Goal: Task Accomplishment & Management: Use online tool/utility

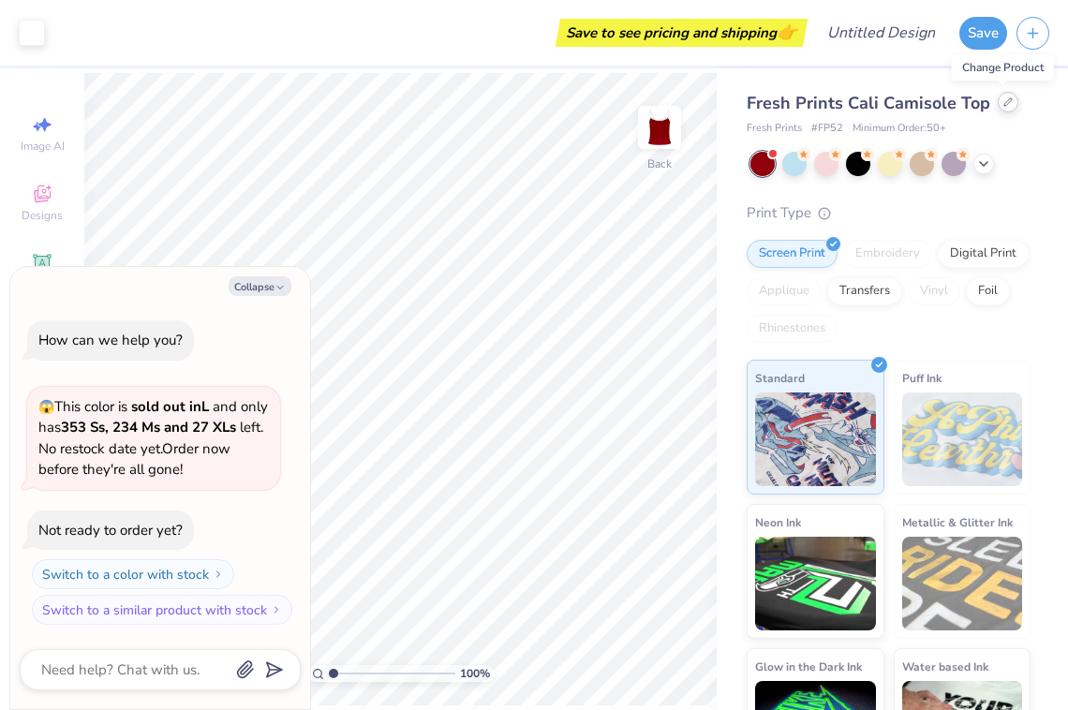
click at [998, 97] on div at bounding box center [1008, 102] width 21 height 21
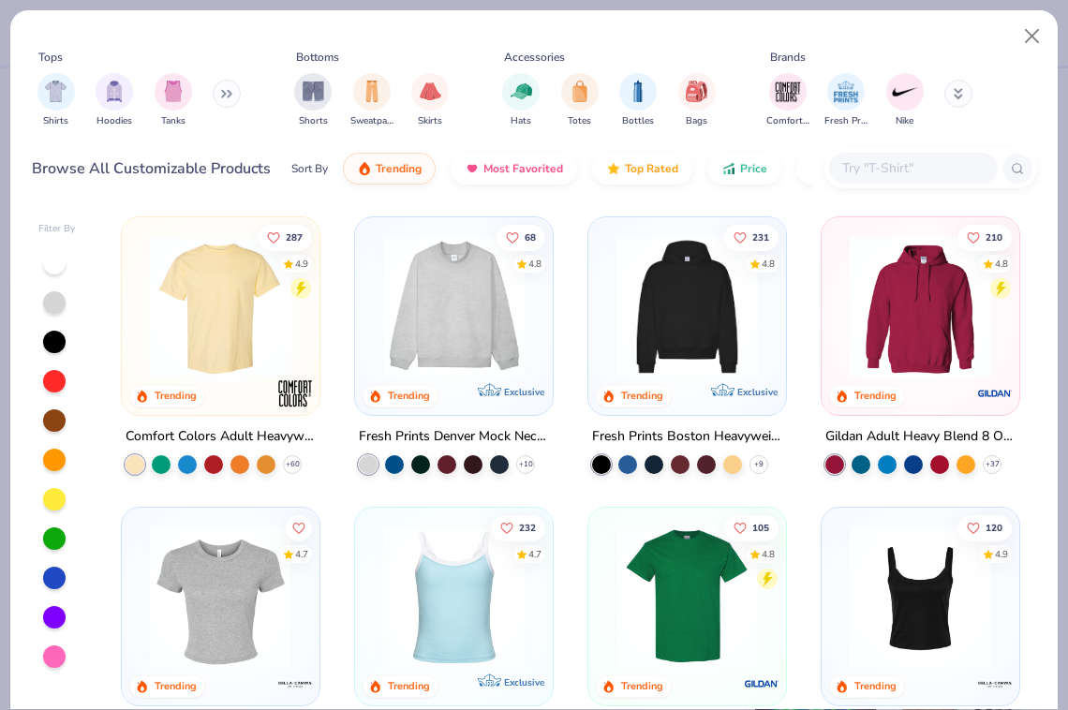
click at [424, 426] on div "Fresh Prints Denver Mock Neck Heavyweight Sweatshirt" at bounding box center [454, 436] width 190 height 23
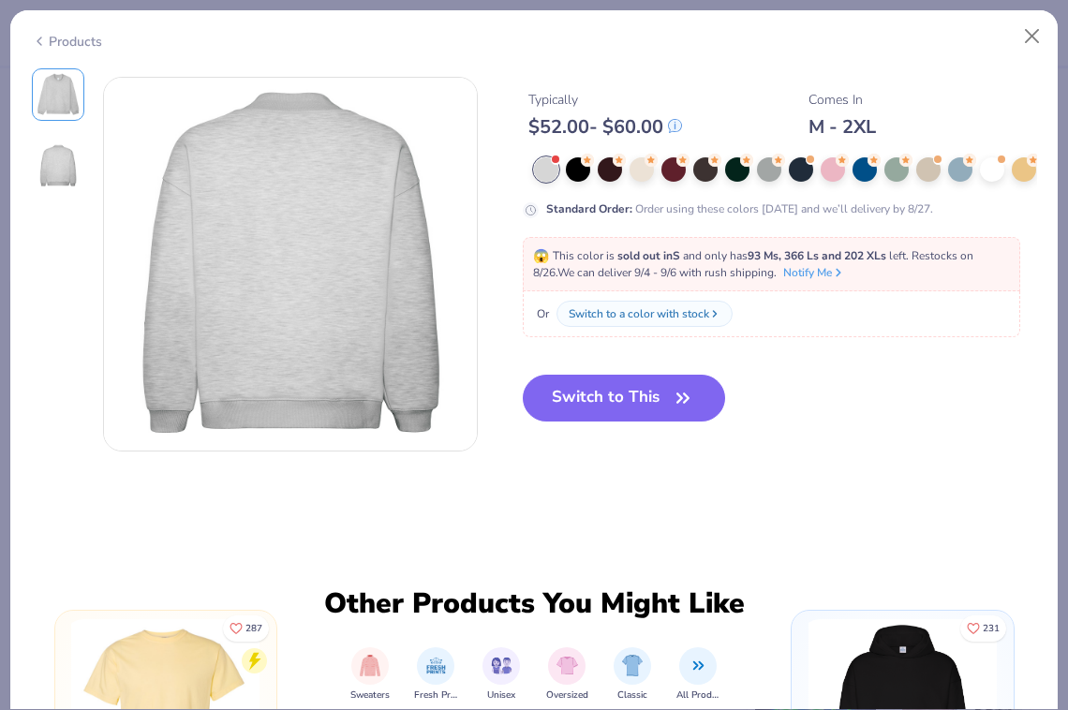
scroll to position [407, 0]
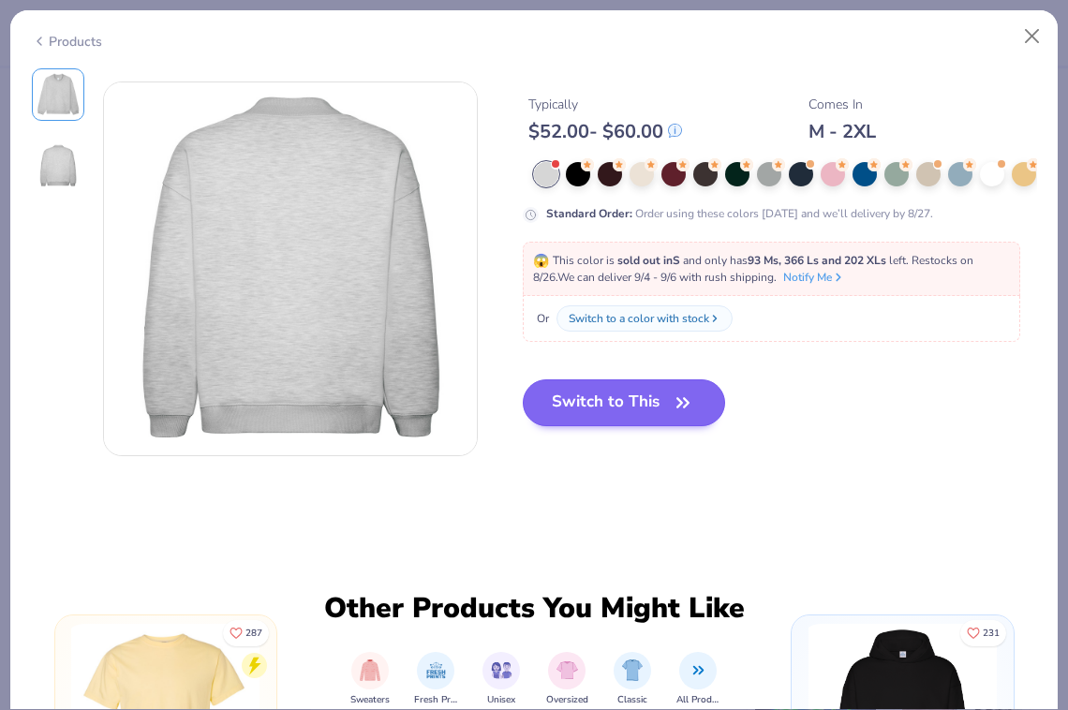
click at [615, 400] on button "Switch to This" at bounding box center [624, 402] width 203 height 47
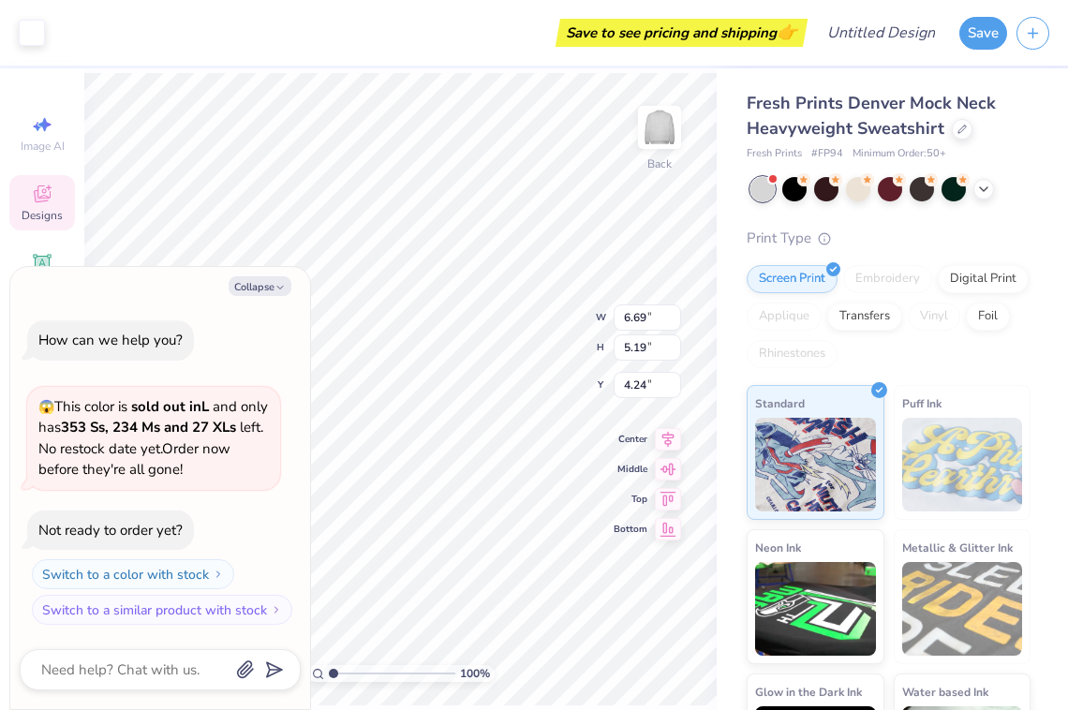
type textarea "x"
type input "1.32"
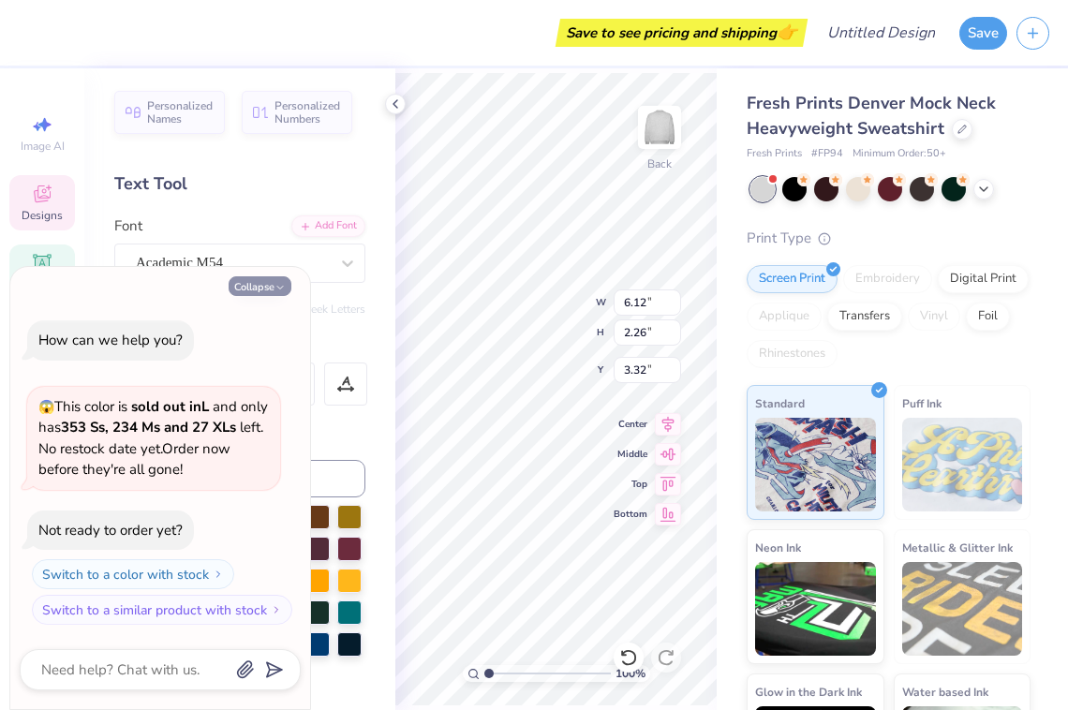
click at [253, 295] on button "Collapse" at bounding box center [260, 286] width 63 height 20
type textarea "x"
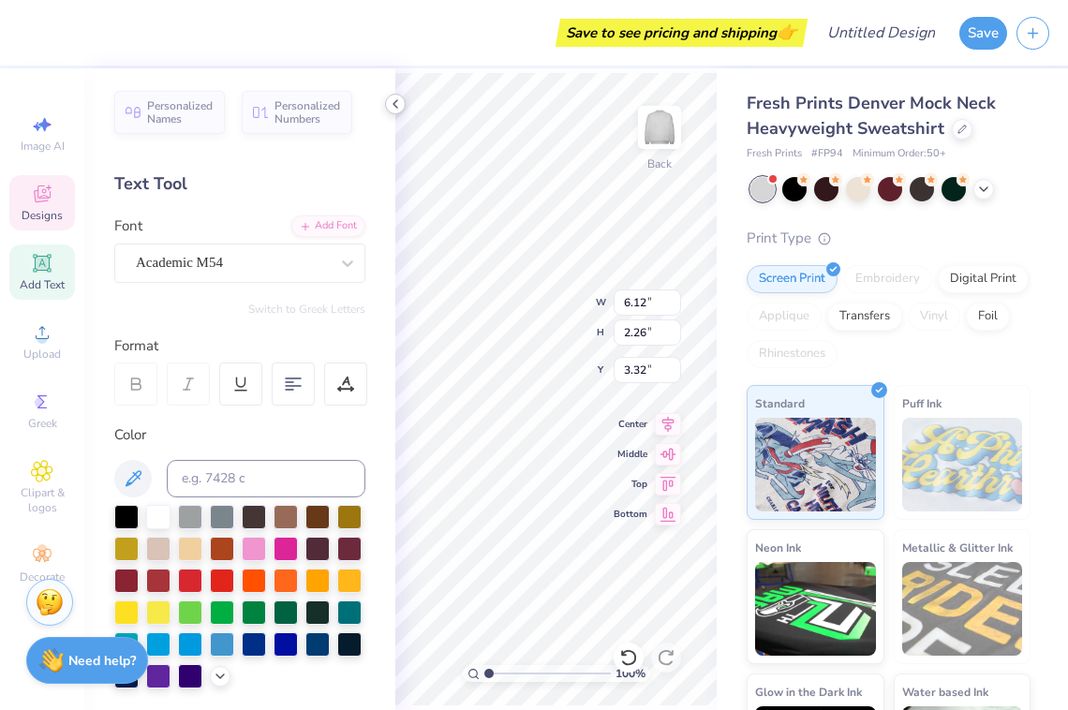
click at [394, 104] on icon at bounding box center [395, 103] width 15 height 15
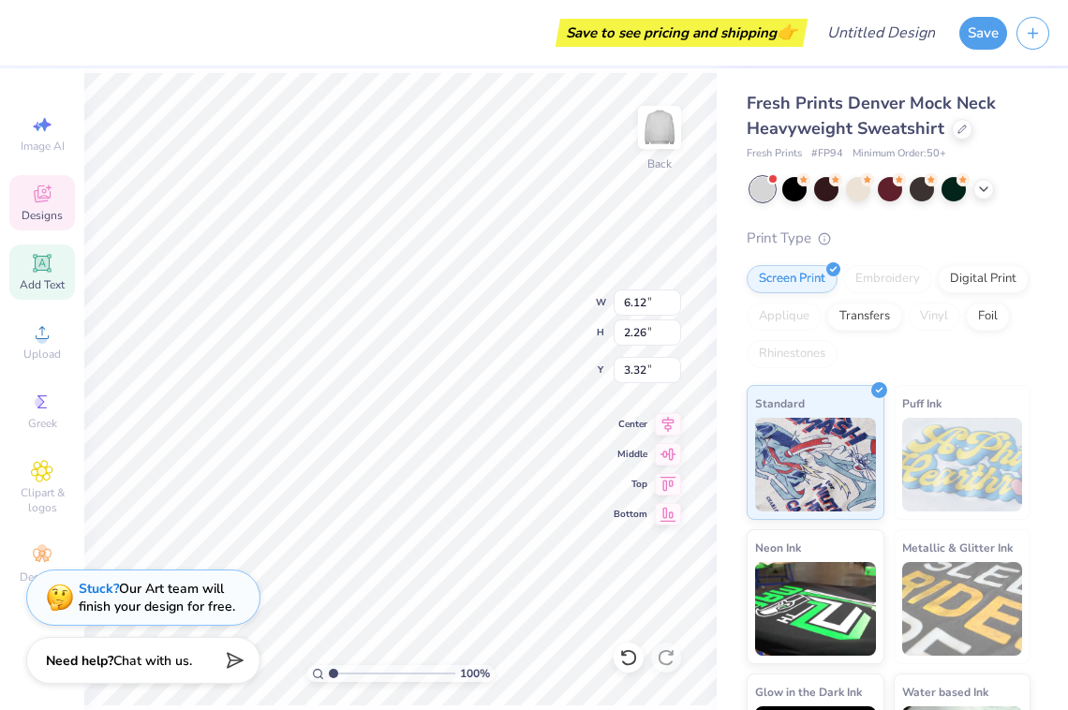
type textarea "O"
type textarea "Softball"
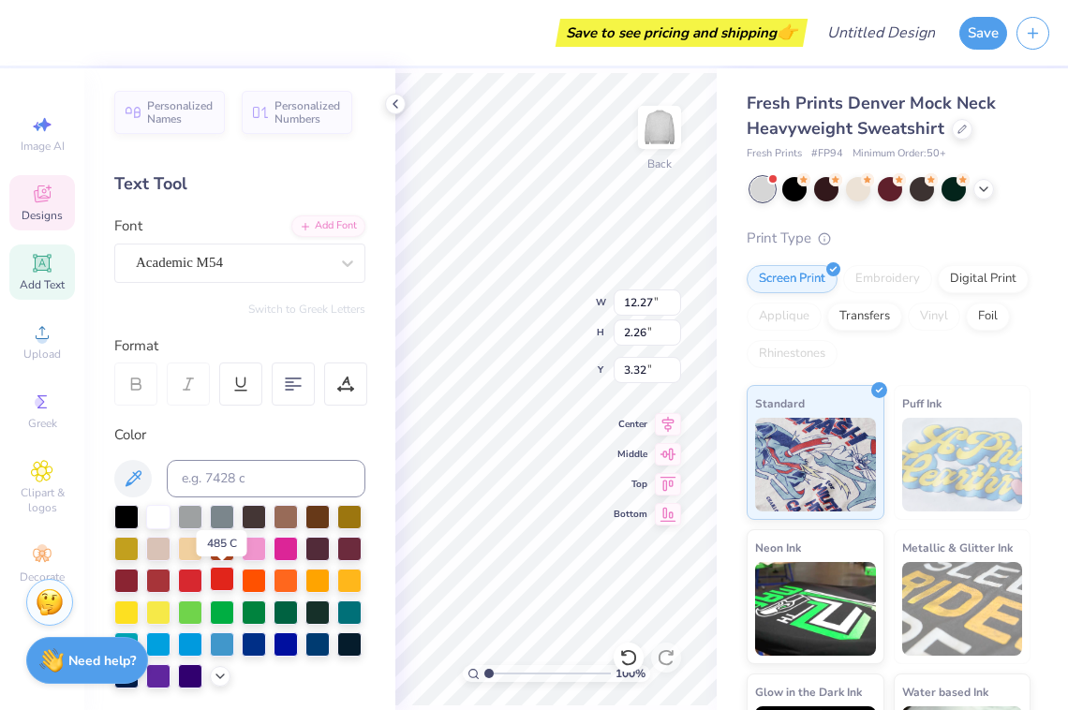
click at [224, 577] on div at bounding box center [222, 579] width 24 height 24
click at [398, 103] on icon at bounding box center [395, 103] width 15 height 15
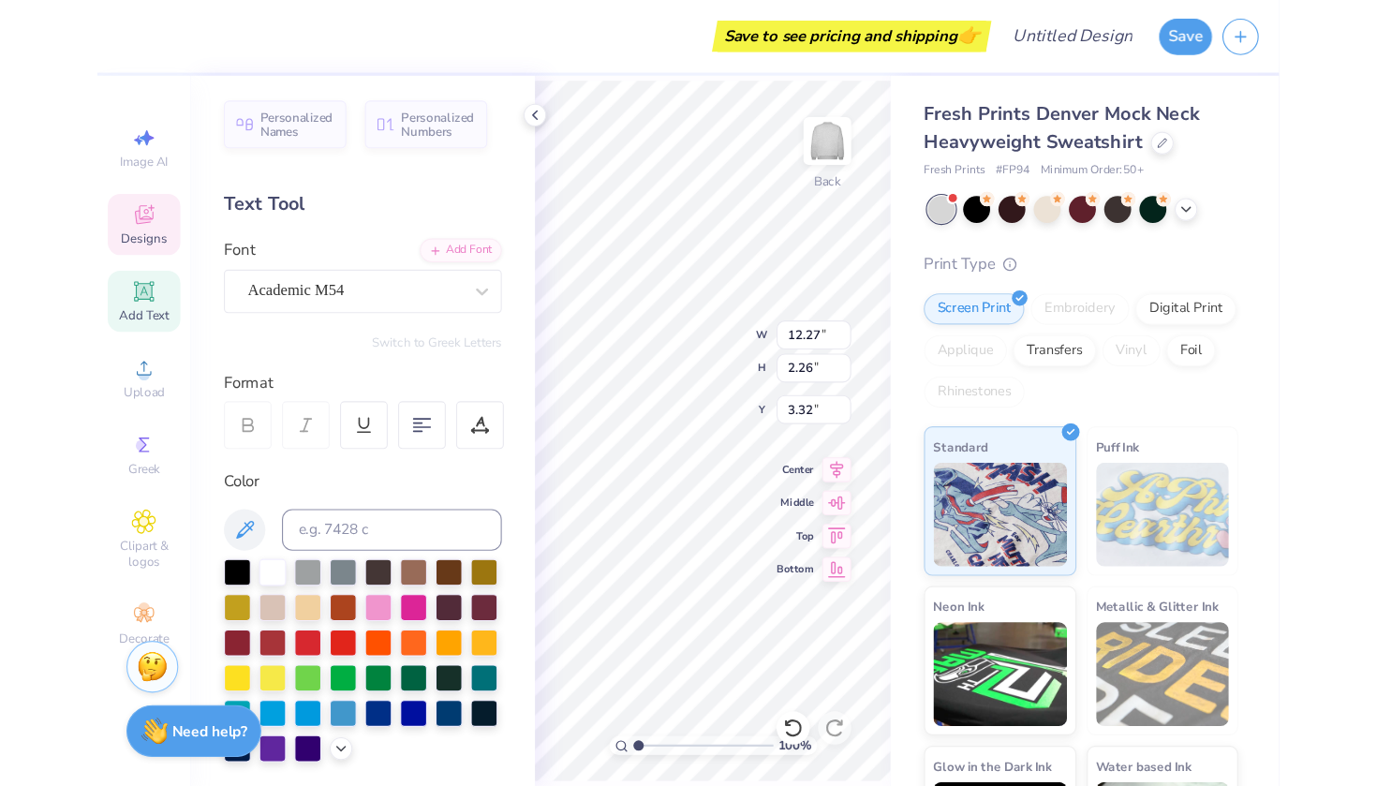
scroll to position [0, 3]
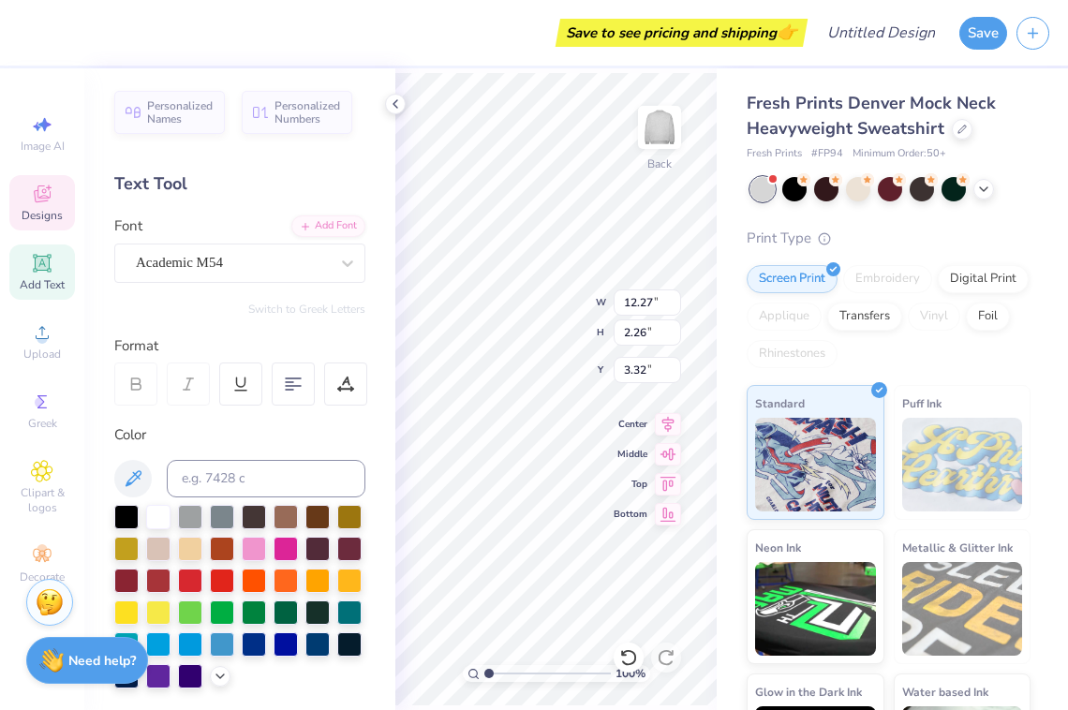
type textarea "Club Softball"
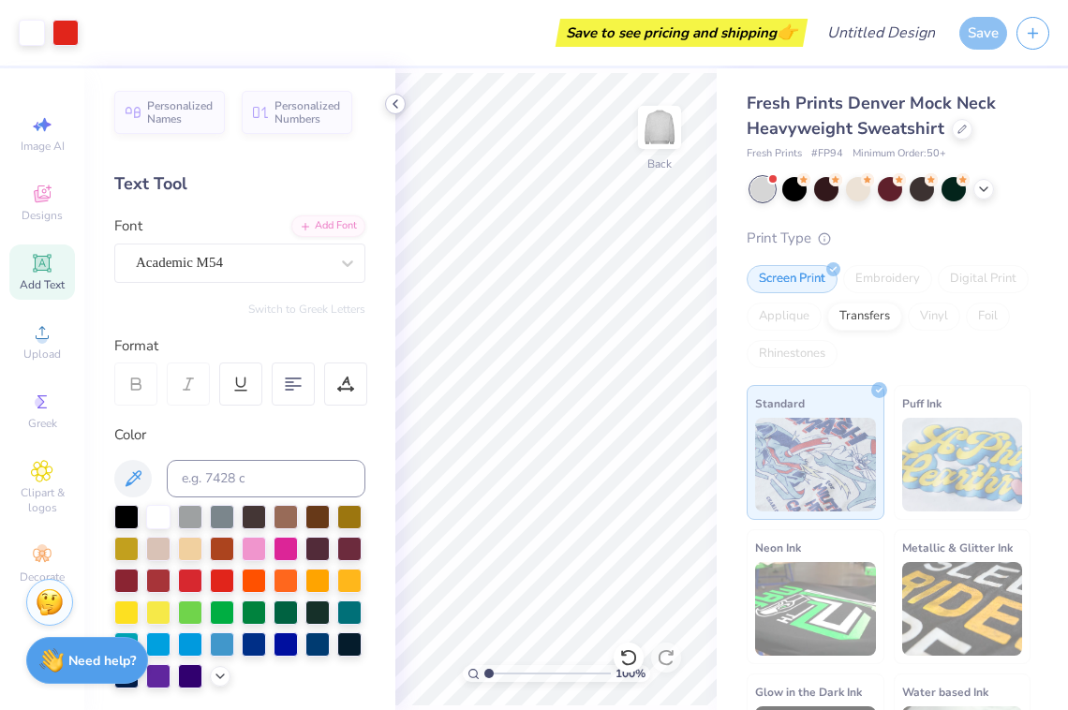
click at [398, 109] on icon at bounding box center [395, 103] width 15 height 15
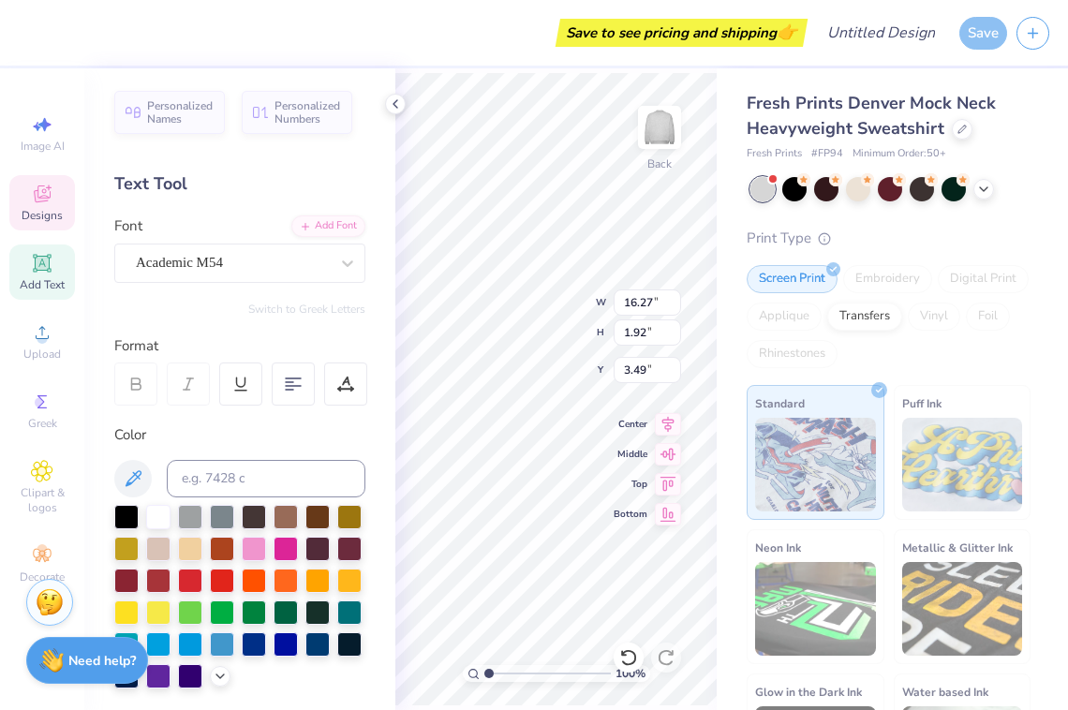
type input "13.33"
type input "1.57"
type input "3.84"
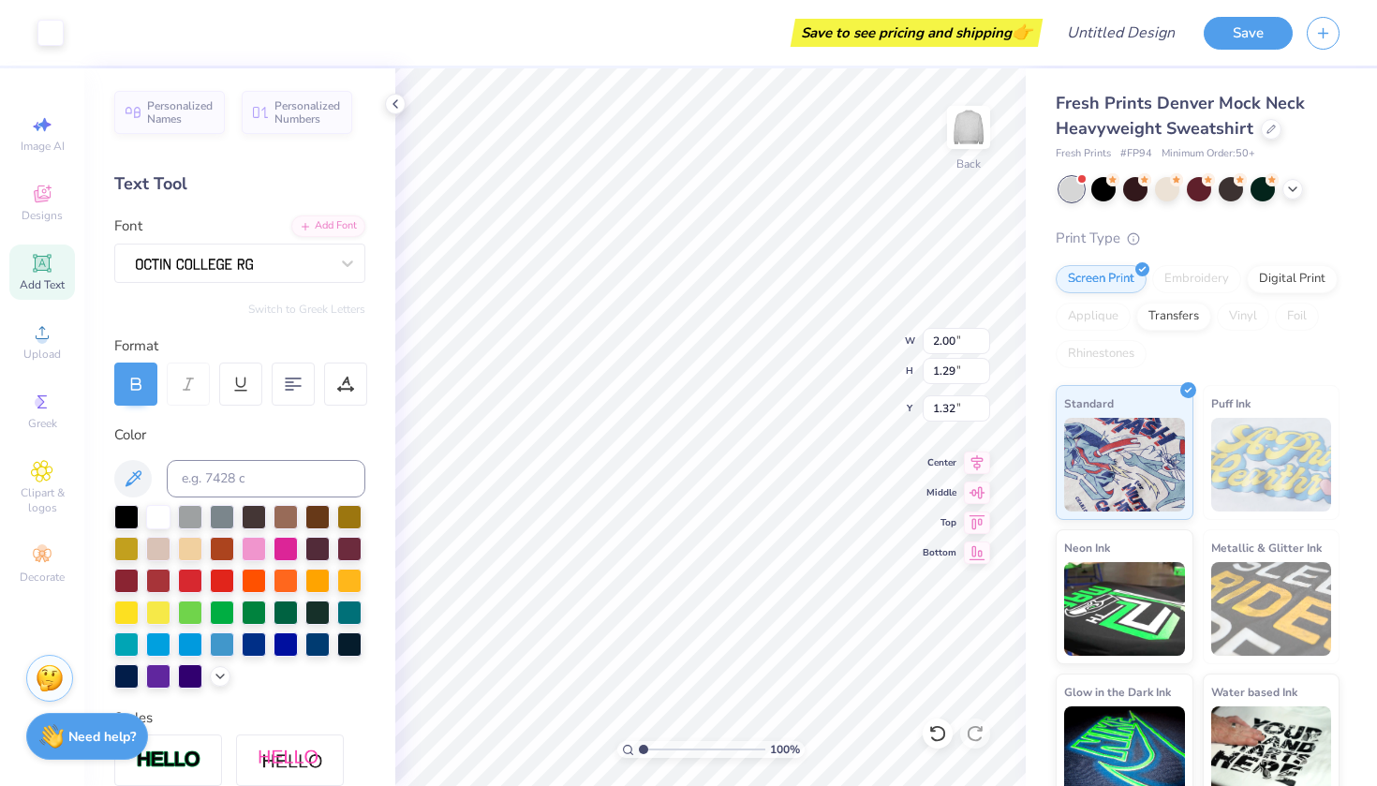
type input "1.71"
click at [218, 584] on div at bounding box center [222, 579] width 24 height 24
click at [1067, 188] on div at bounding box center [1103, 187] width 24 height 24
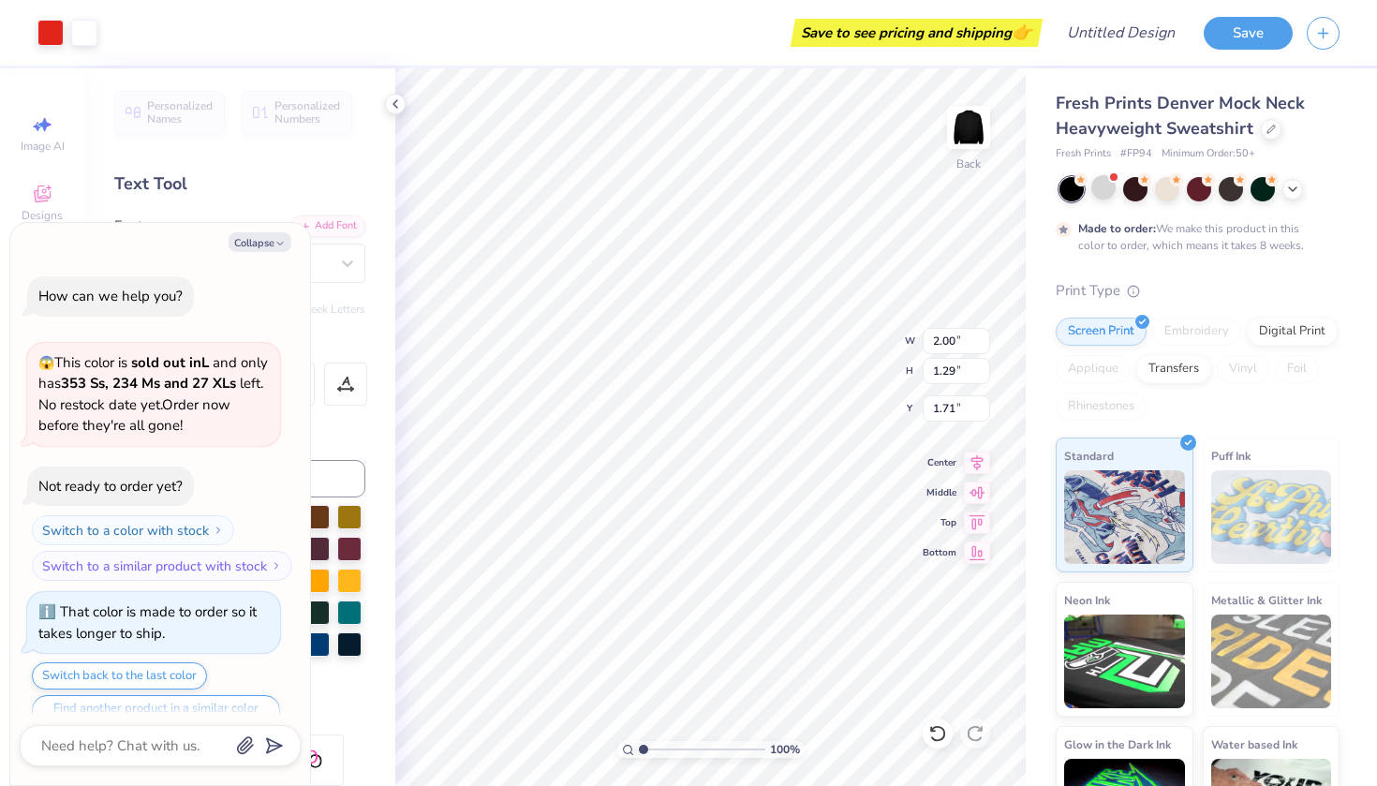
scroll to position [32, 0]
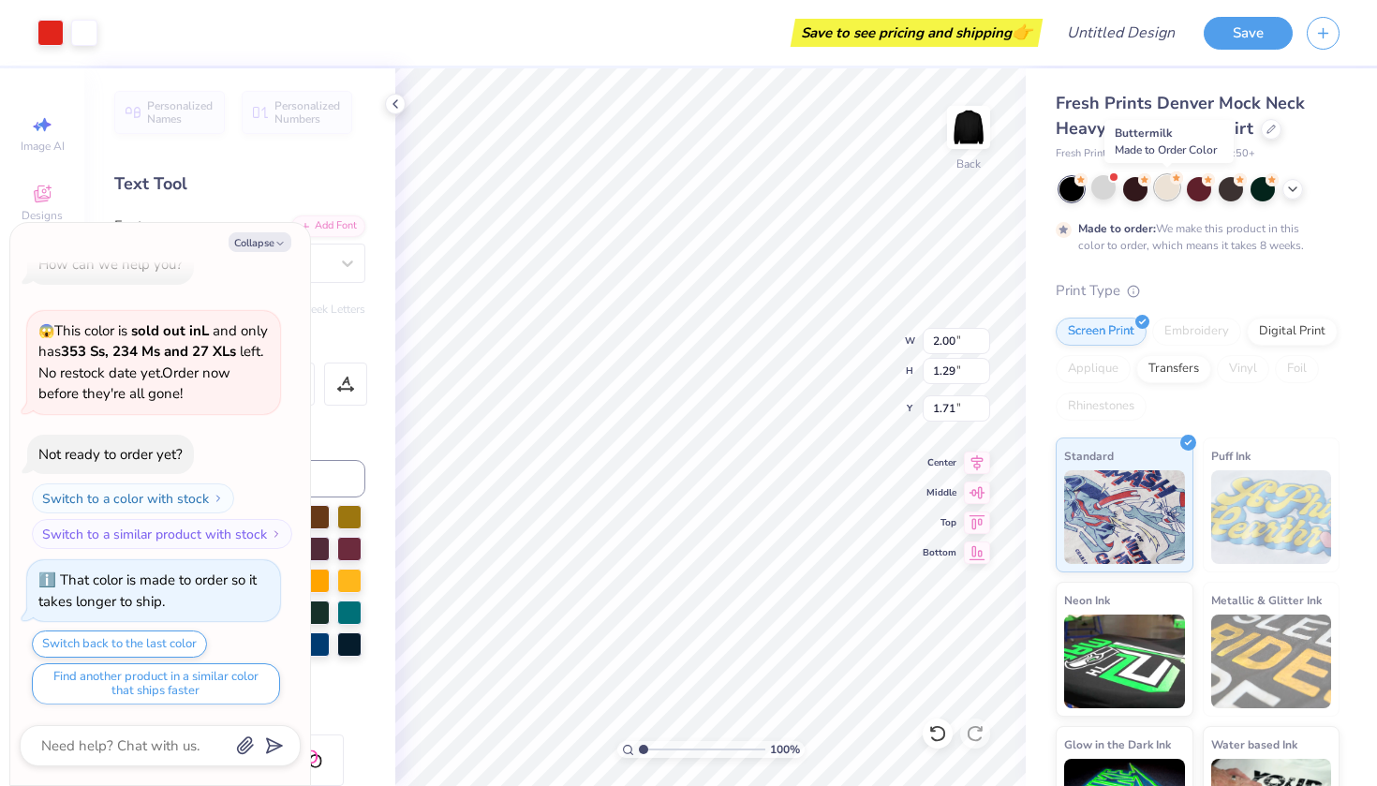
click at [1067, 185] on div at bounding box center [1167, 187] width 24 height 24
click at [1067, 195] on div at bounding box center [1292, 187] width 21 height 21
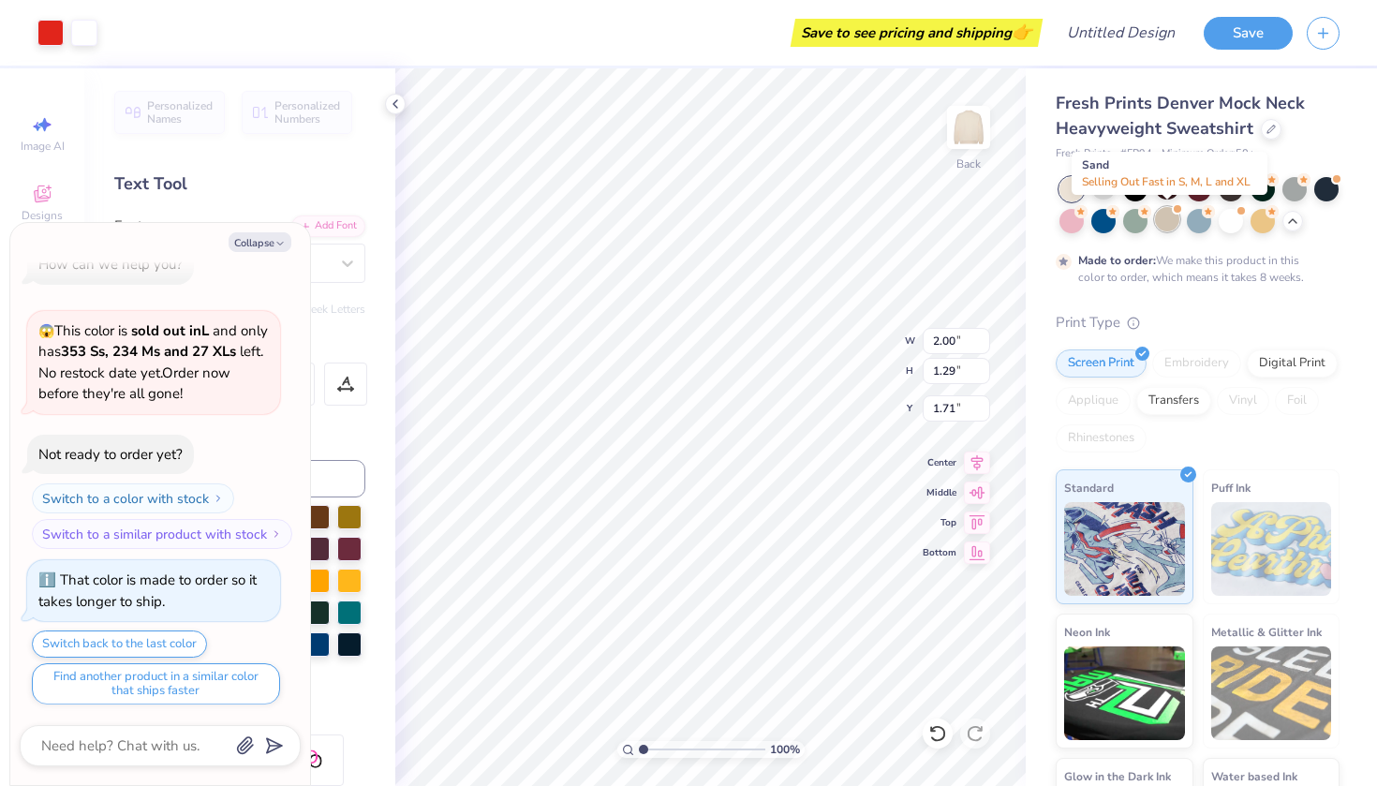
click at [1067, 218] on div at bounding box center [1167, 219] width 24 height 24
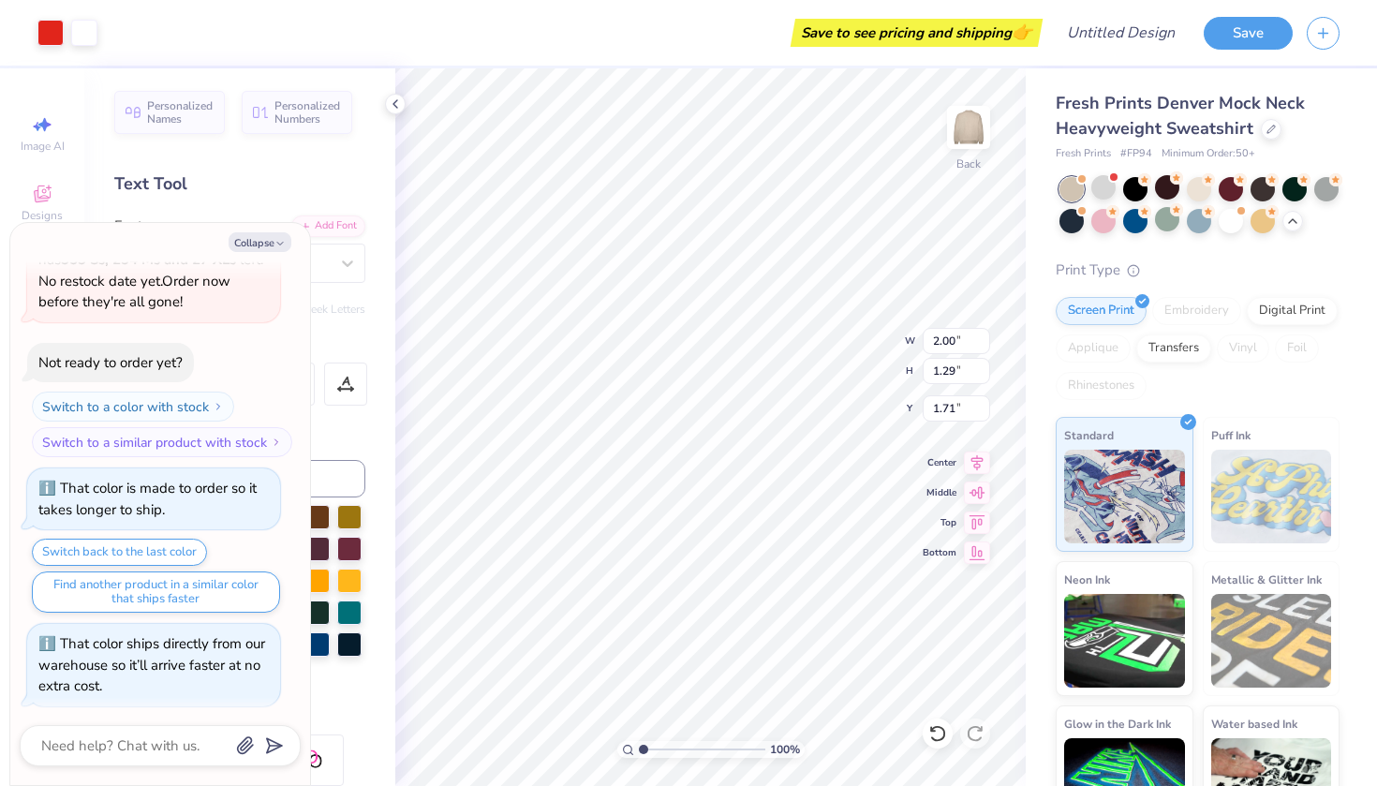
scroll to position [365, 0]
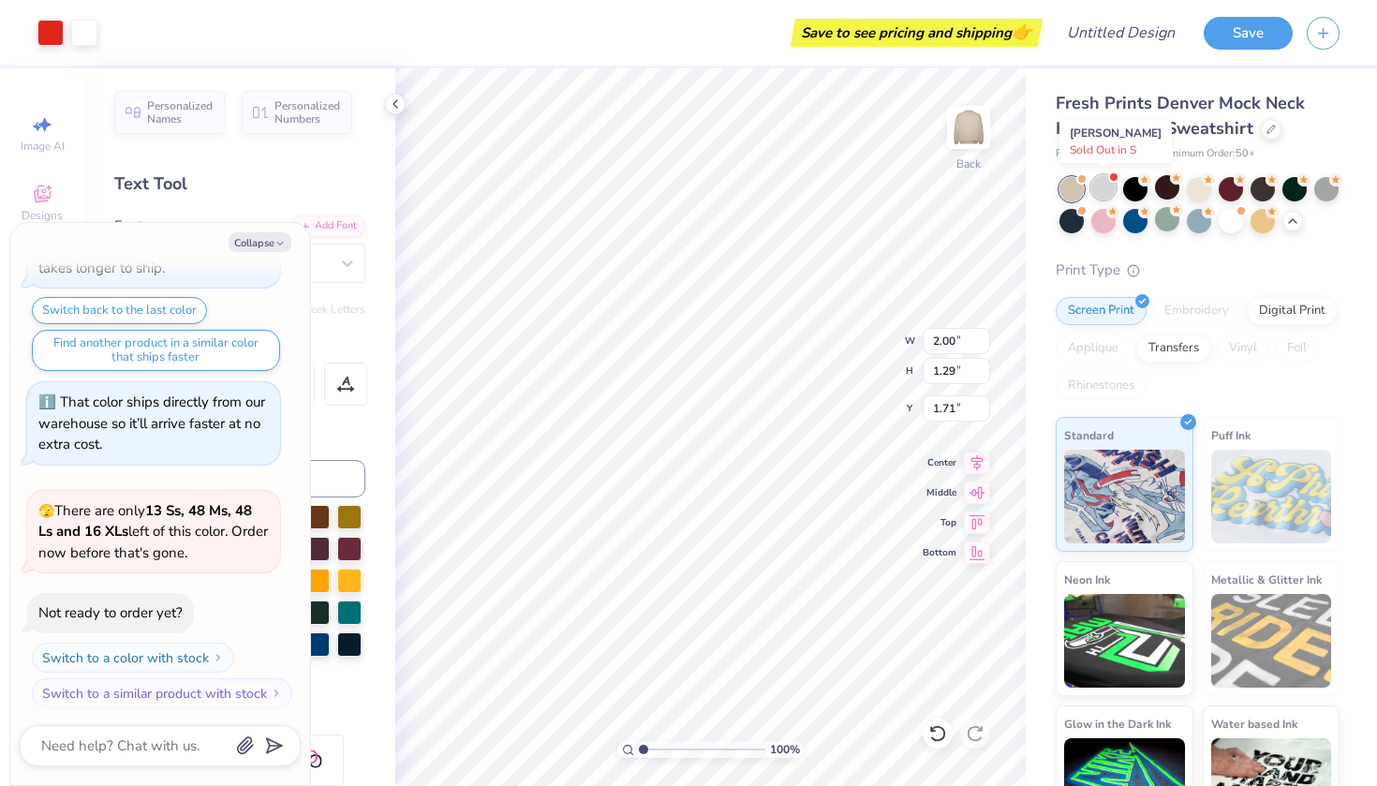
click at [1067, 183] on div at bounding box center [1103, 187] width 24 height 24
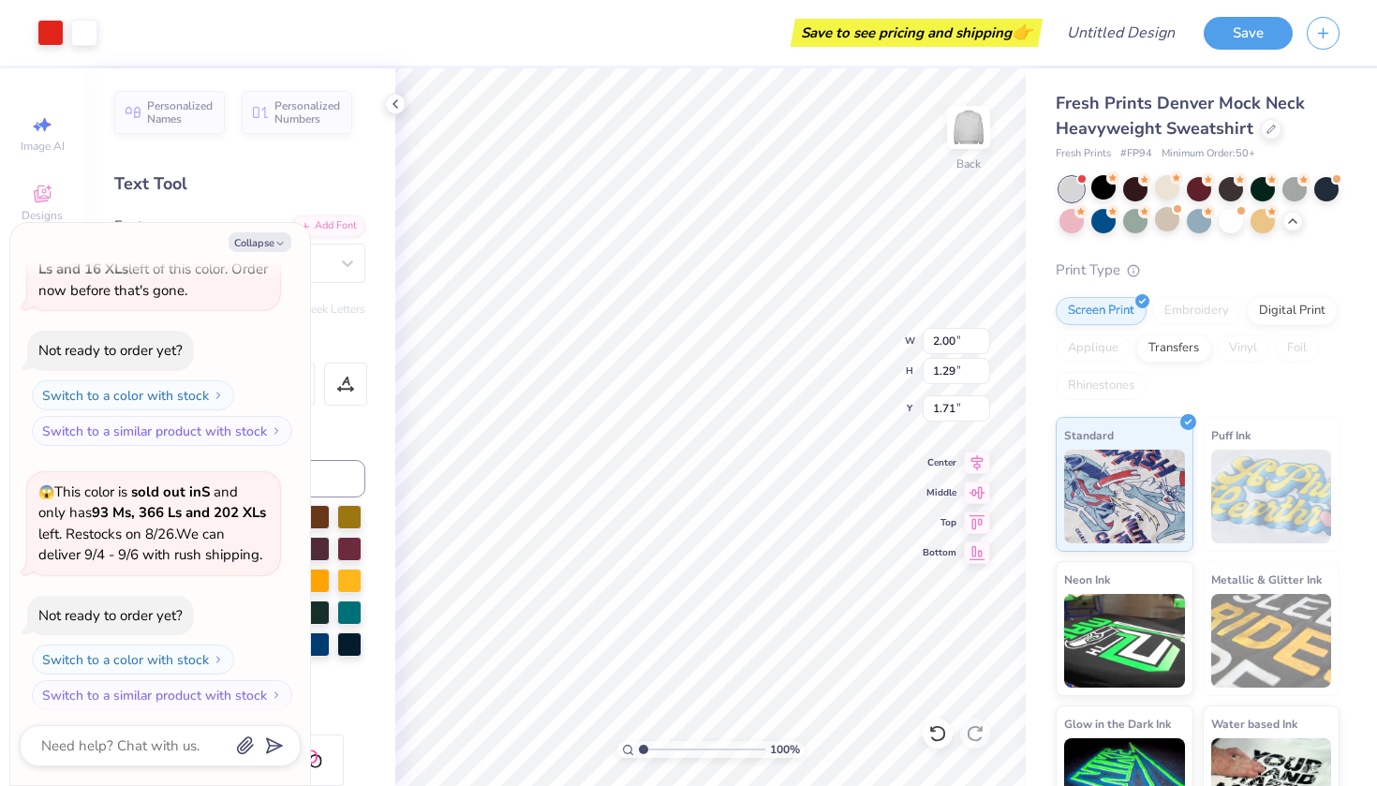
type textarea "x"
type input "13.33"
type input "1.57"
type input "3.84"
type textarea "x"
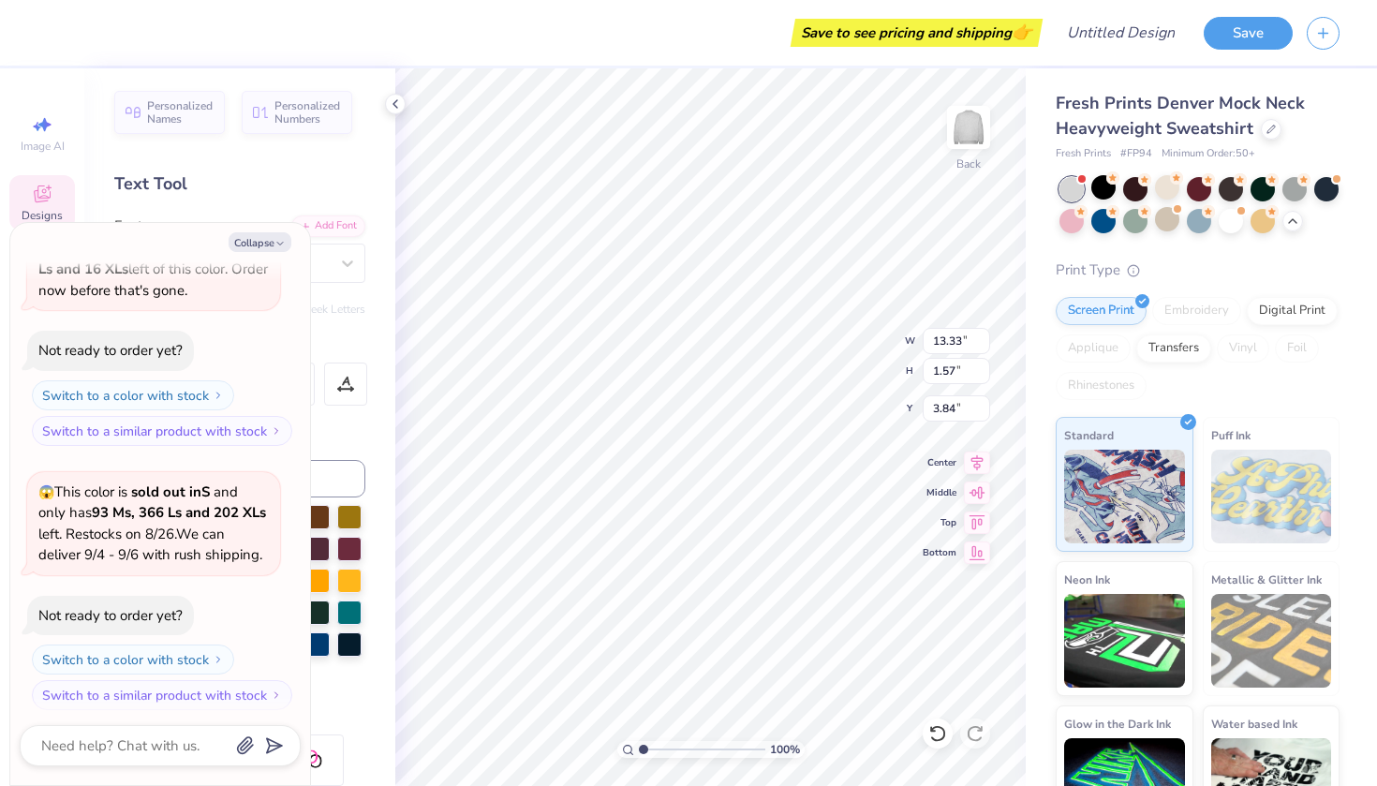
type textarea "Club"
type textarea "x"
type textarea "Club"
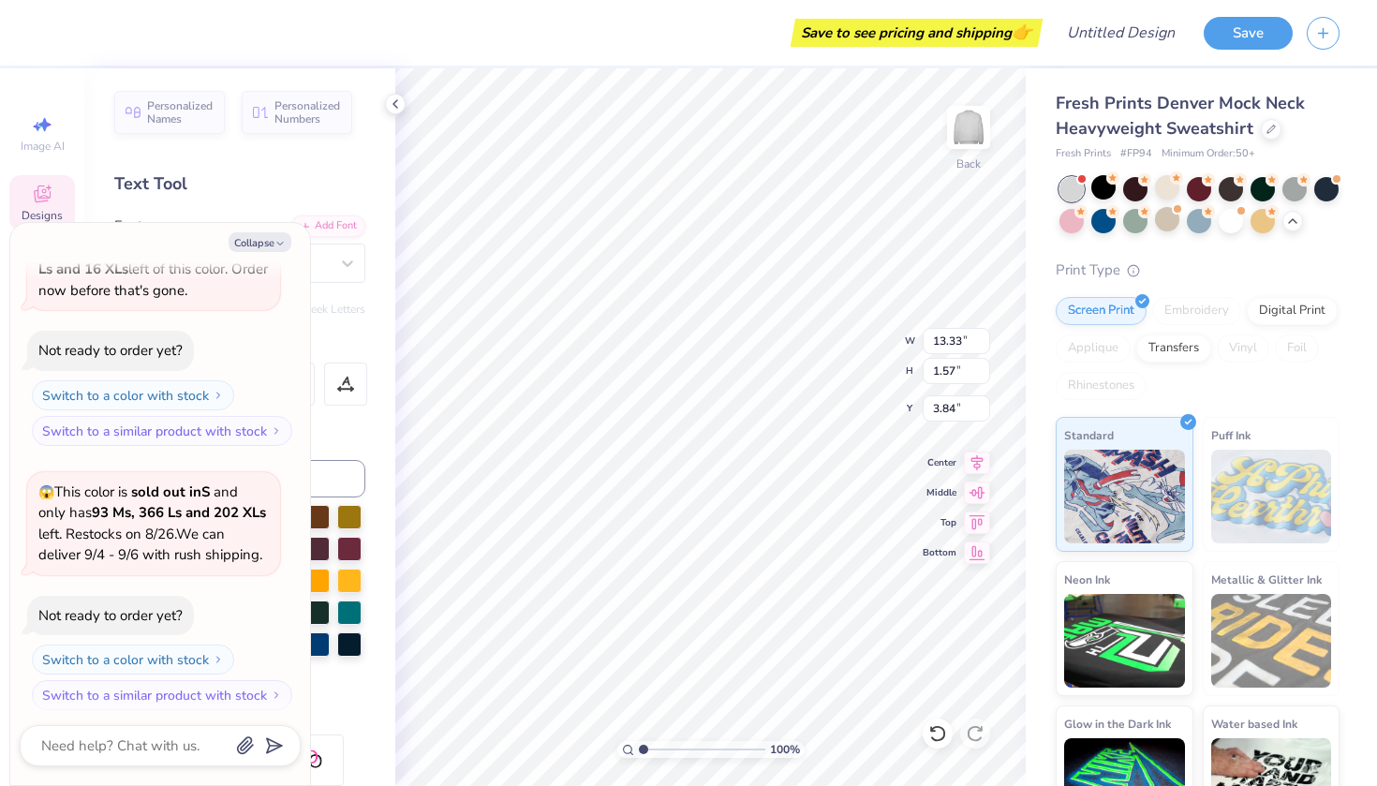
type textarea "x"
type textarea "Clu"
type textarea "x"
type textarea "Cl"
type textarea "x"
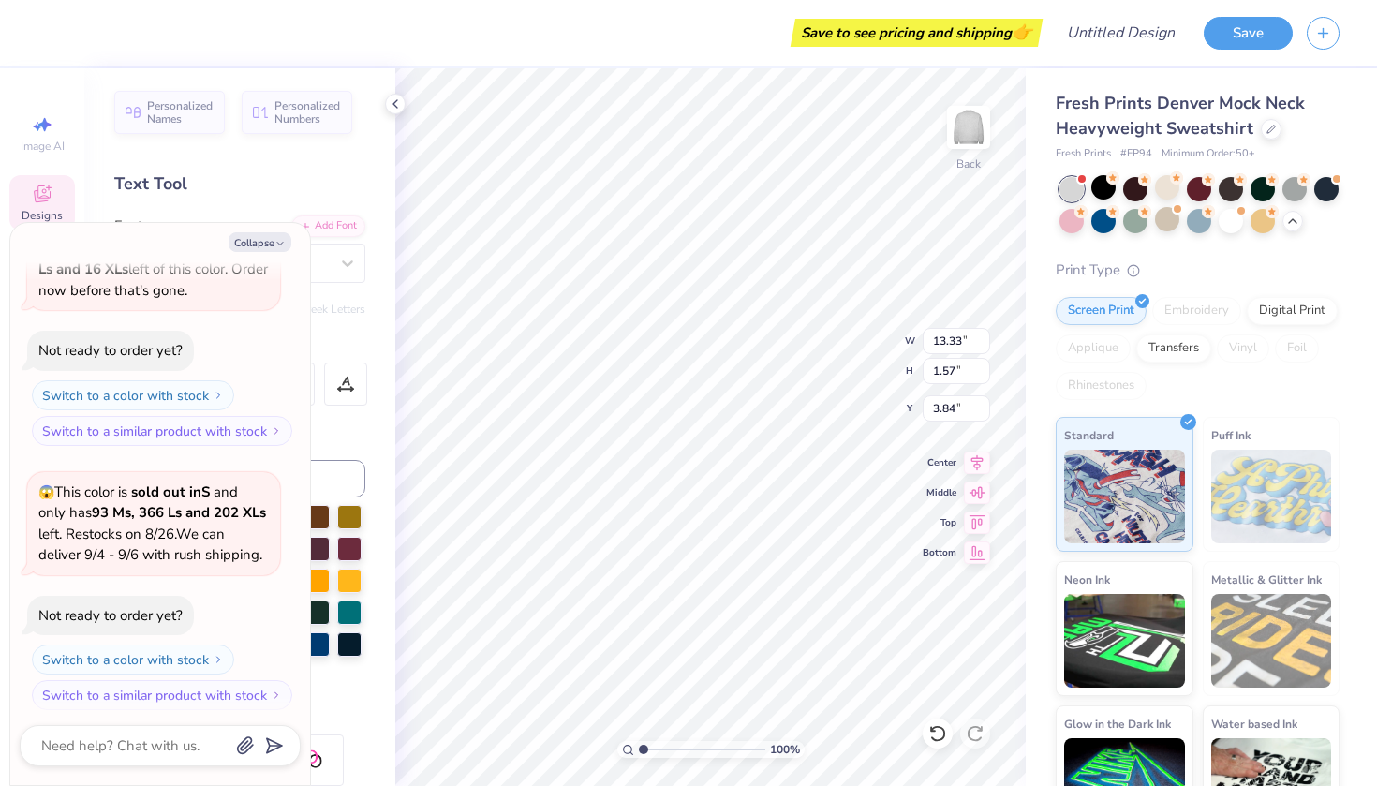
type textarea "C"
type textarea "x"
type textarea "W"
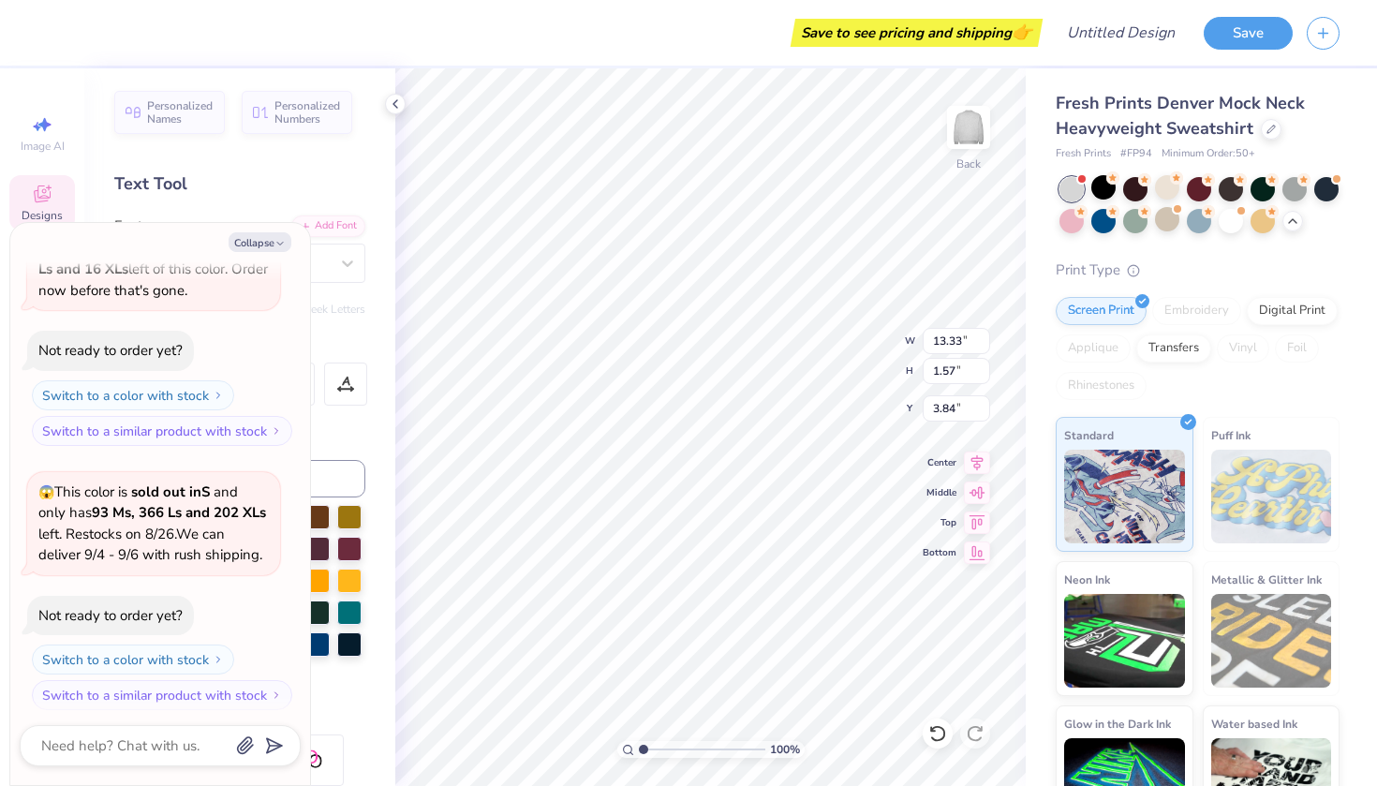
type textarea "x"
type textarea "Wi"
type textarea "x"
type textarea "Wis"
type textarea "x"
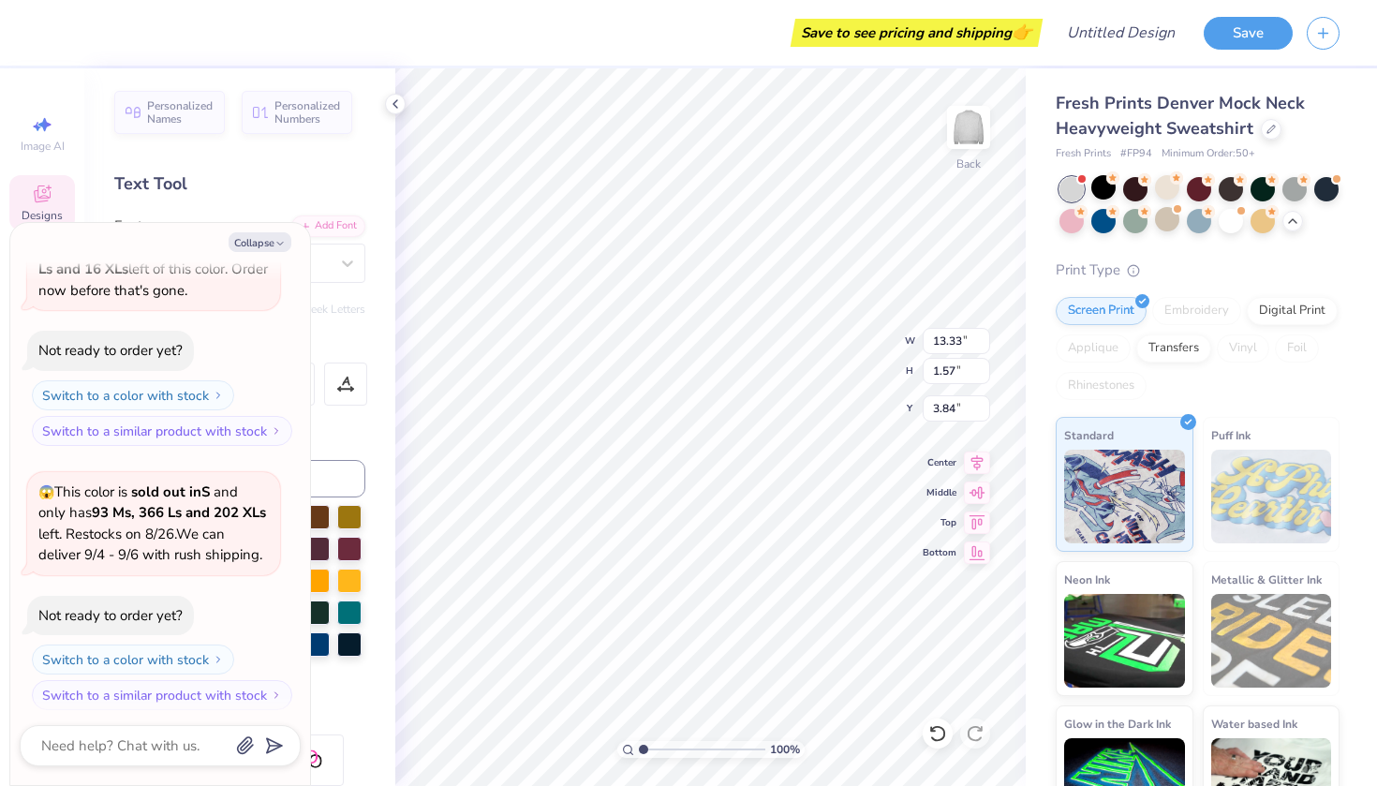
type textarea "Wisc"
type textarea "x"
type textarea "Wisco"
type textarea "x"
type textarea "Wiscon"
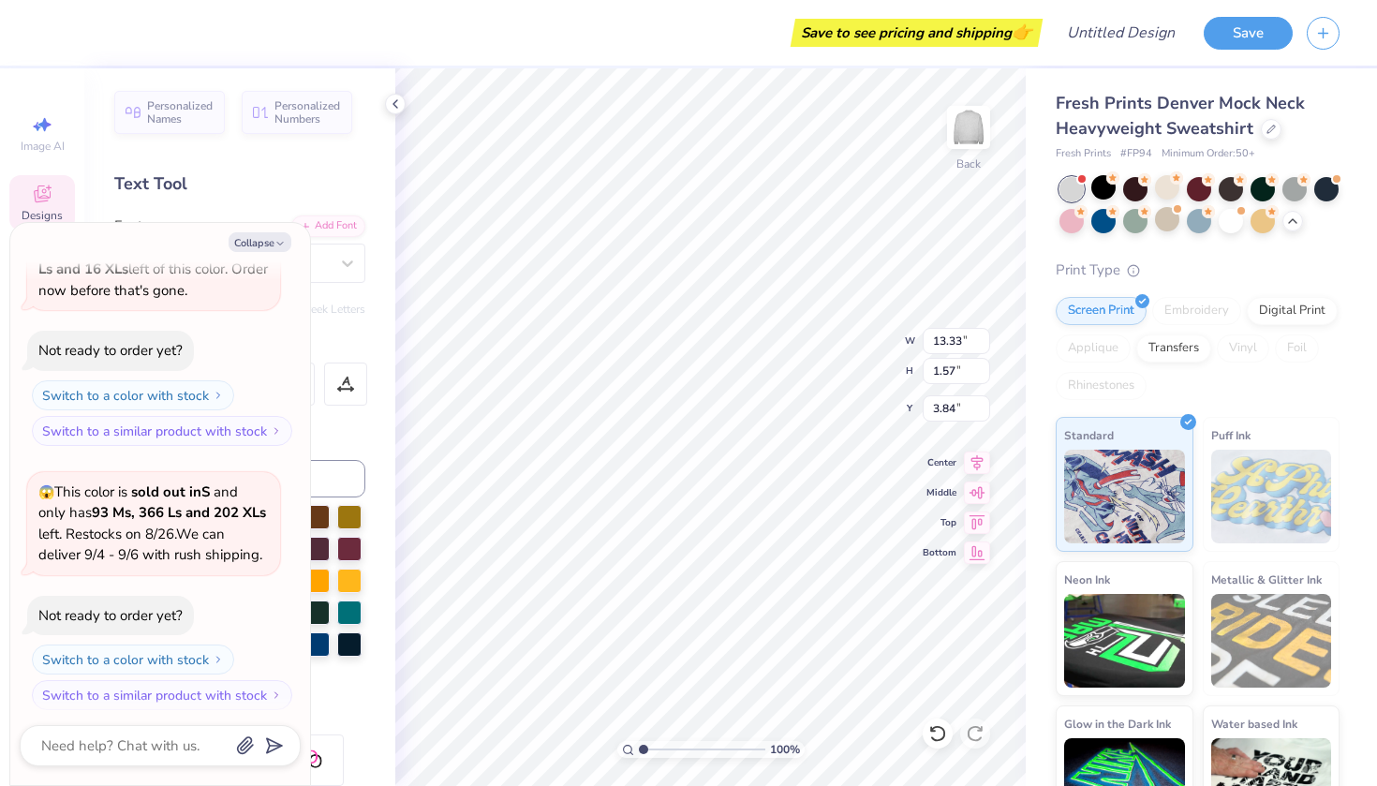
type textarea "x"
type textarea "Wiscons"
type textarea "x"
type textarea "Wisconsi"
type textarea "x"
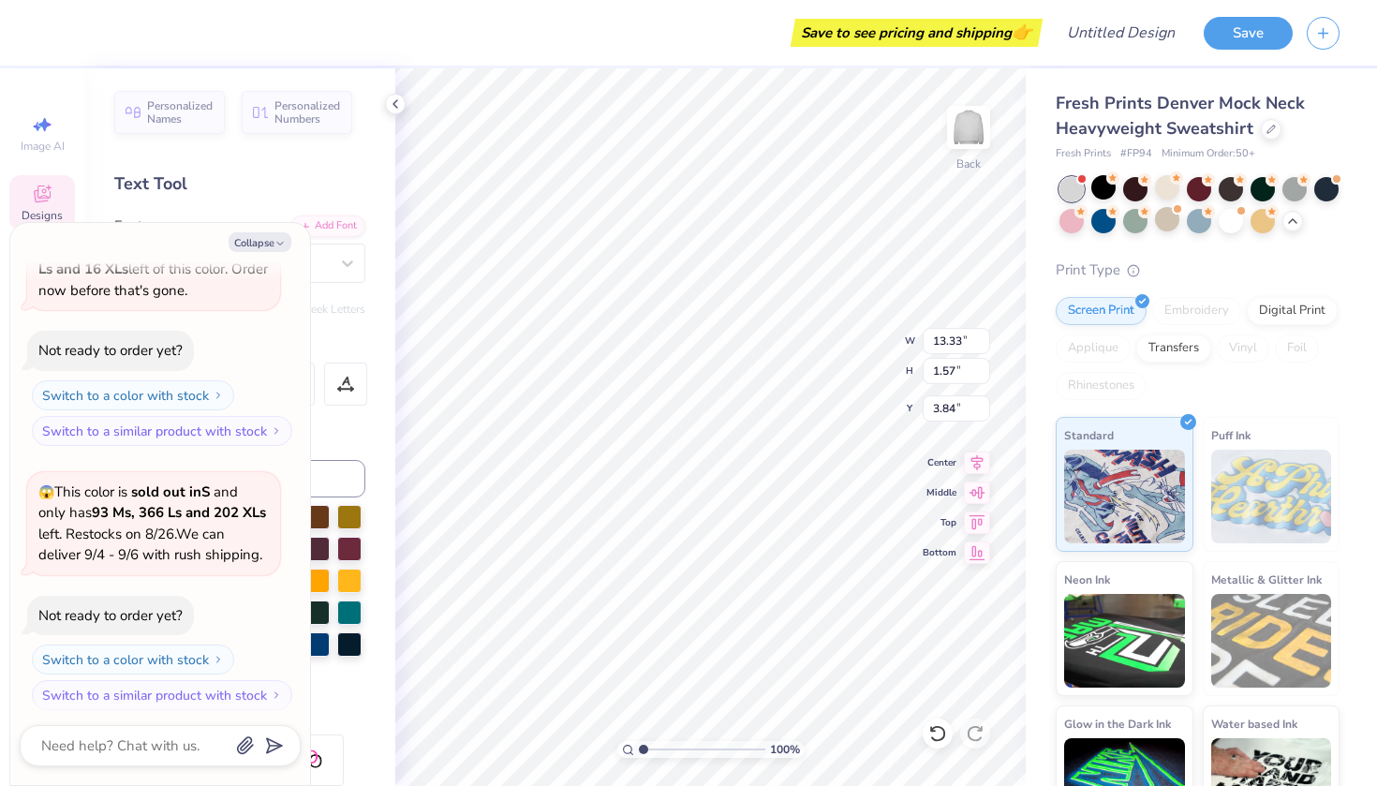
type textarea "Wisconsin"
click at [279, 238] on icon "button" at bounding box center [279, 243] width 11 height 11
type textarea "x"
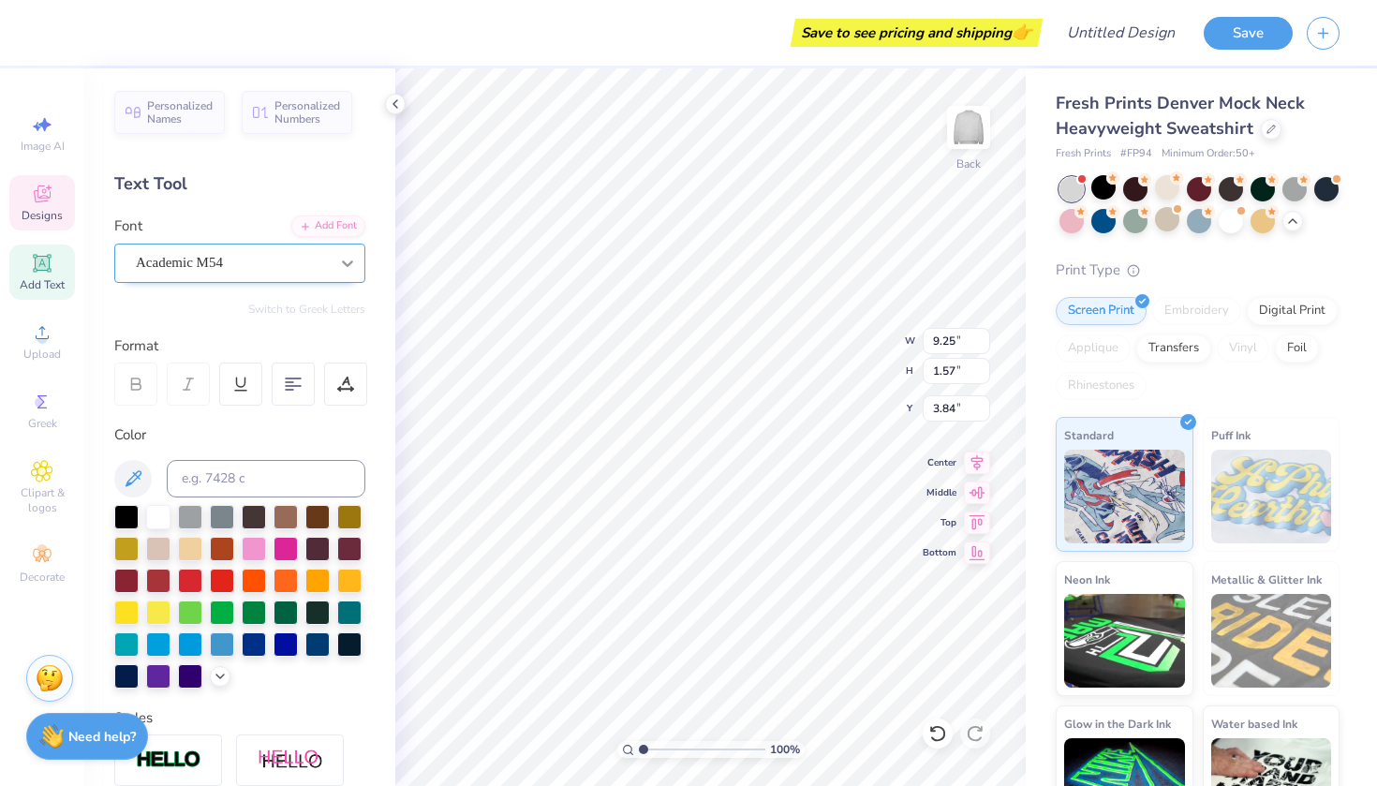
type input "11.38"
type input "1.94"
type input "3.43"
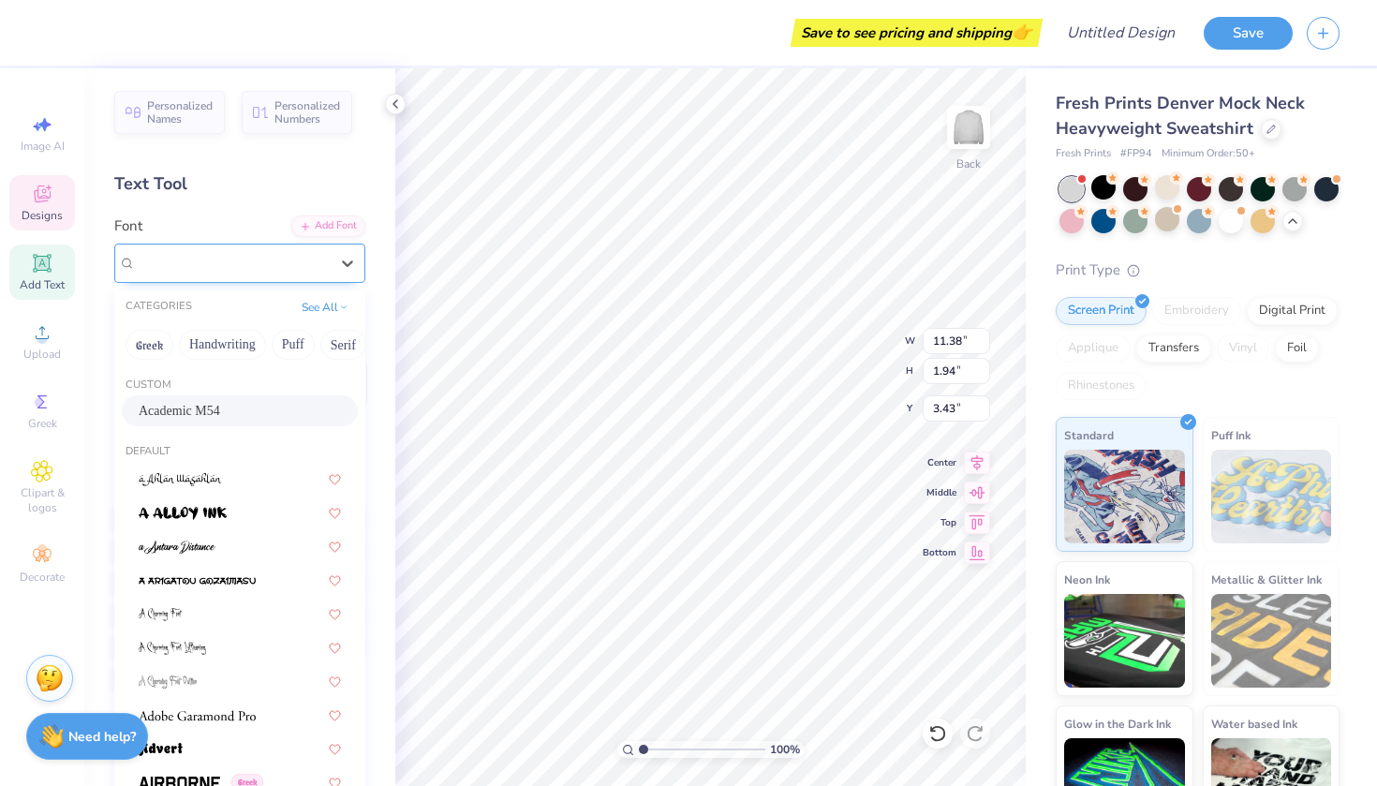
click at [237, 270] on div "Academic M54" at bounding box center [232, 262] width 197 height 29
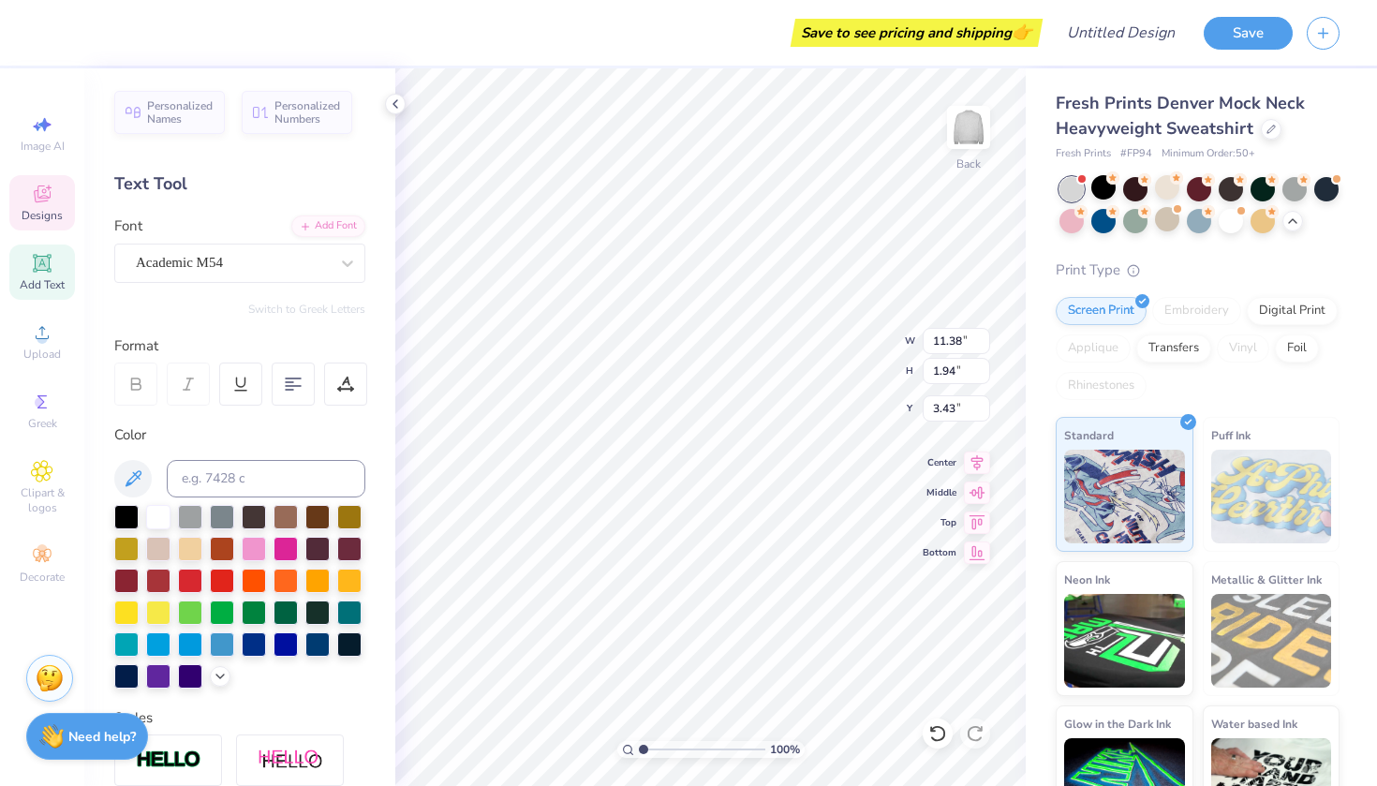
click at [233, 219] on div "Font Academic M54" at bounding box center [239, 248] width 251 height 67
type input "8.37"
type input "5.74"
type input "0.98"
type input "9.33"
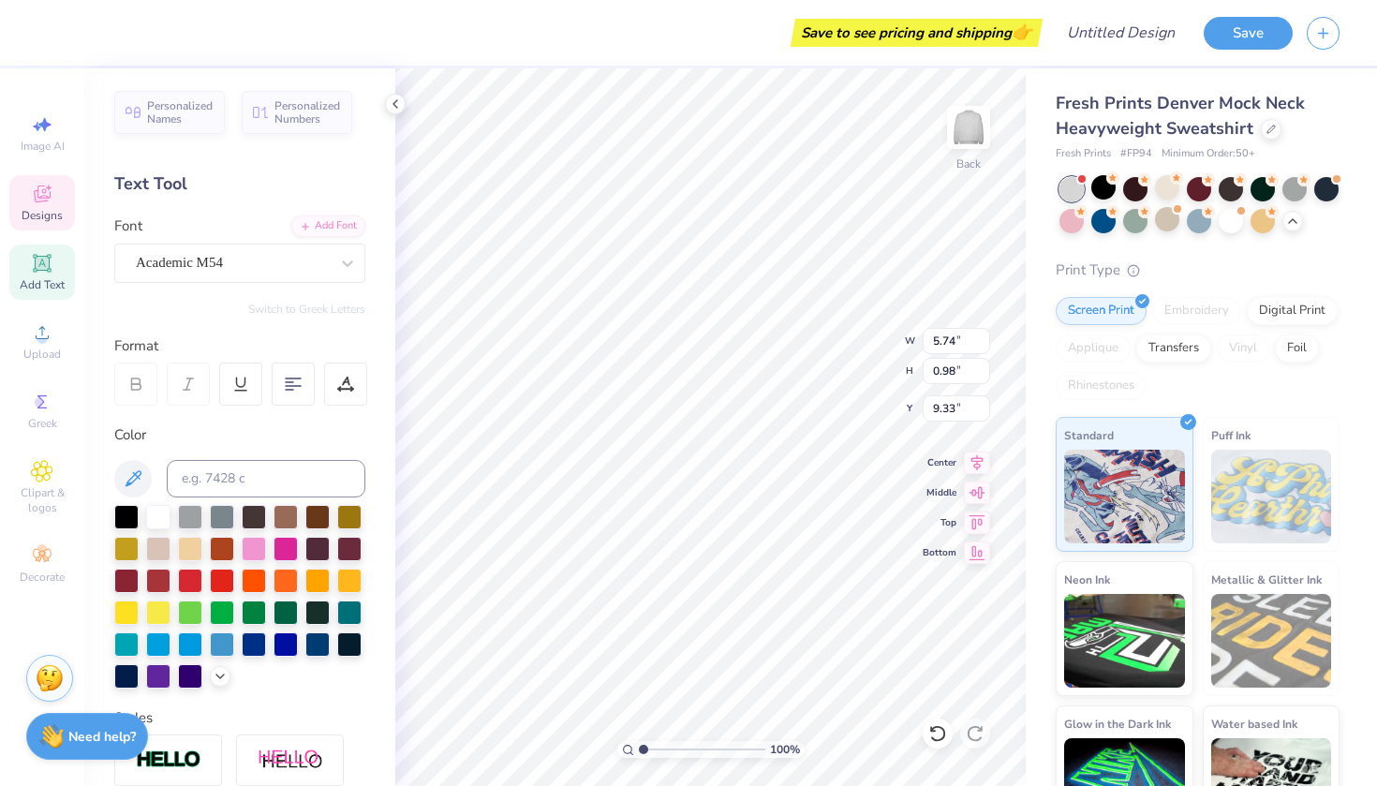
type textarea "club softball"
type input "3.66"
type input "0.43"
type input "5.84"
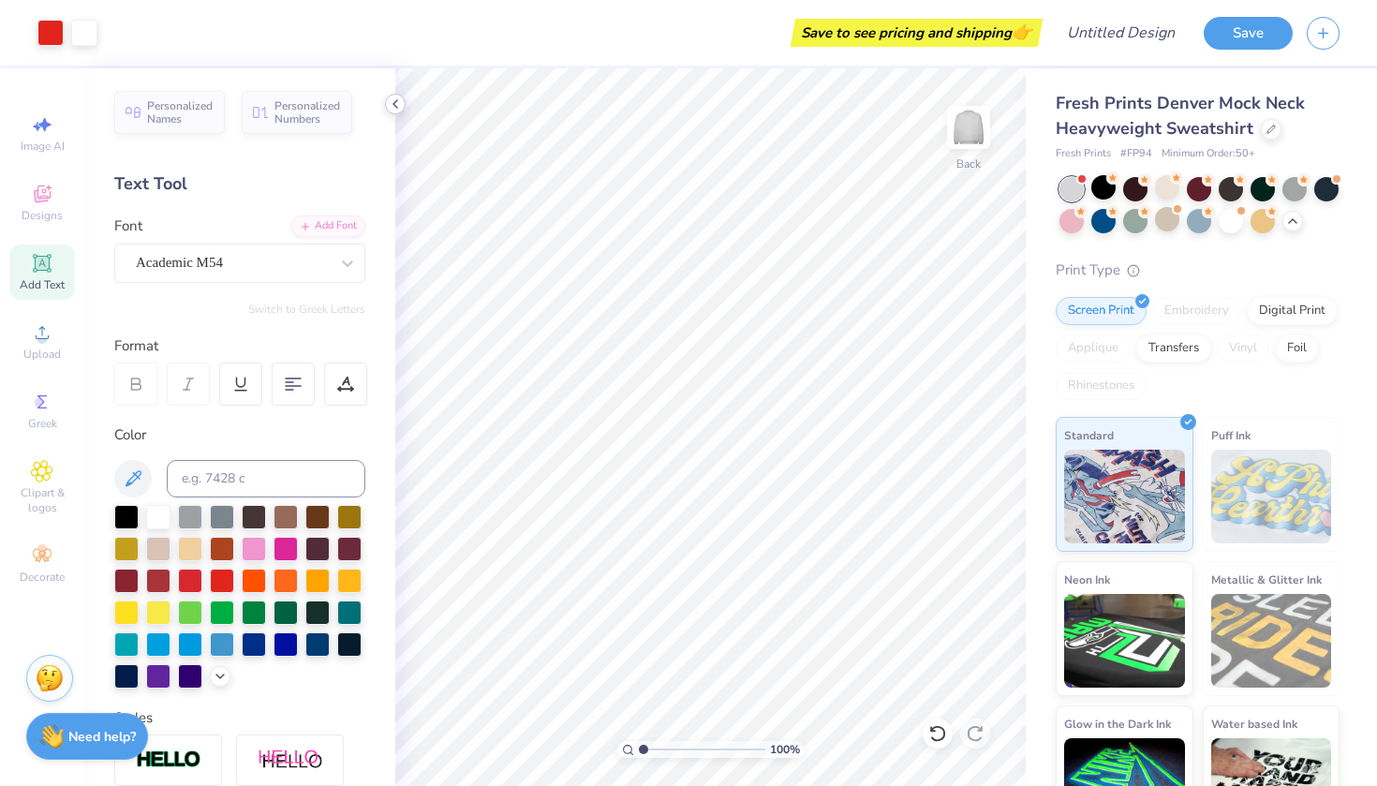
click at [391, 105] on icon at bounding box center [395, 103] width 15 height 15
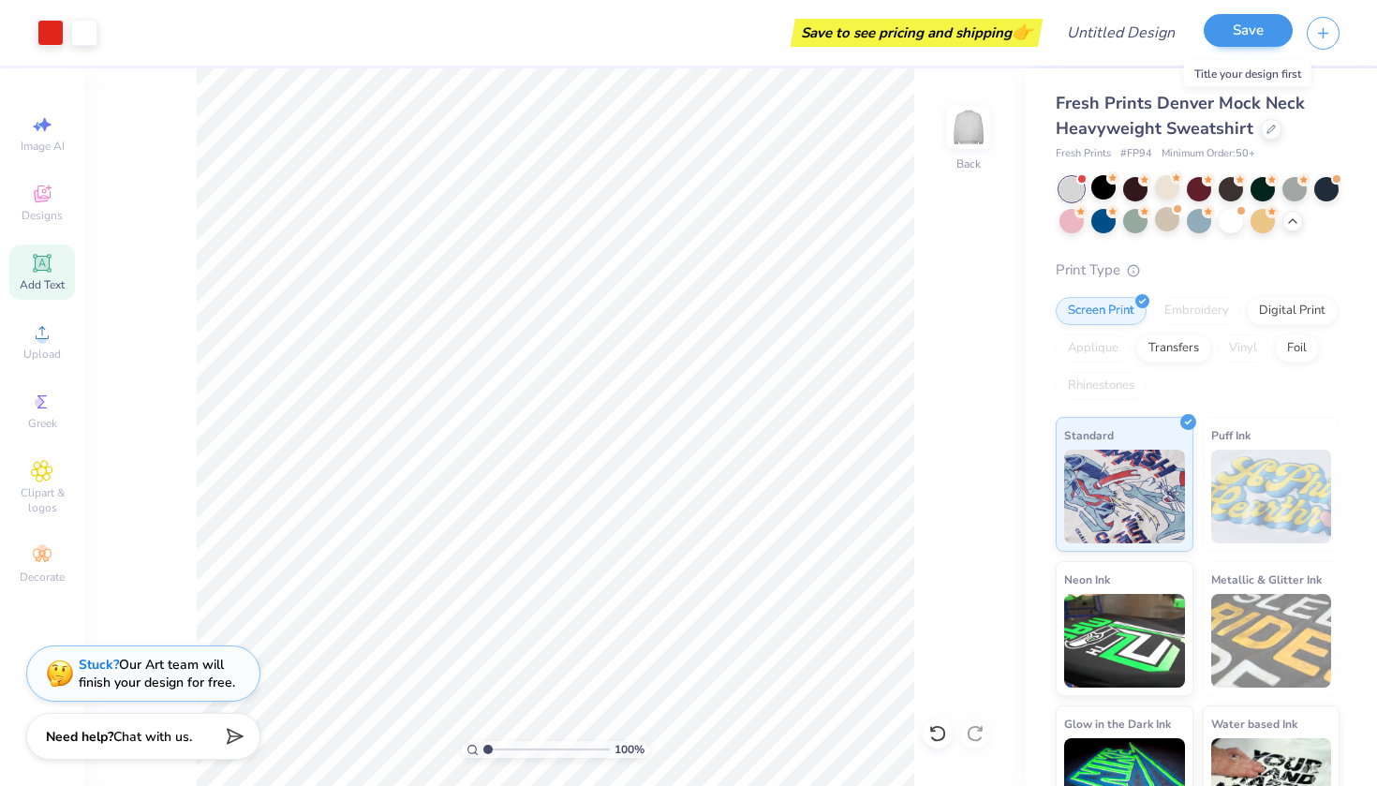
click at [1067, 31] on button "Save" at bounding box center [1248, 30] width 89 height 33
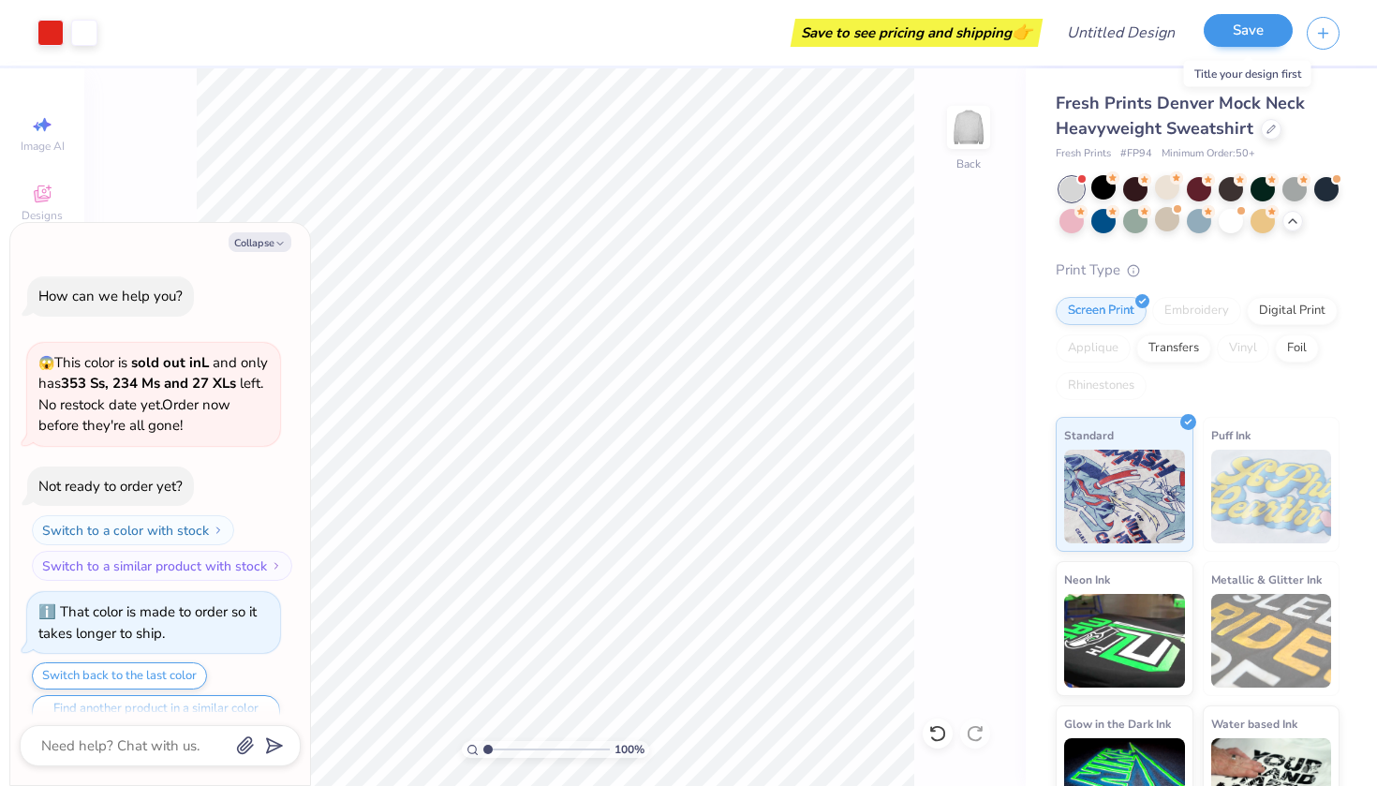
scroll to position [678, 0]
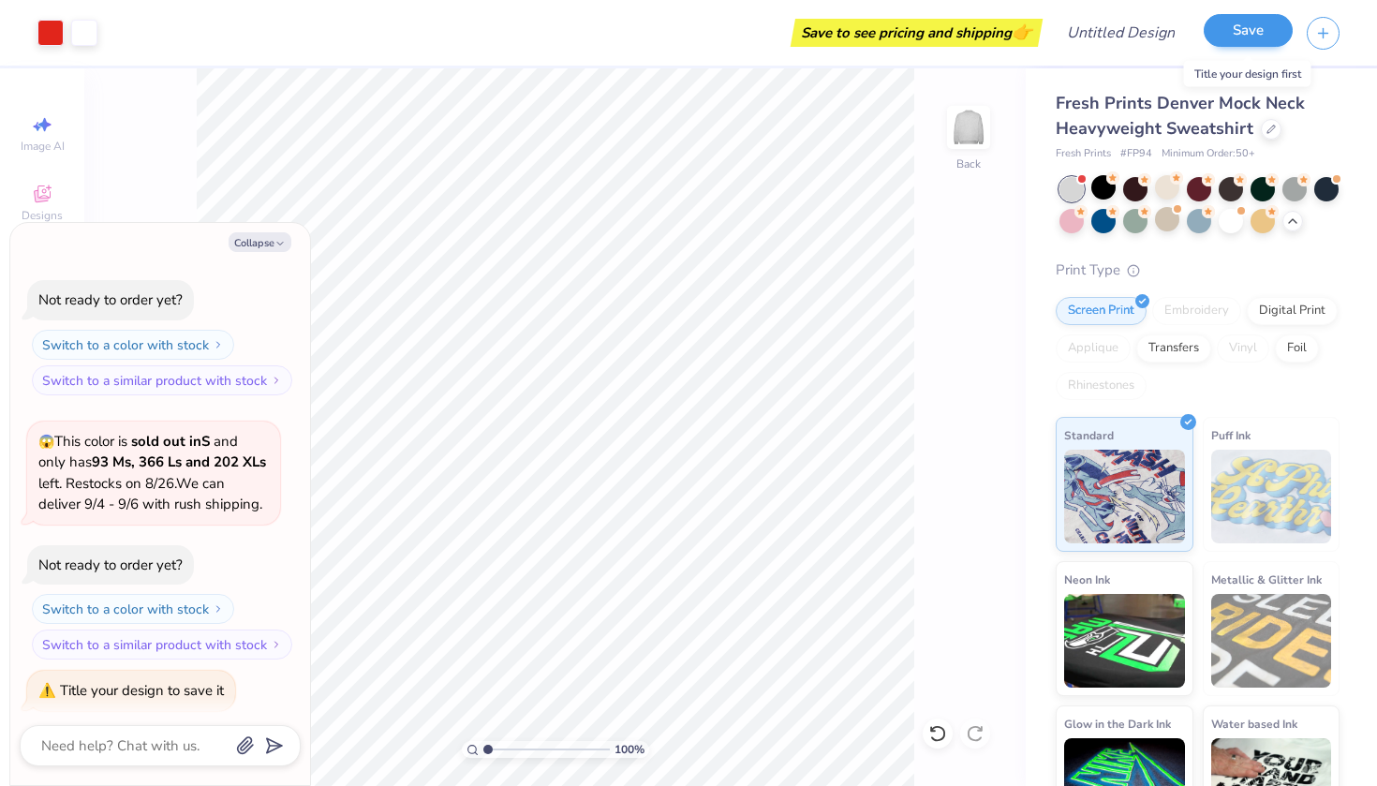
click at [1067, 24] on button "Save" at bounding box center [1248, 30] width 89 height 33
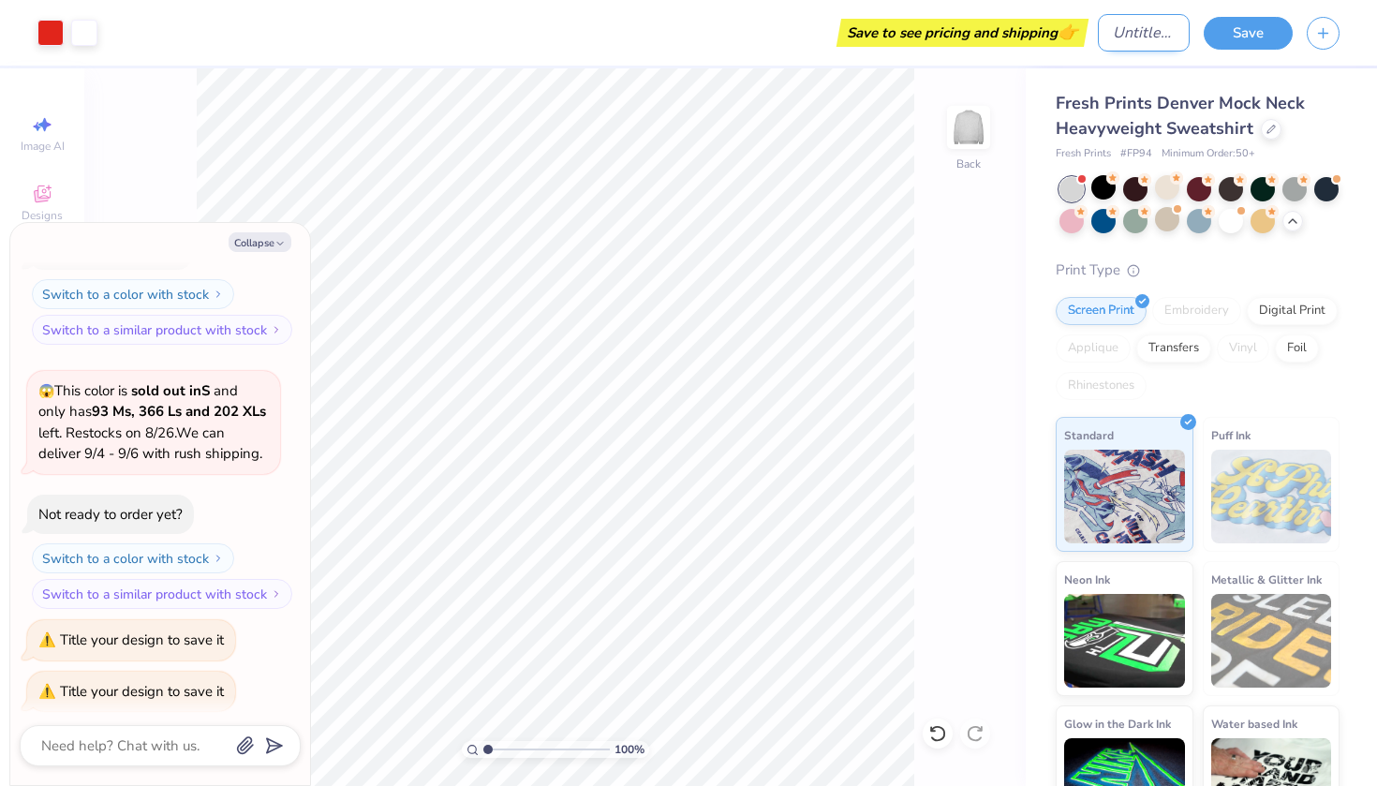
type textarea "x"
click at [1067, 35] on input "Design Title" at bounding box center [1144, 32] width 92 height 37
type input "c"
type textarea "x"
type input "ck"
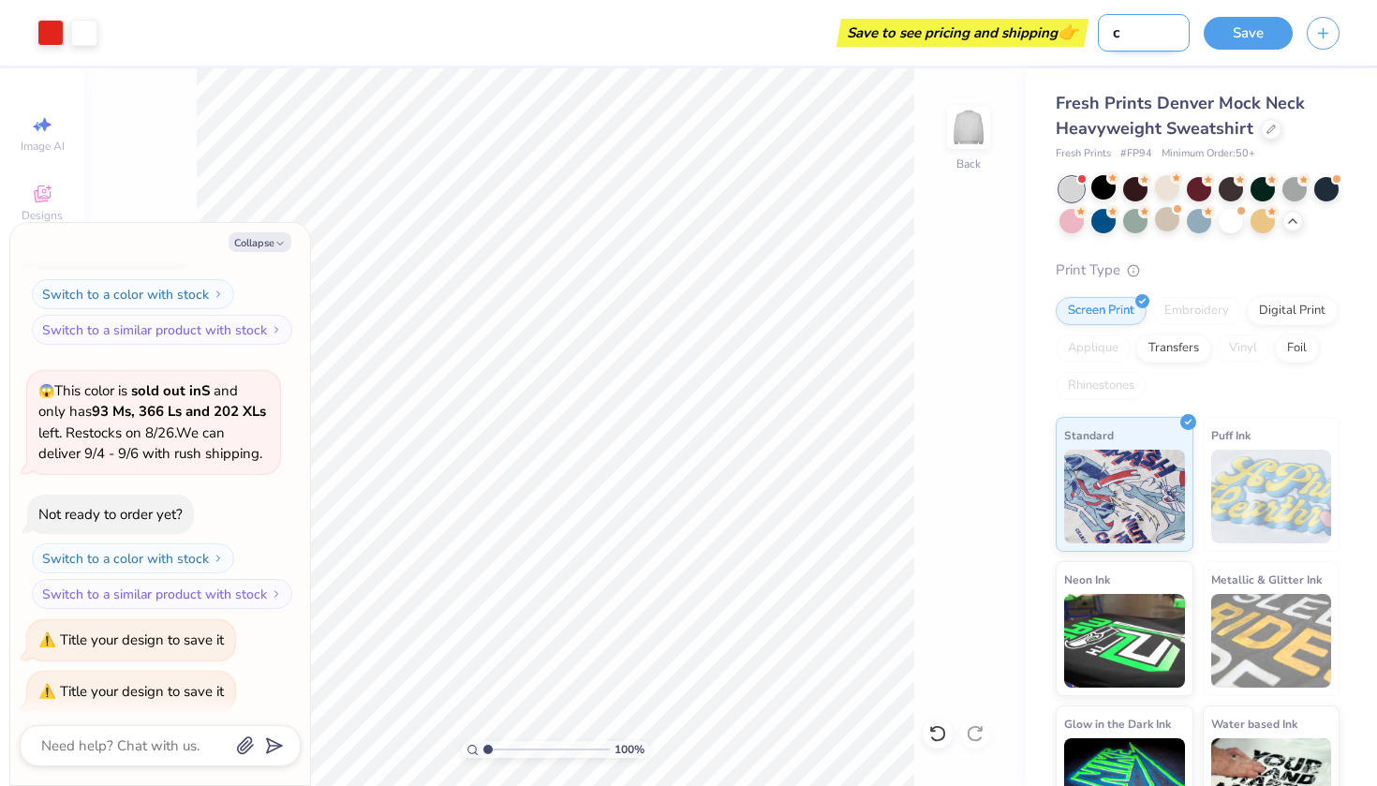
type textarea "x"
type input "cku"
type textarea "x"
type input "ckub"
type textarea "x"
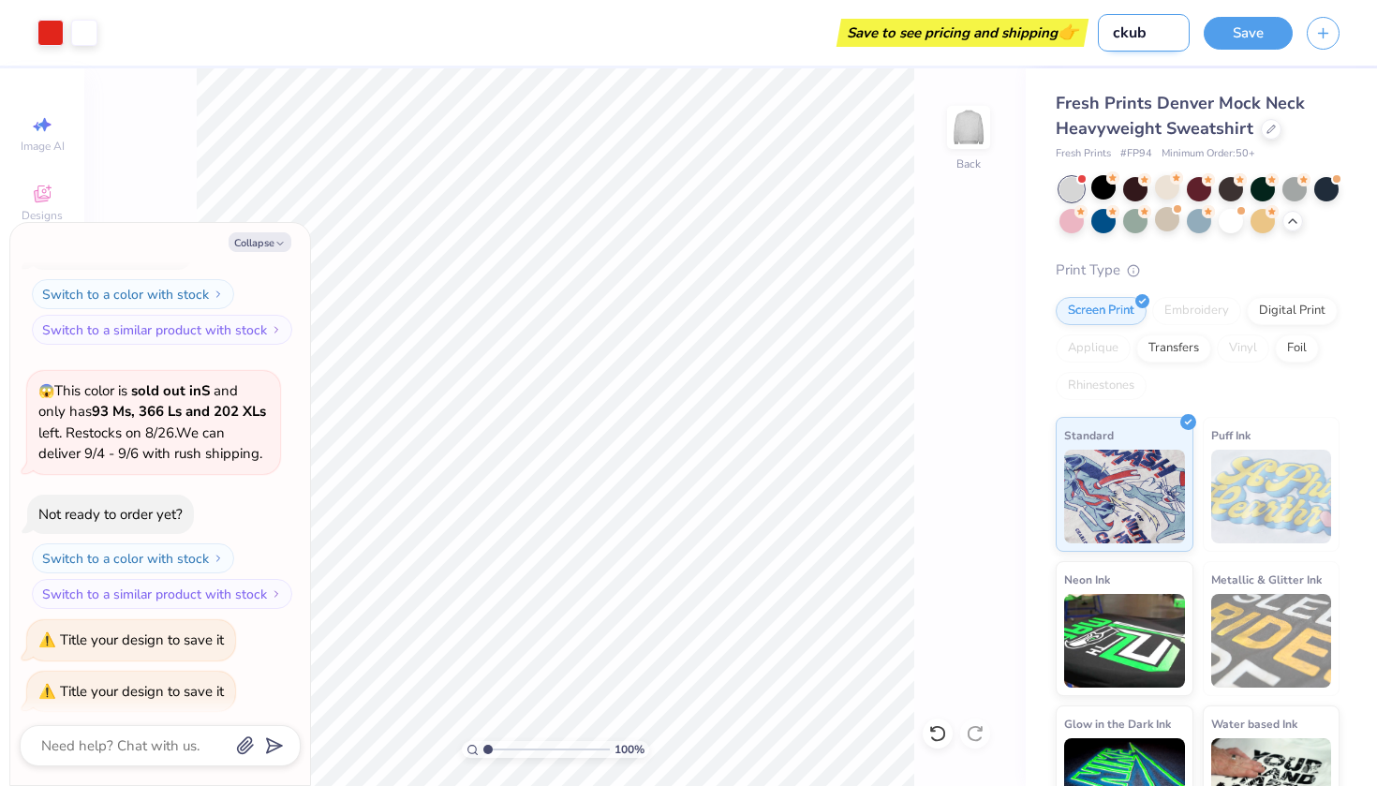
type input "ckub"
type textarea "x"
type input "ckub"
type textarea "x"
type input "cku"
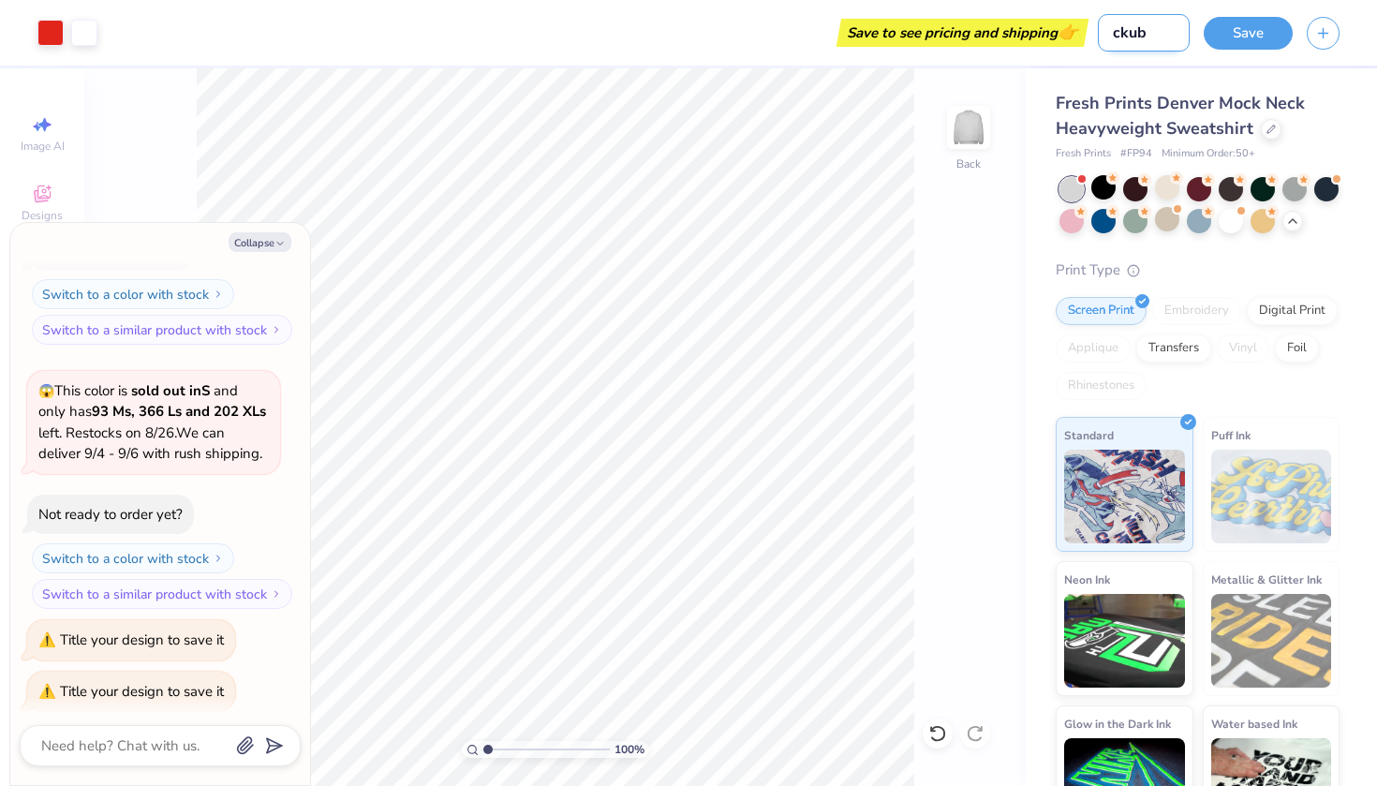
type textarea "x"
type input "ck"
type textarea "x"
type input "c"
type textarea "x"
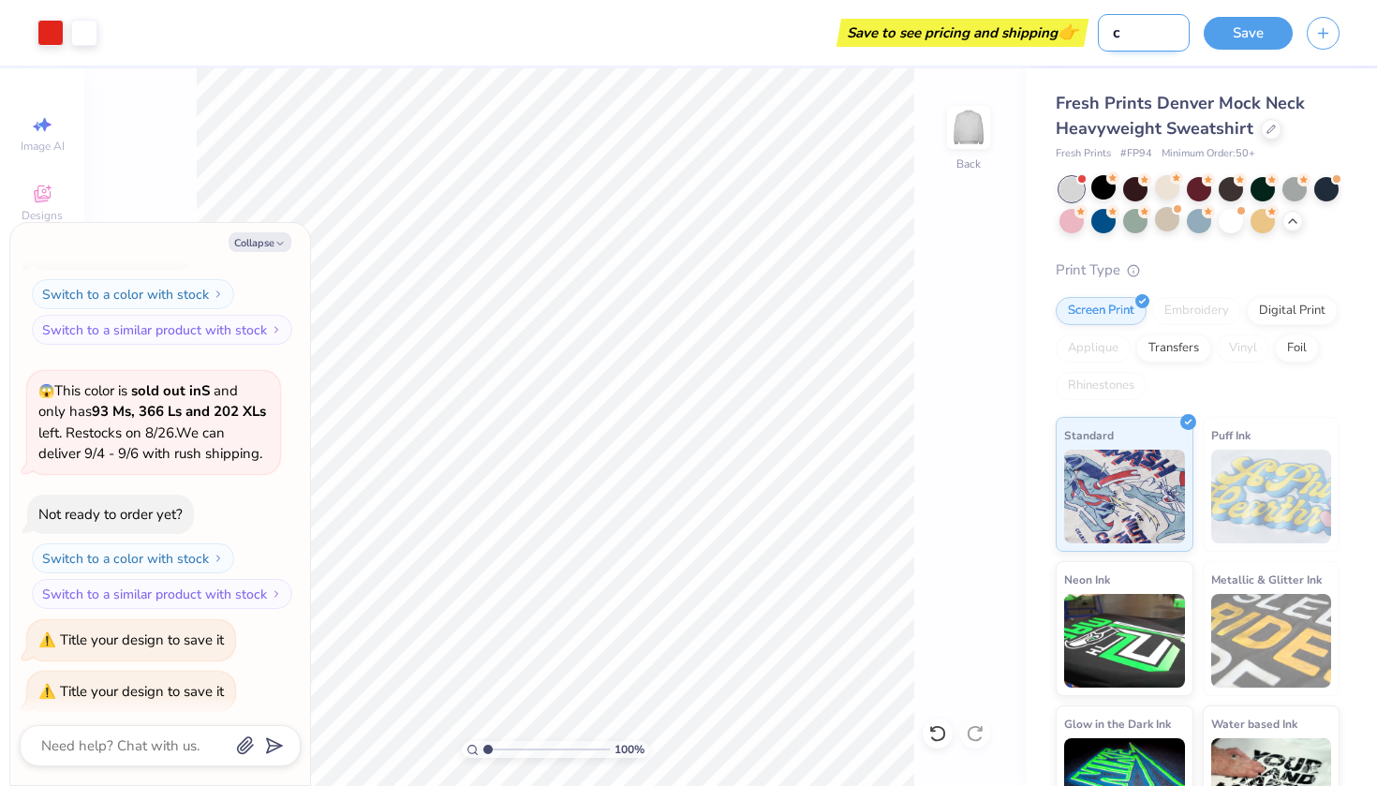
type input "cl"
type textarea "x"
type input "clu"
type textarea "x"
type input "club"
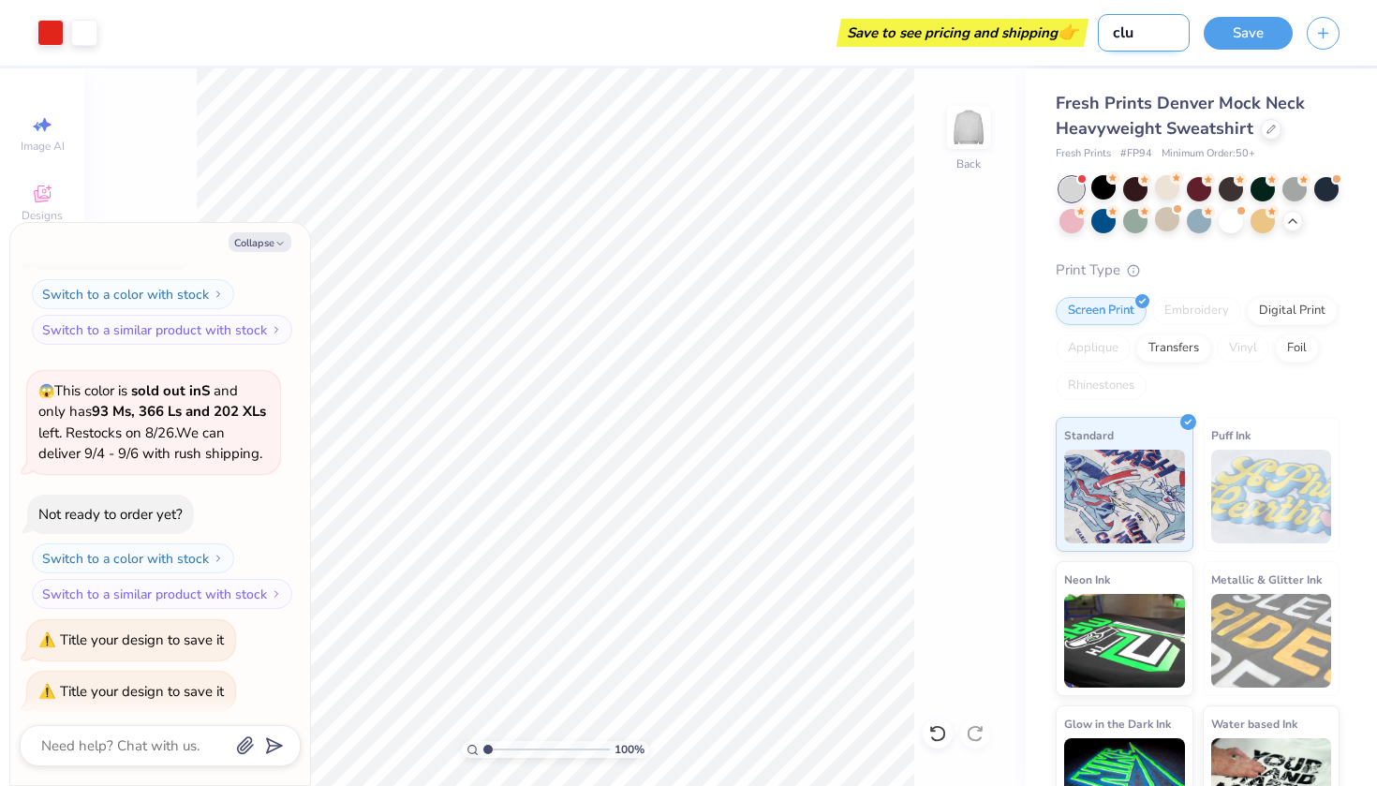
type textarea "x"
type input "club"
type textarea "x"
type input "club s"
type textarea "x"
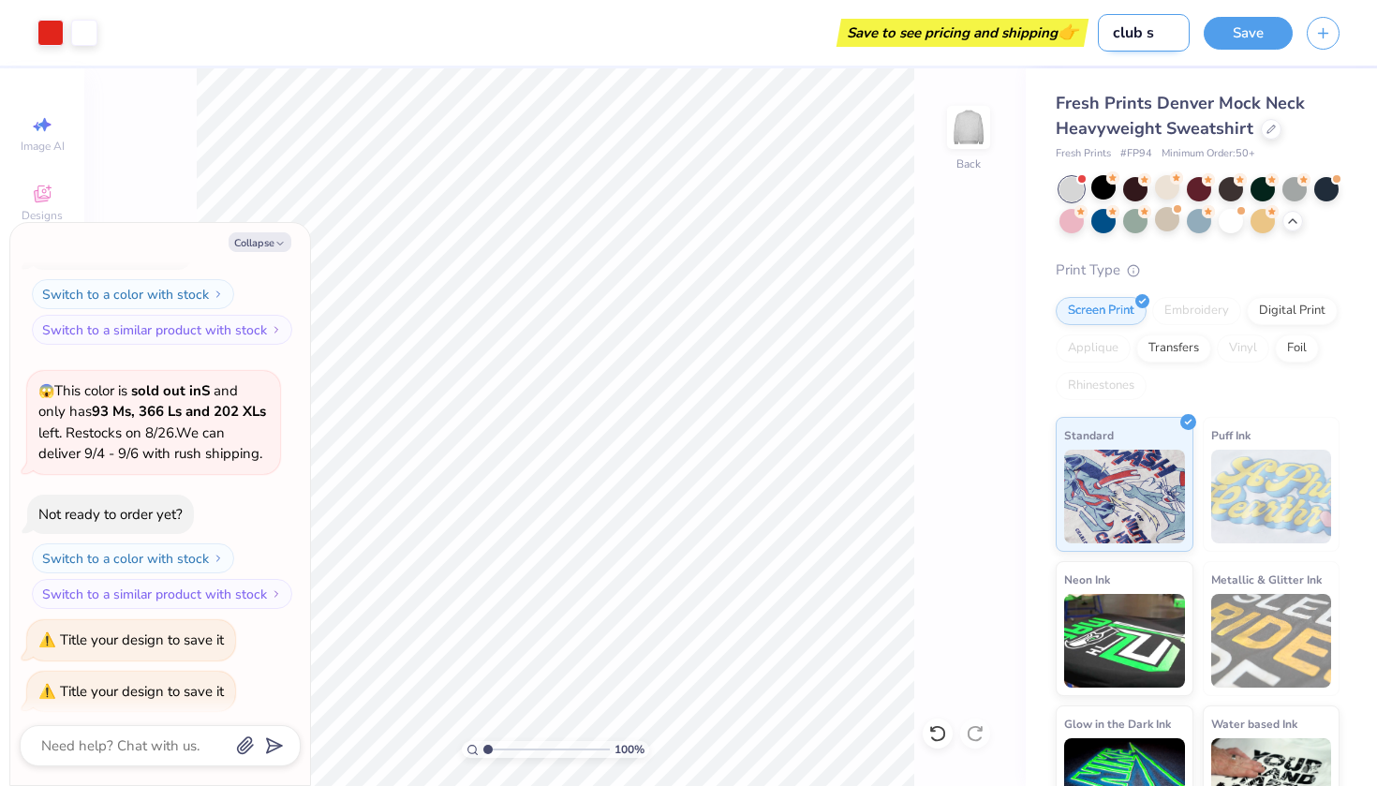
type input "club so"
type textarea "x"
type input "club sof"
type textarea "x"
type input "club soft"
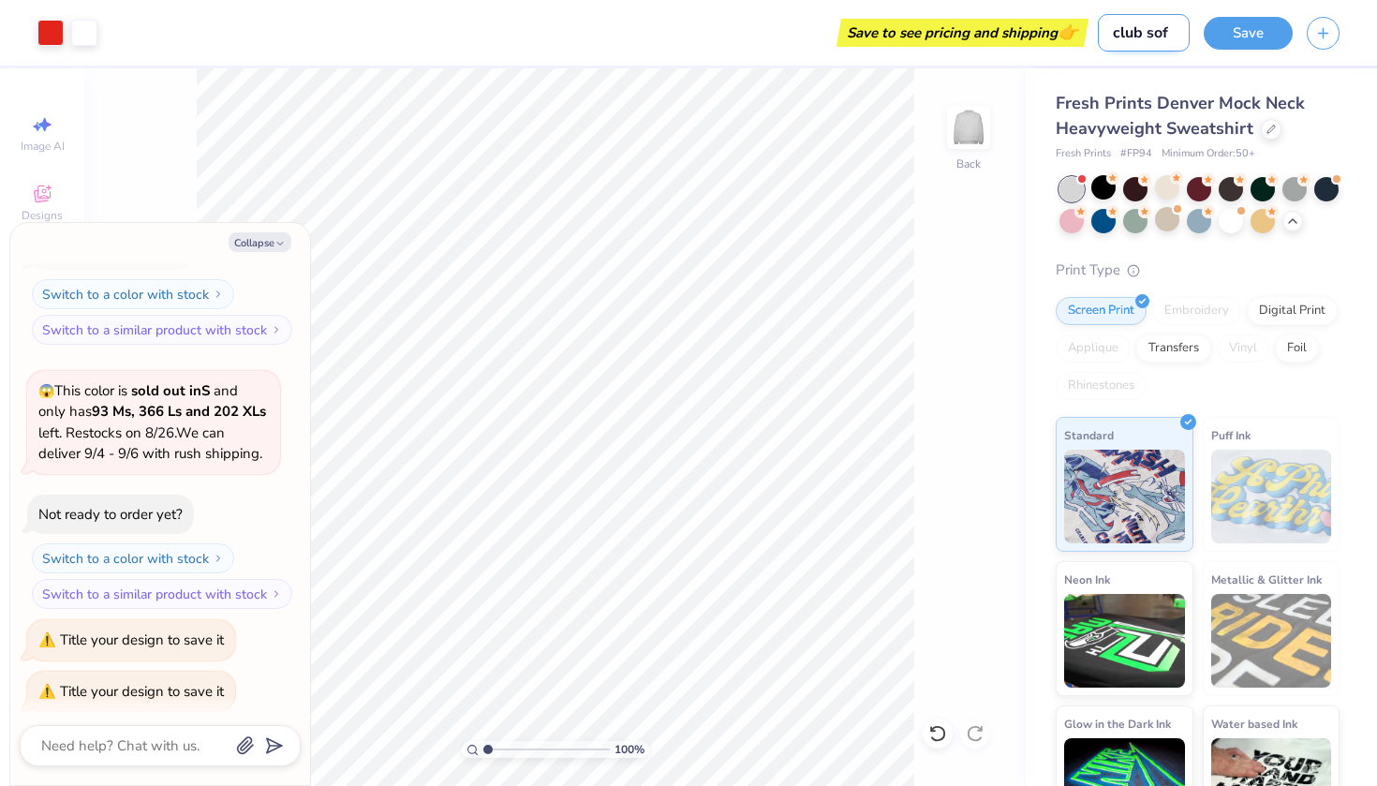
type textarea "x"
type input "club softb"
type textarea "x"
type input "club softba"
type textarea "x"
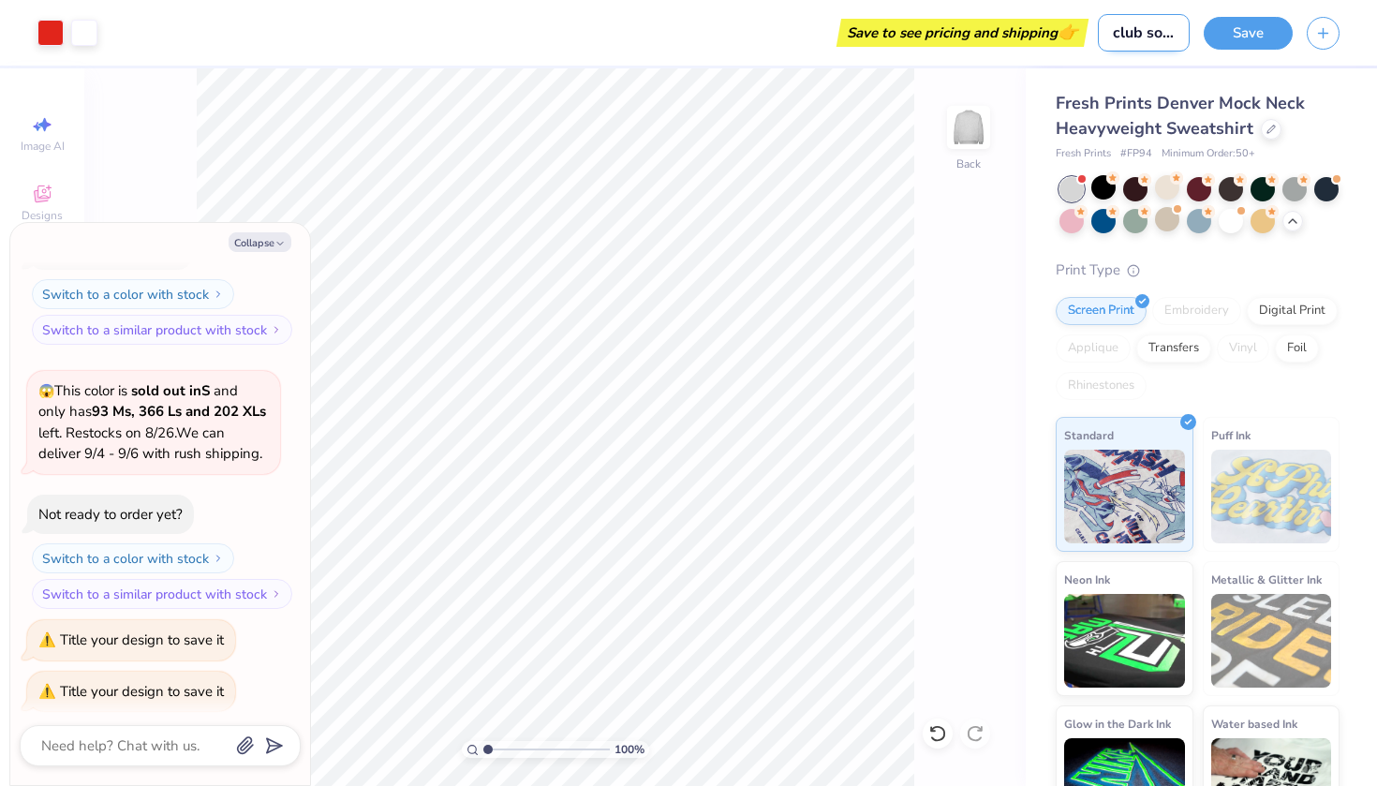
type input "club softbal"
type textarea "x"
type input "club softball"
type textarea "x"
type input "club softball"
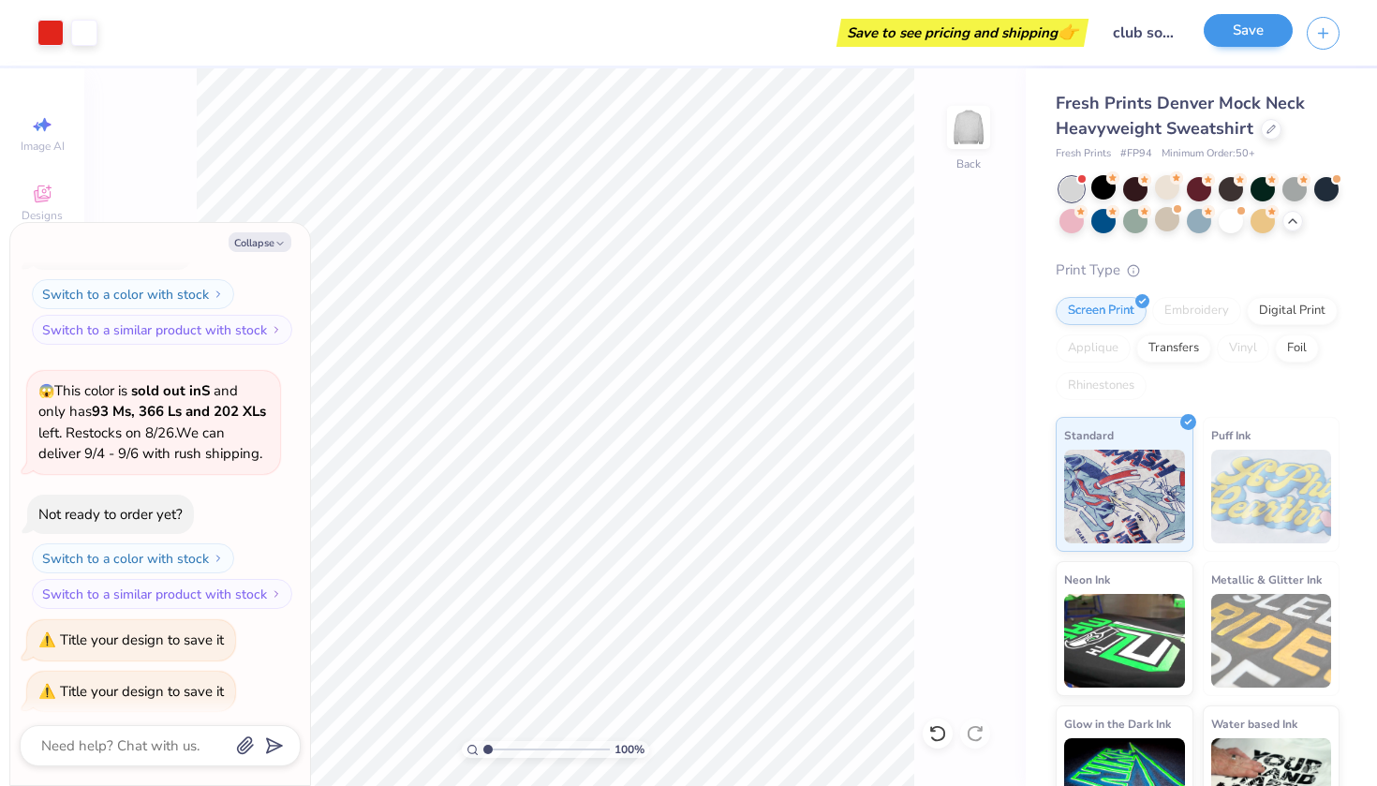
click at [1067, 30] on button "Save" at bounding box center [1248, 30] width 89 height 33
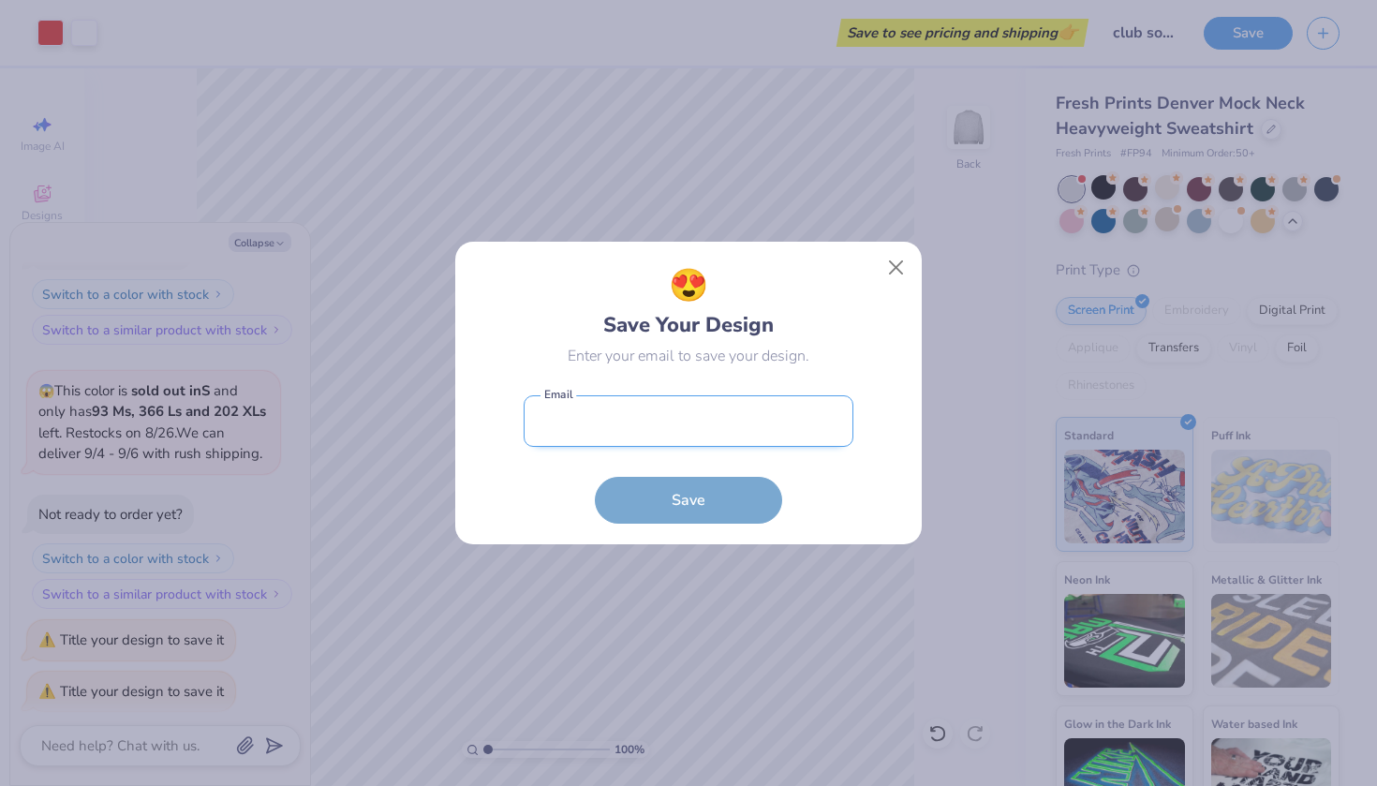
click at [708, 427] on input "email" at bounding box center [689, 421] width 330 height 52
type input "ameliadalton205@gmail.com"
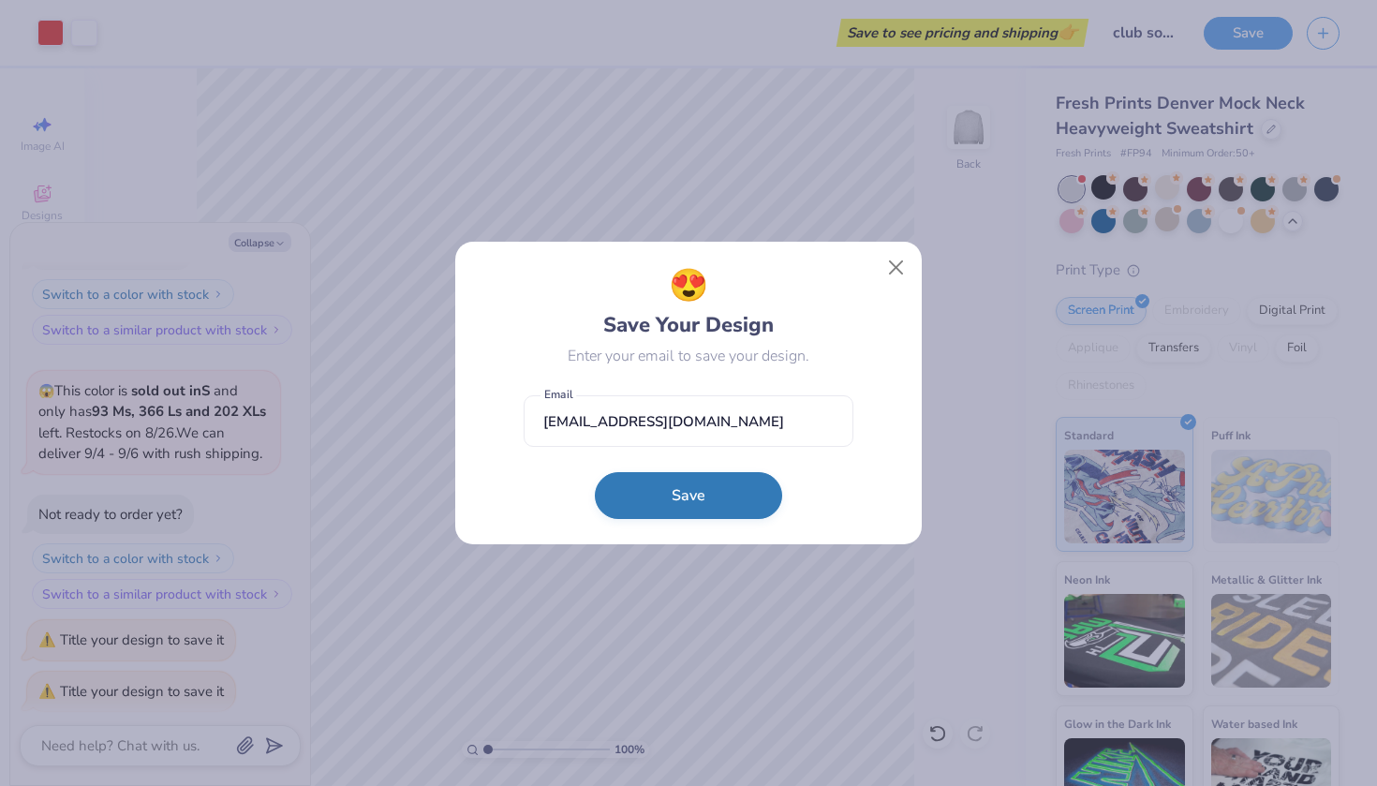
click at [680, 502] on button "Save" at bounding box center [688, 495] width 187 height 47
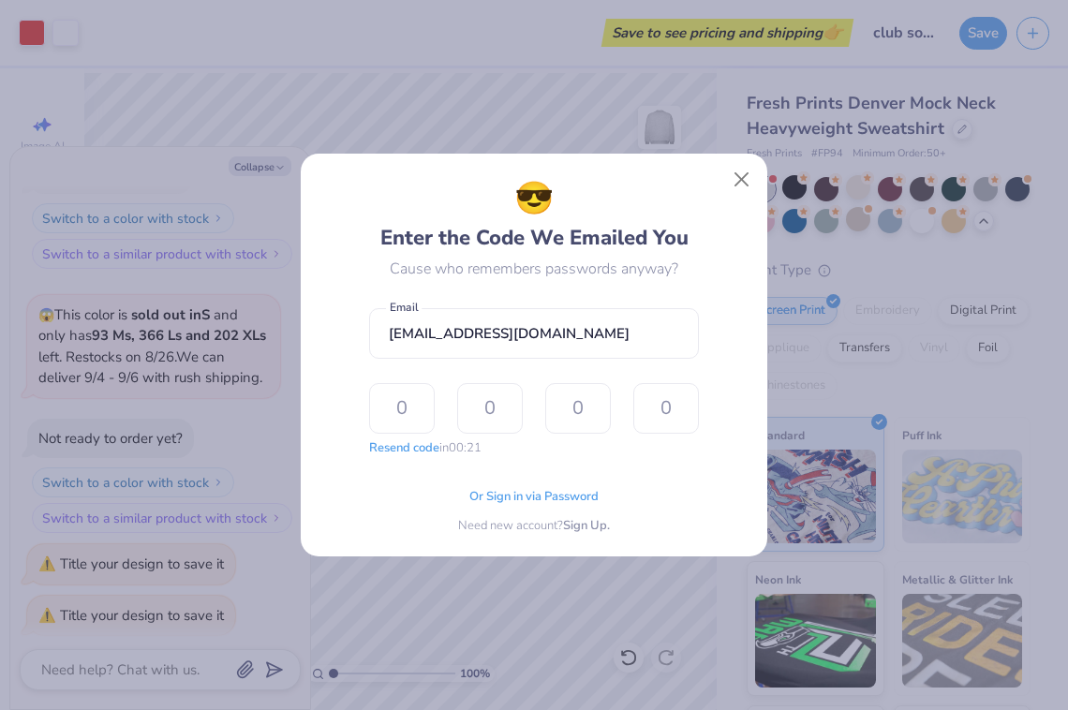
type textarea "x"
type input "3"
type input "5"
type input "2"
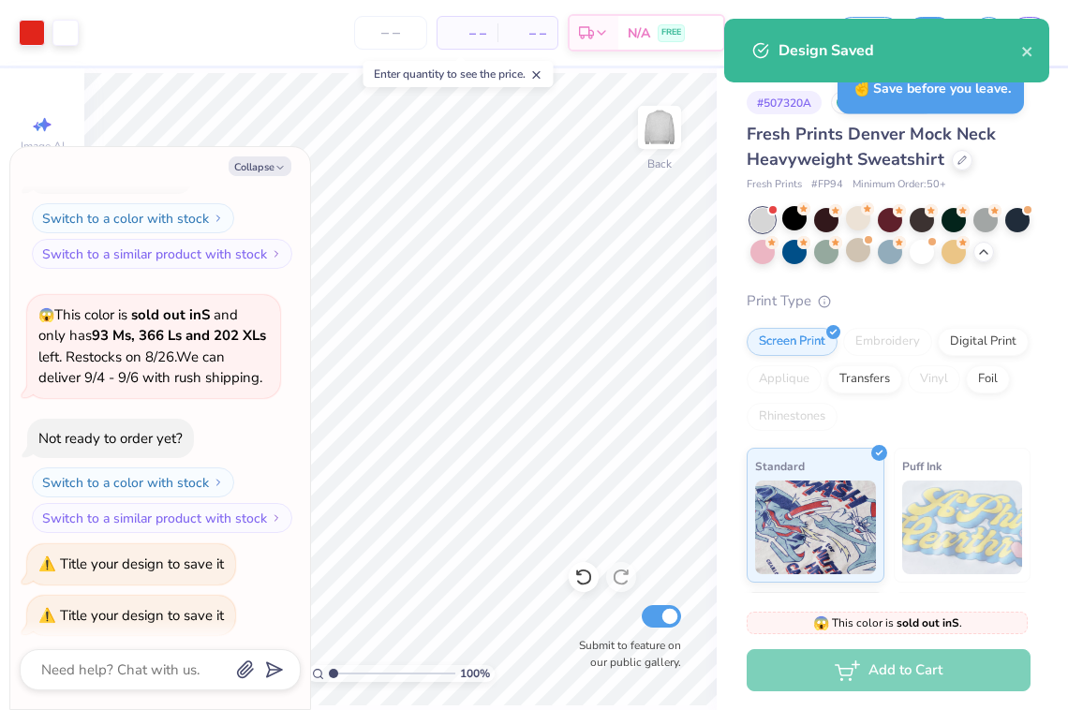
click at [1034, 45] on div "Design Saved" at bounding box center [886, 51] width 325 height 64
click at [1024, 47] on icon "close" at bounding box center [1027, 51] width 13 height 15
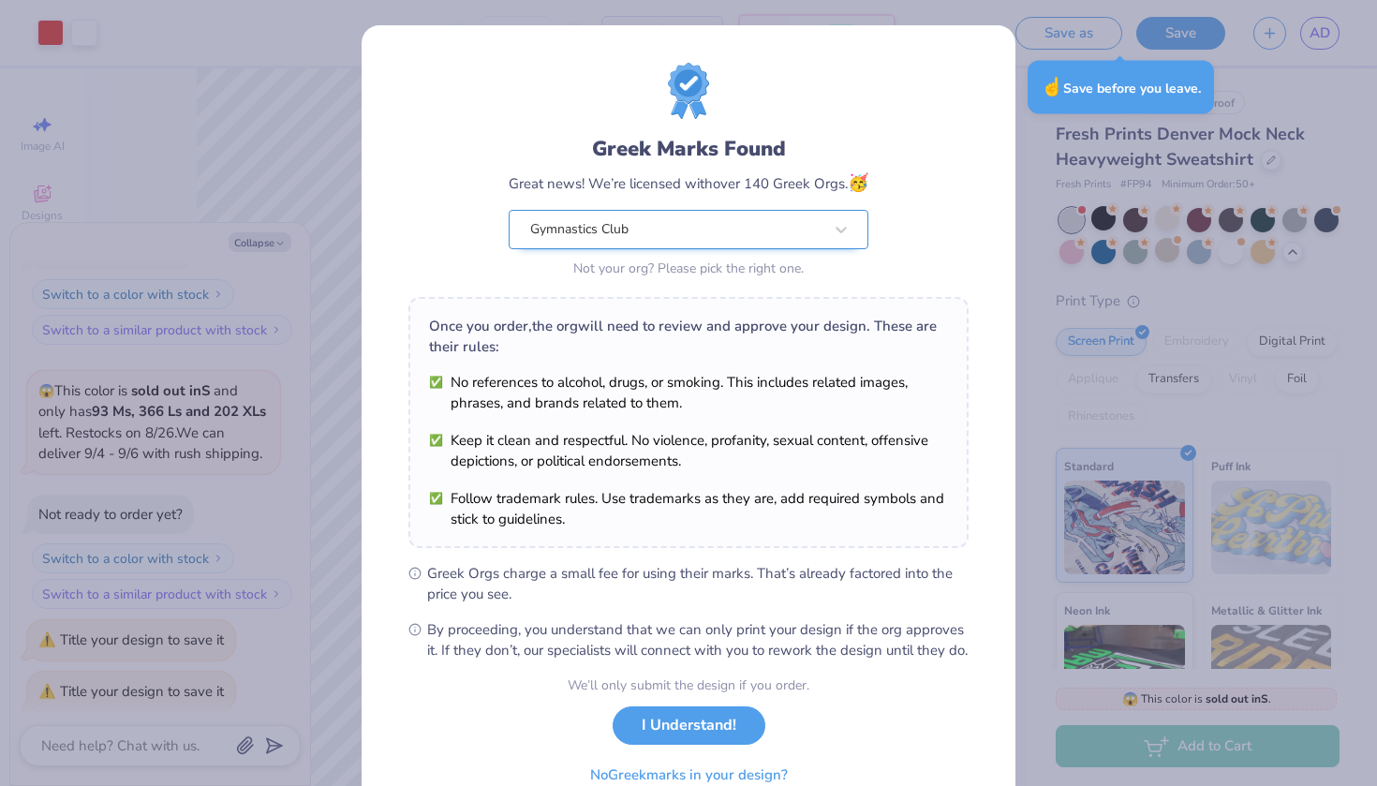
click at [711, 231] on div "Gymnastics Club" at bounding box center [676, 229] width 296 height 37
click at [554, 119] on div "Greek Marks Found Great news! We’re licensed with over 140 Greek Orgs. 🥳 Gymnas…" at bounding box center [688, 172] width 560 height 219
click at [687, 709] on button "I Understand!" at bounding box center [689, 721] width 153 height 38
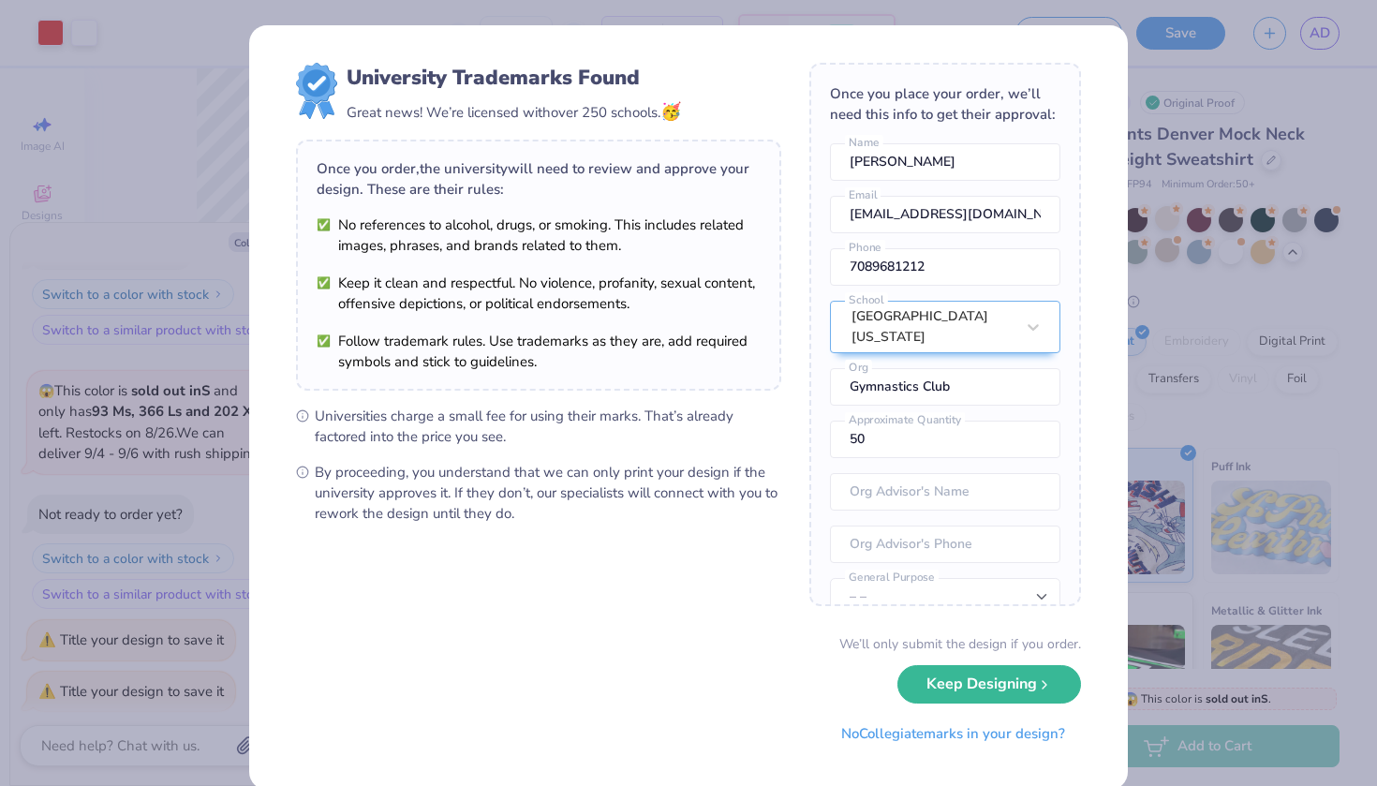
click at [1067, 76] on div "University Trademarks Found Great news! We’re licensed with over 250 schools. 🥳…" at bounding box center [688, 393] width 1377 height 786
click at [957, 687] on button "Keep Designing" at bounding box center [989, 679] width 184 height 38
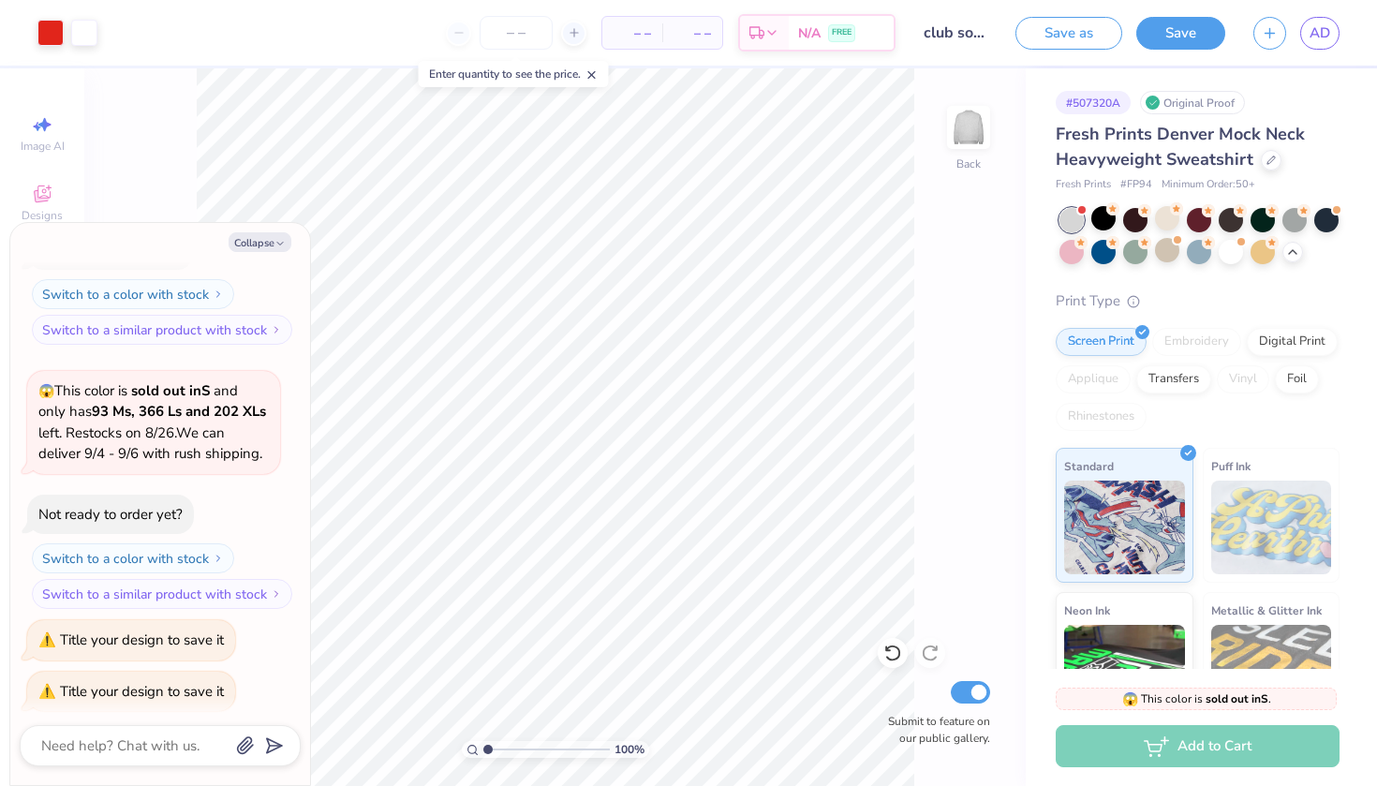
type textarea "x"
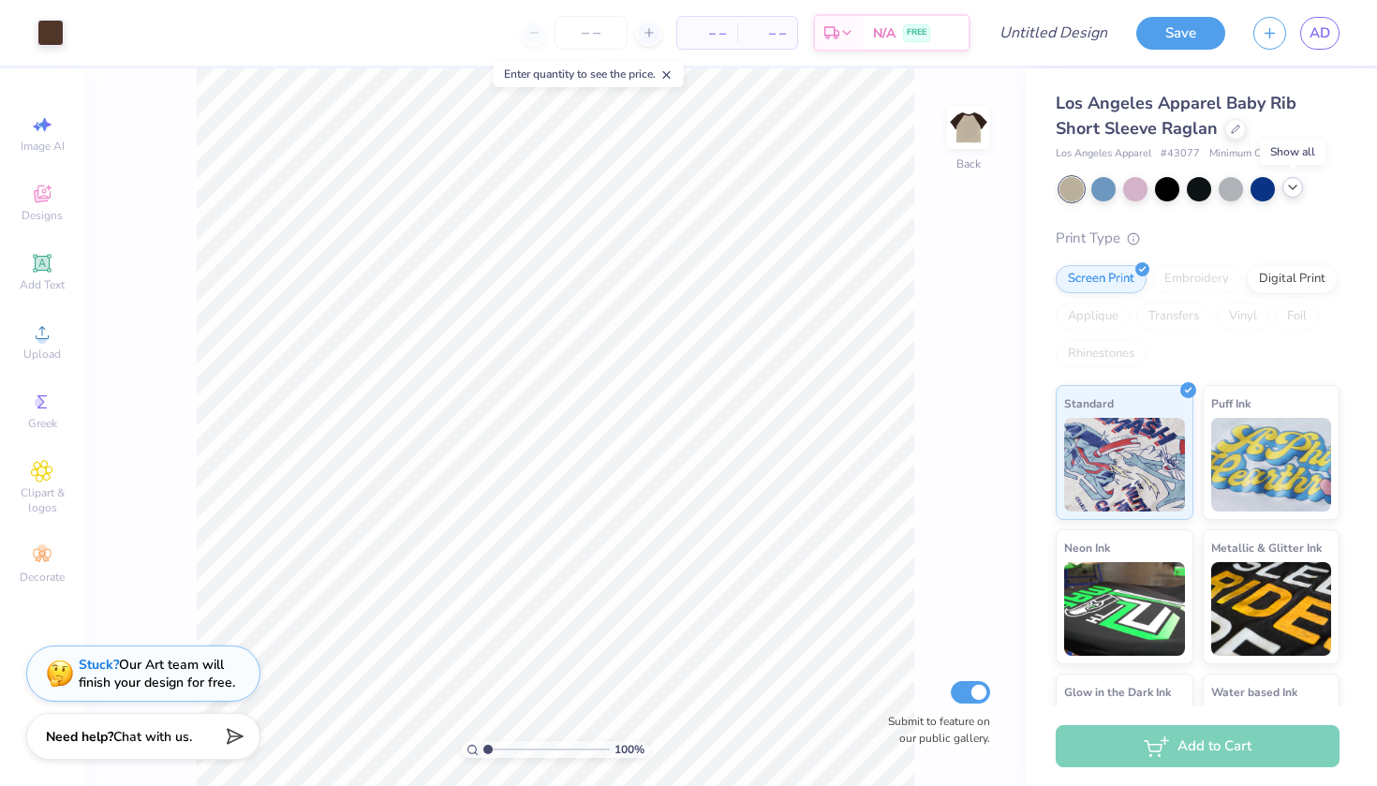
click at [1291, 188] on icon at bounding box center [1292, 187] width 15 height 15
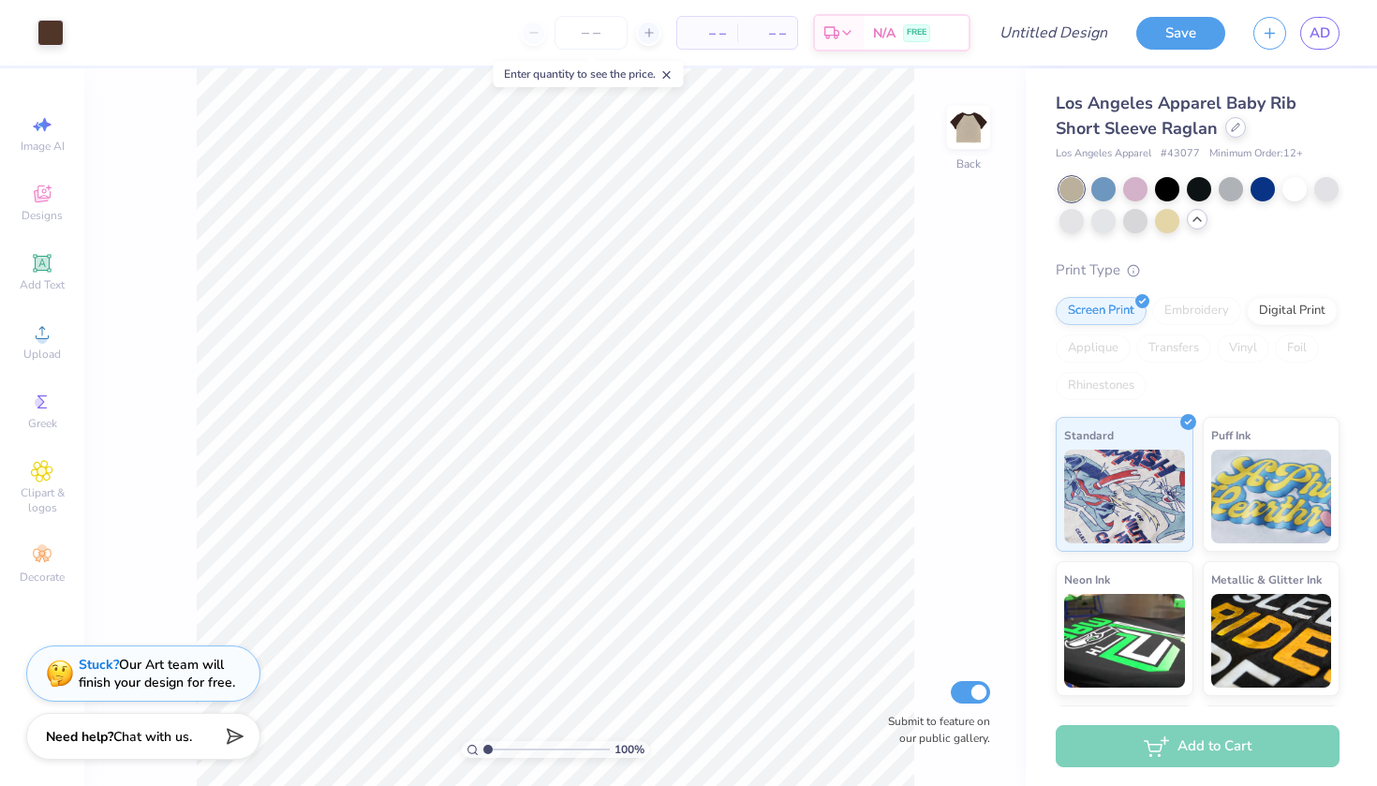
click at [1233, 125] on icon at bounding box center [1235, 127] width 9 height 9
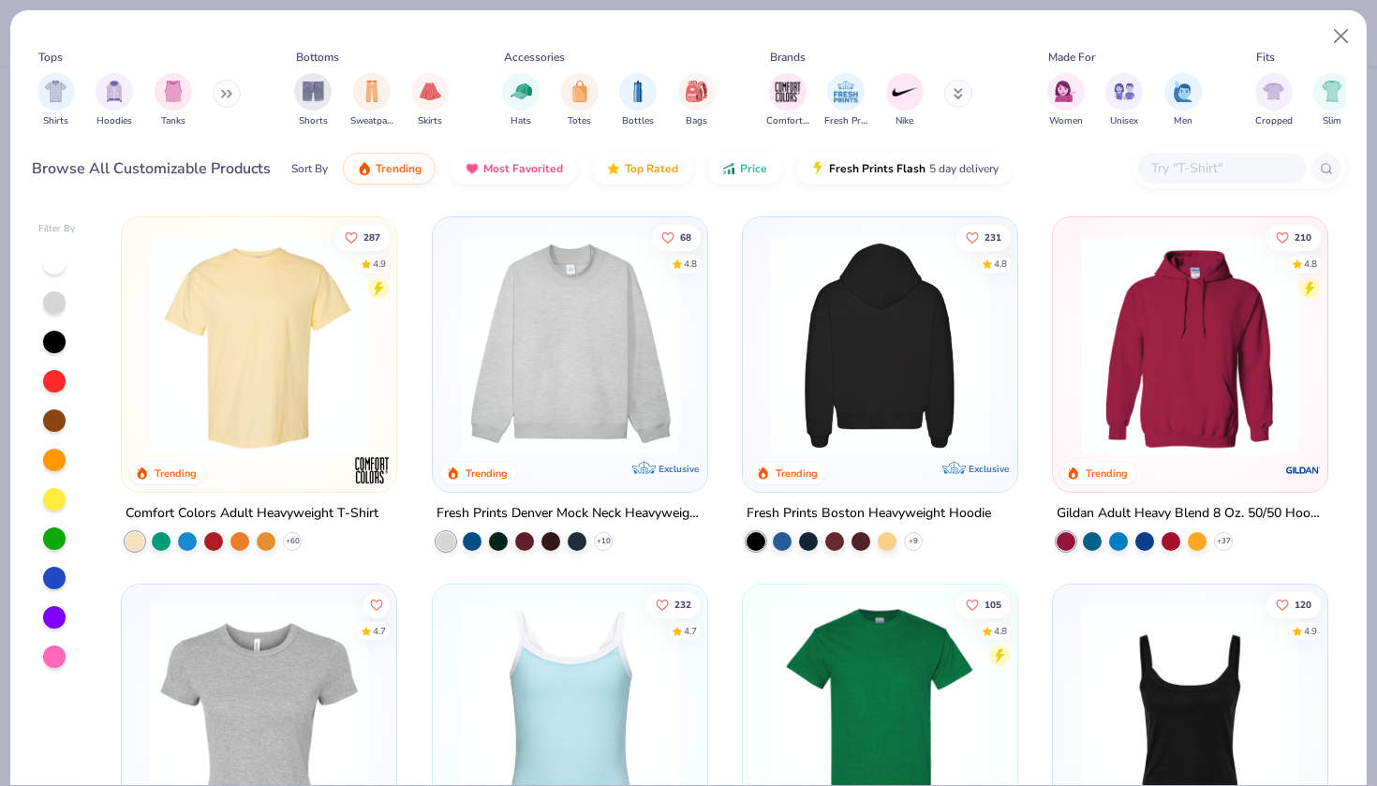
click at [910, 346] on img at bounding box center [880, 345] width 237 height 218
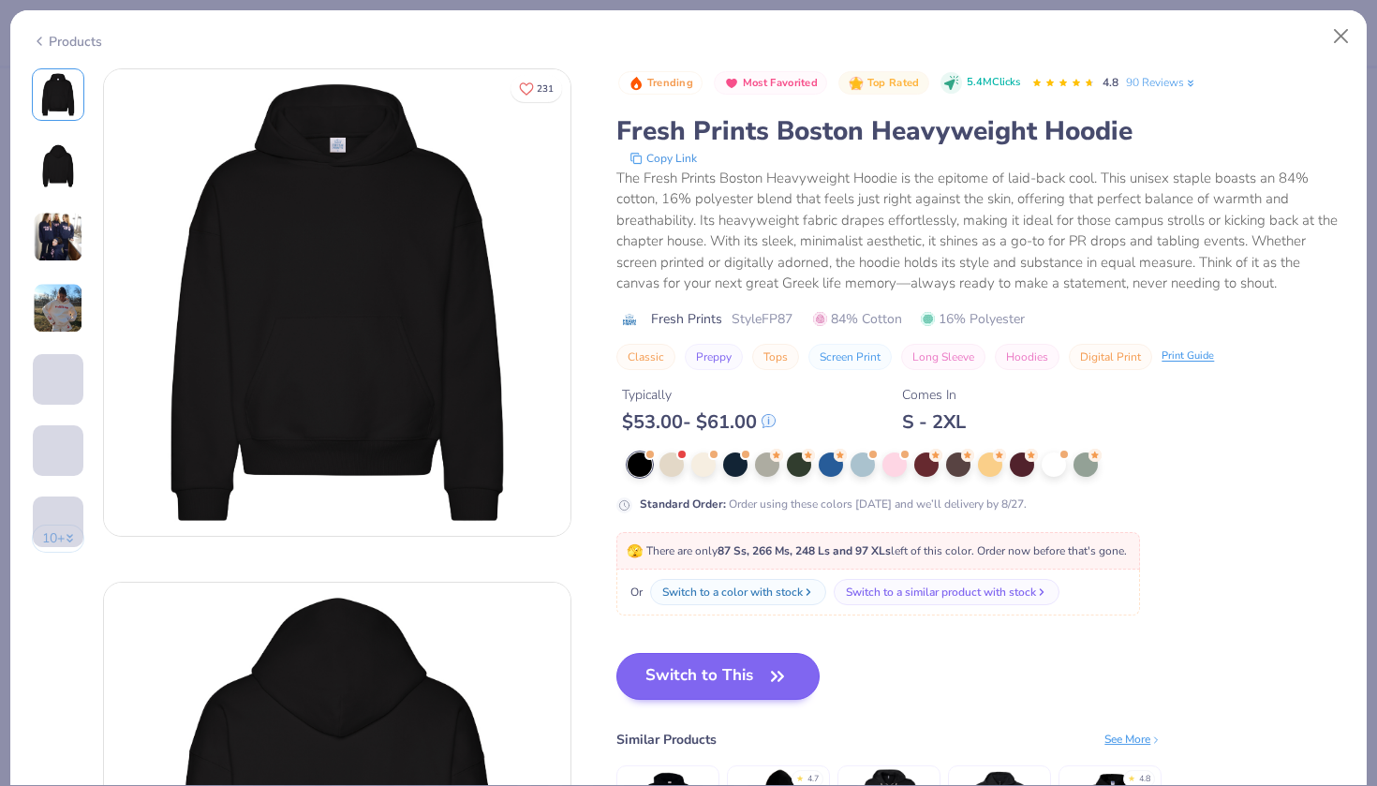
click at [712, 676] on button "Switch to This" at bounding box center [717, 676] width 203 height 47
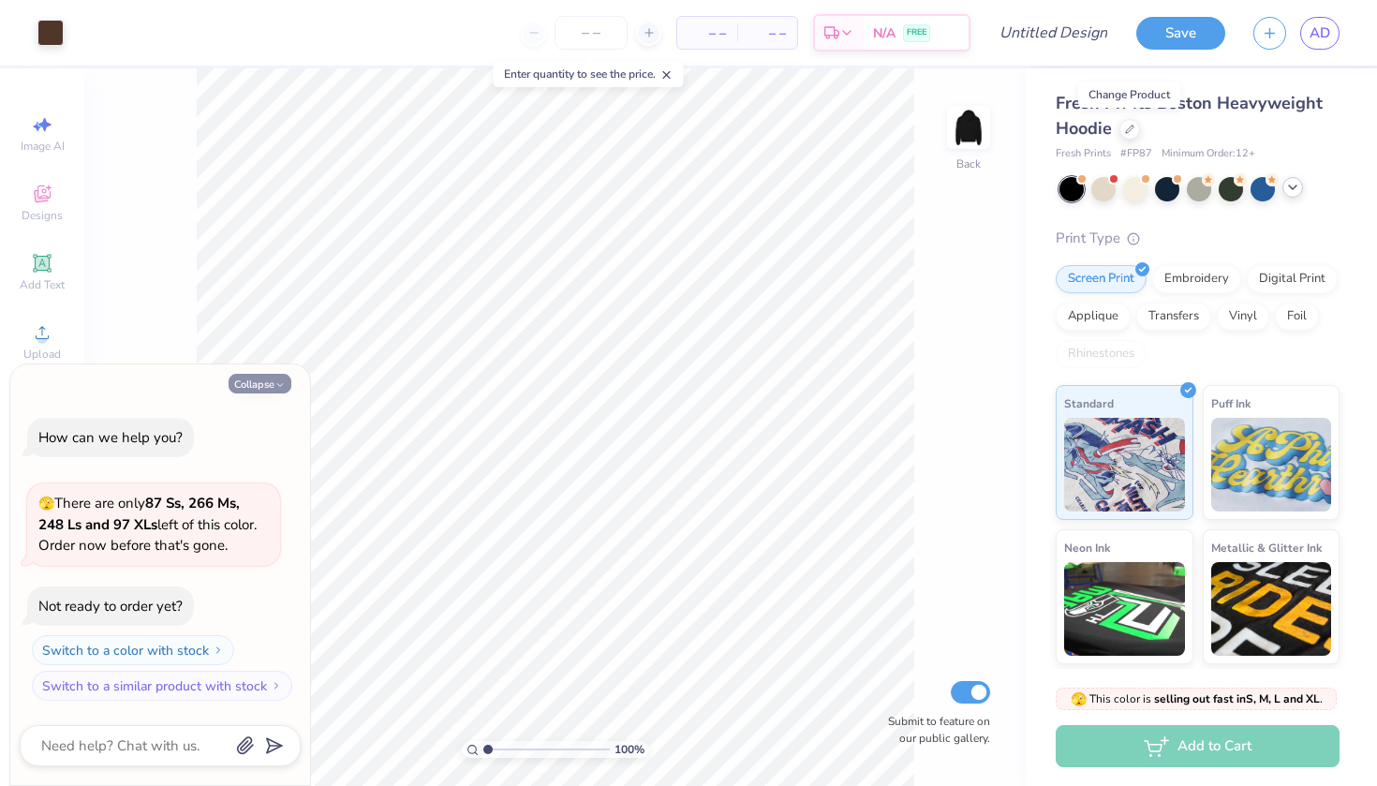
click at [270, 381] on button "Collapse" at bounding box center [260, 384] width 63 height 20
type textarea "x"
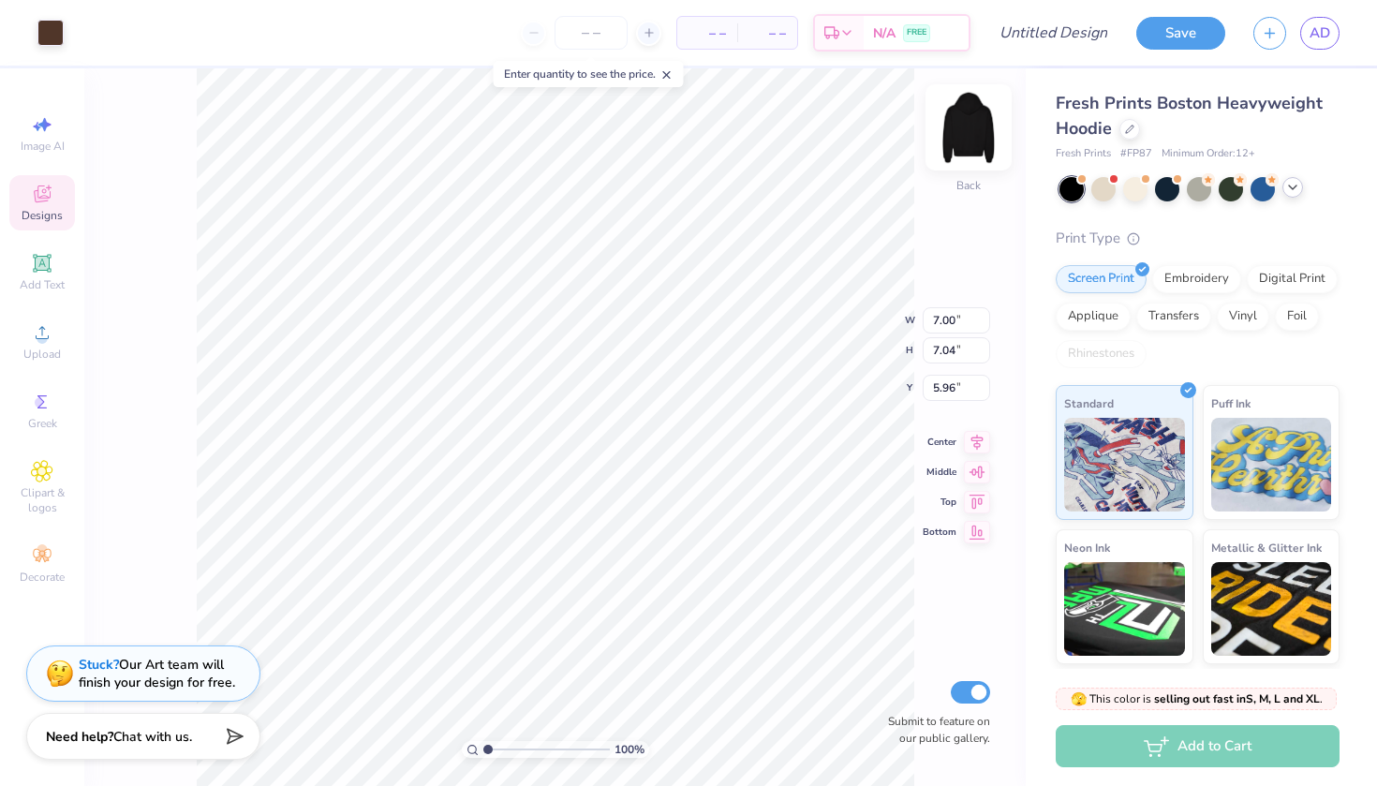
click at [977, 138] on img at bounding box center [968, 127] width 75 height 75
type input "11.54"
type input "11.60"
type input "6.18"
click at [58, 29] on div at bounding box center [50, 31] width 26 height 26
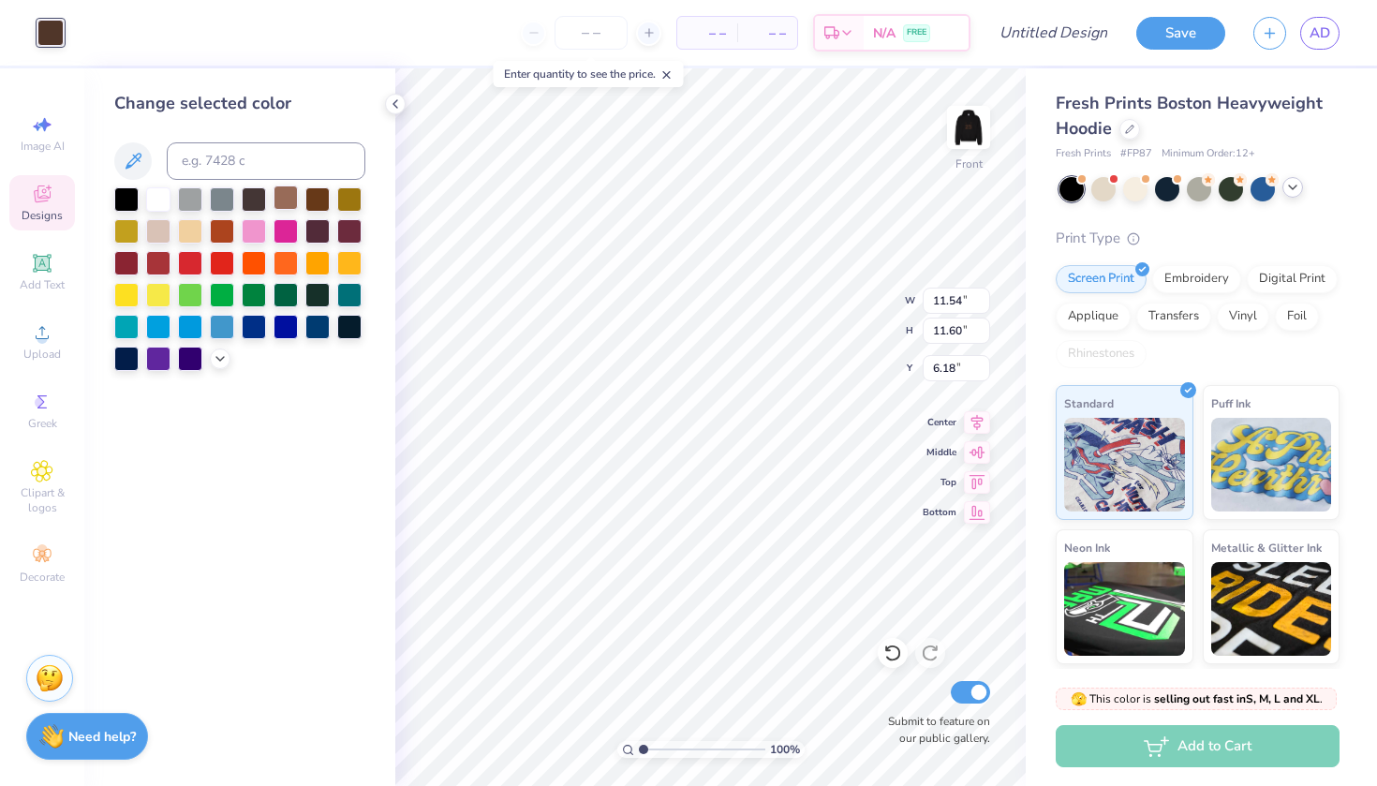
click at [282, 197] on div at bounding box center [286, 197] width 24 height 24
click at [970, 126] on img at bounding box center [968, 127] width 75 height 75
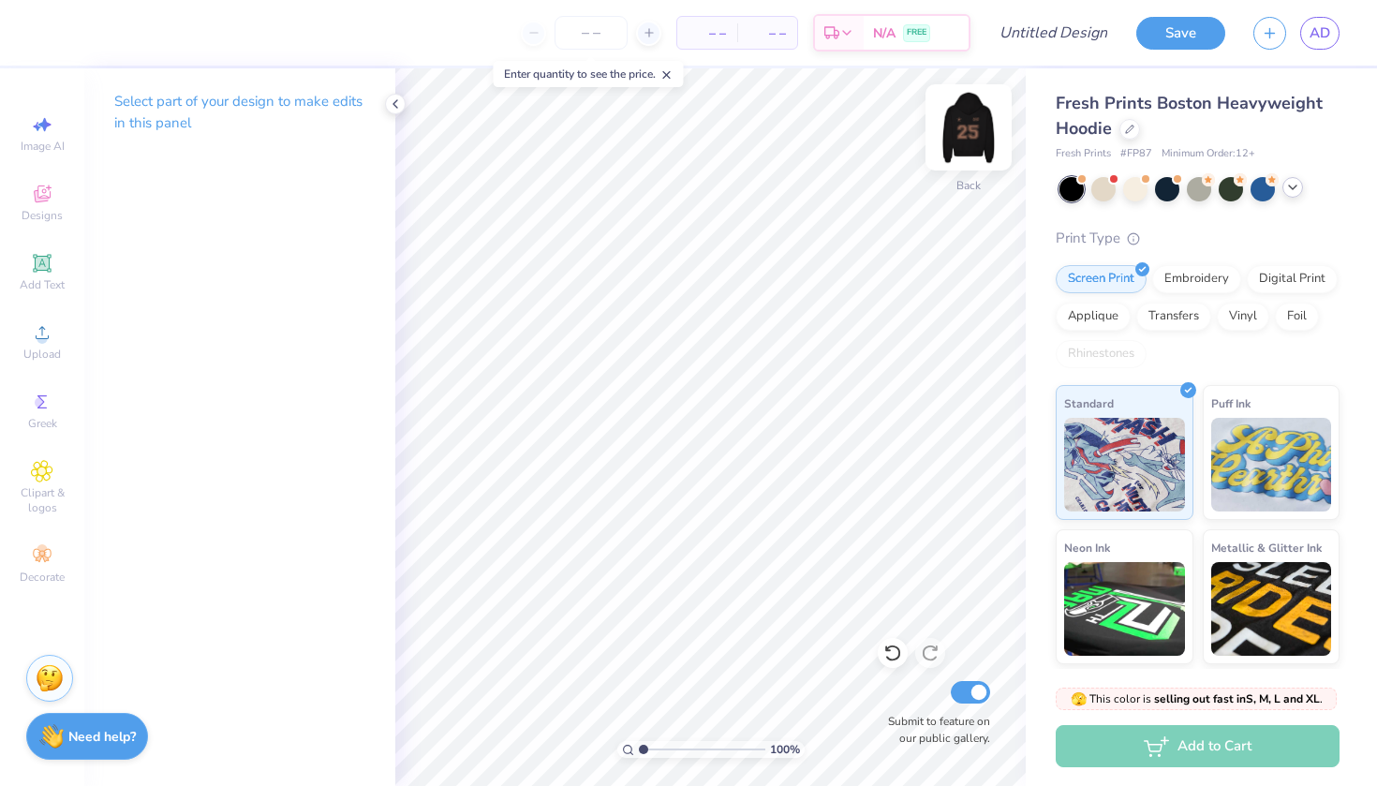
click at [972, 126] on img at bounding box center [968, 127] width 75 height 75
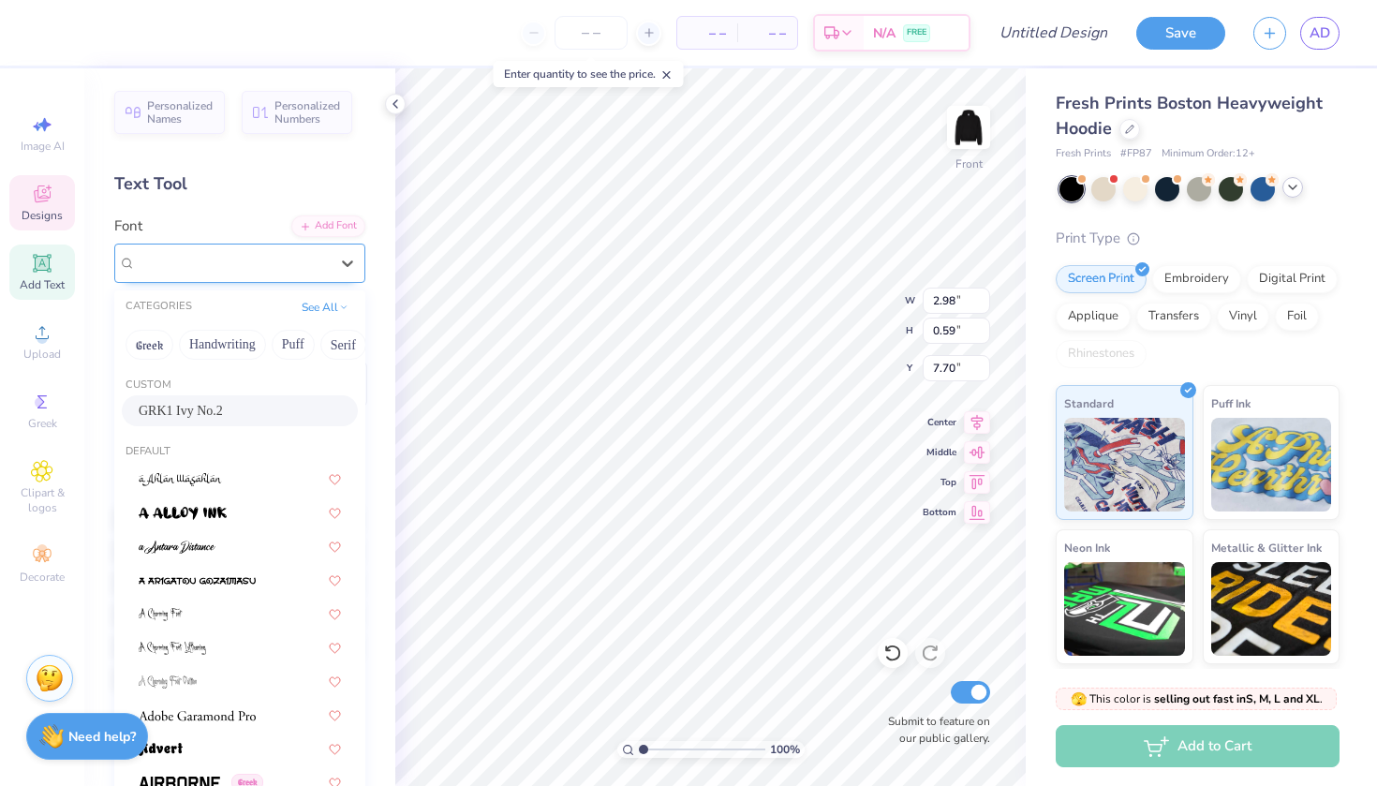
click at [259, 257] on div "GRK1 Ivy No.2" at bounding box center [232, 262] width 197 height 29
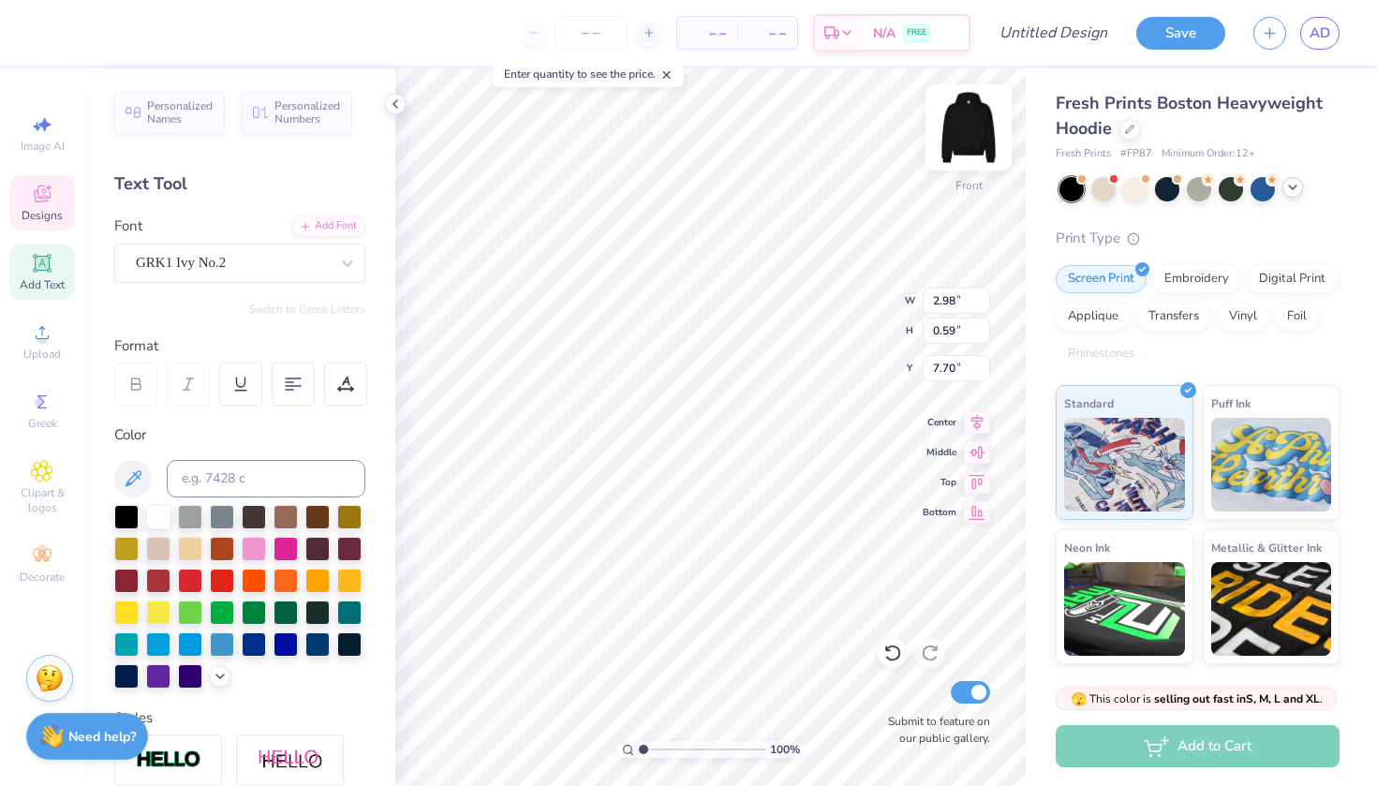
click at [965, 114] on img at bounding box center [968, 127] width 75 height 75
click at [969, 134] on img at bounding box center [968, 127] width 75 height 75
click at [959, 133] on img at bounding box center [968, 127] width 75 height 75
type input "11.95"
type textarea "b"
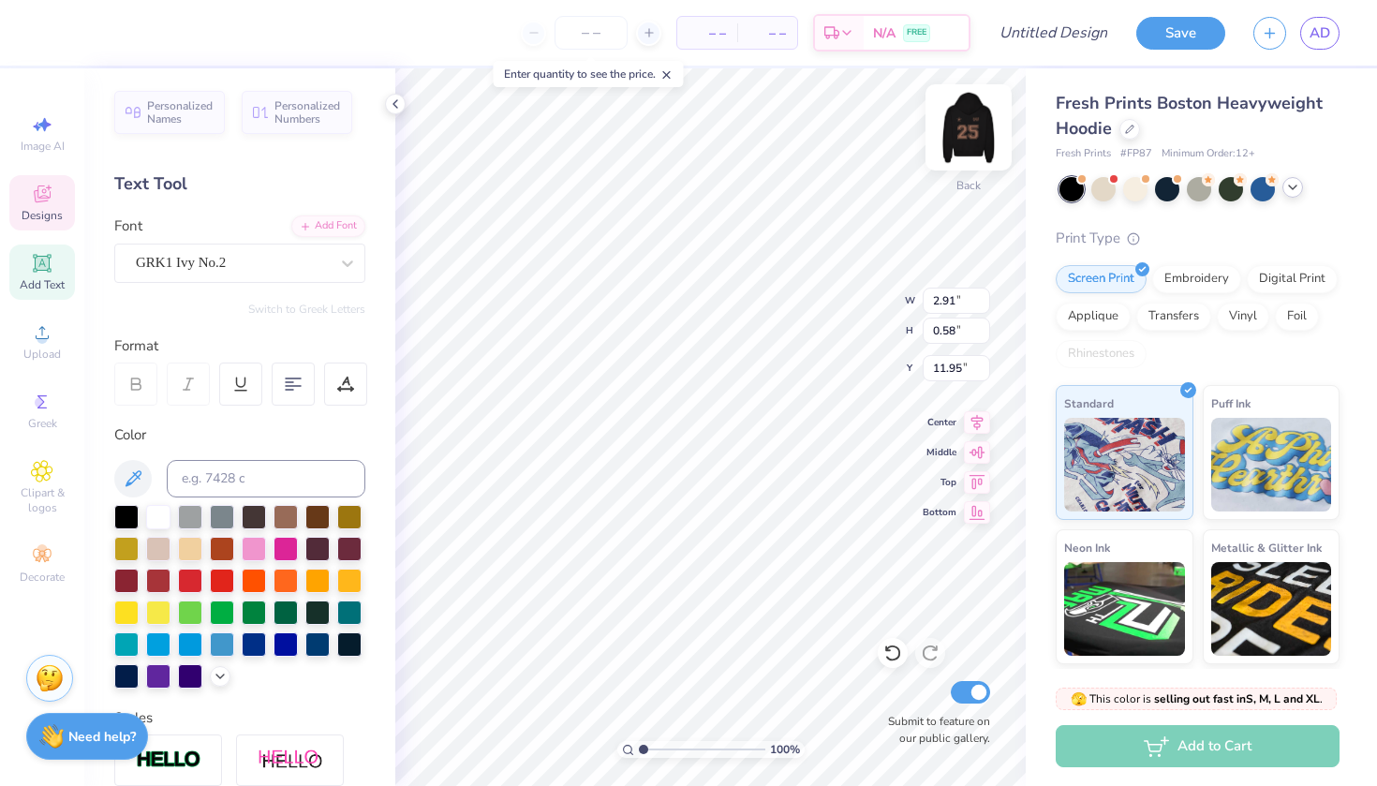
type textarea "U"
type textarea "uw club softball"
type input "5.90"
type input "0.43"
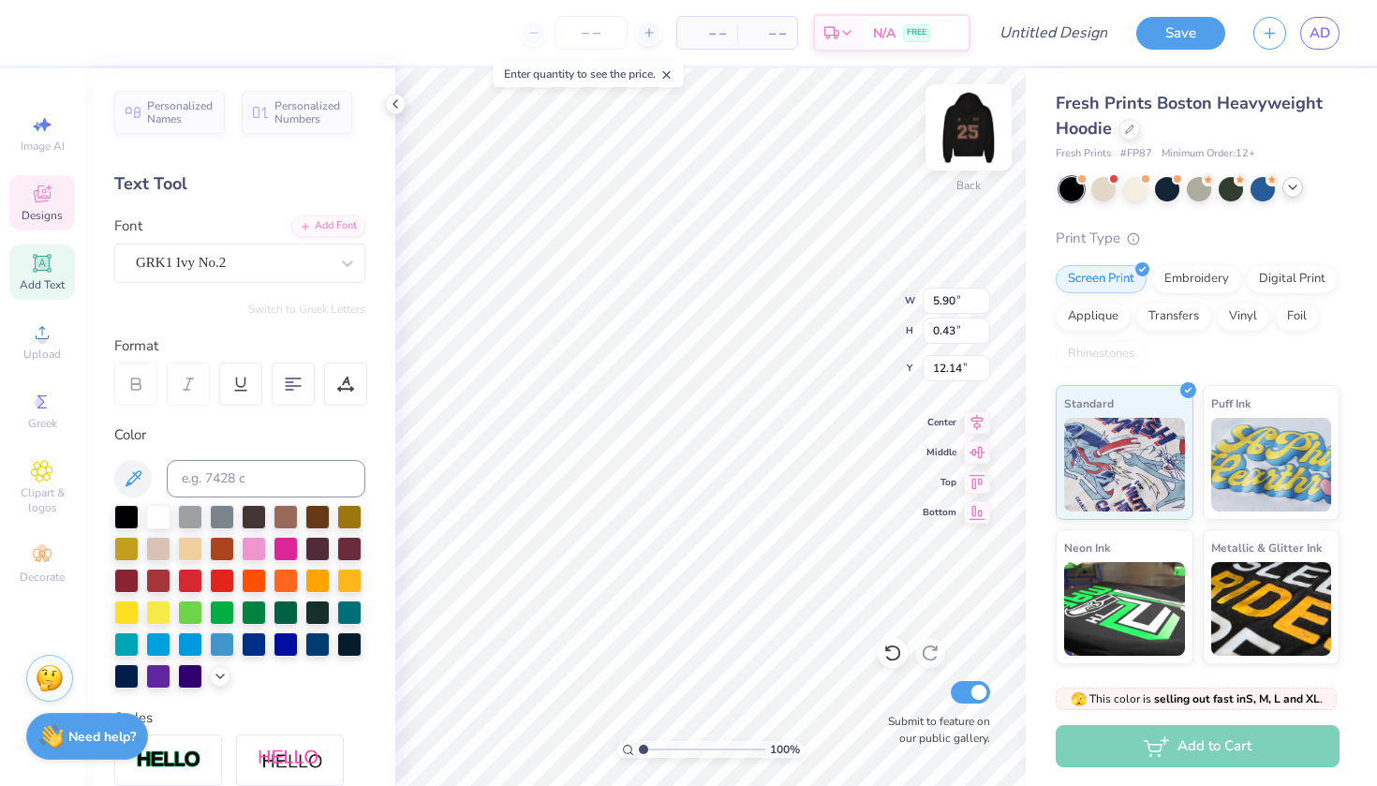
type input "12.57"
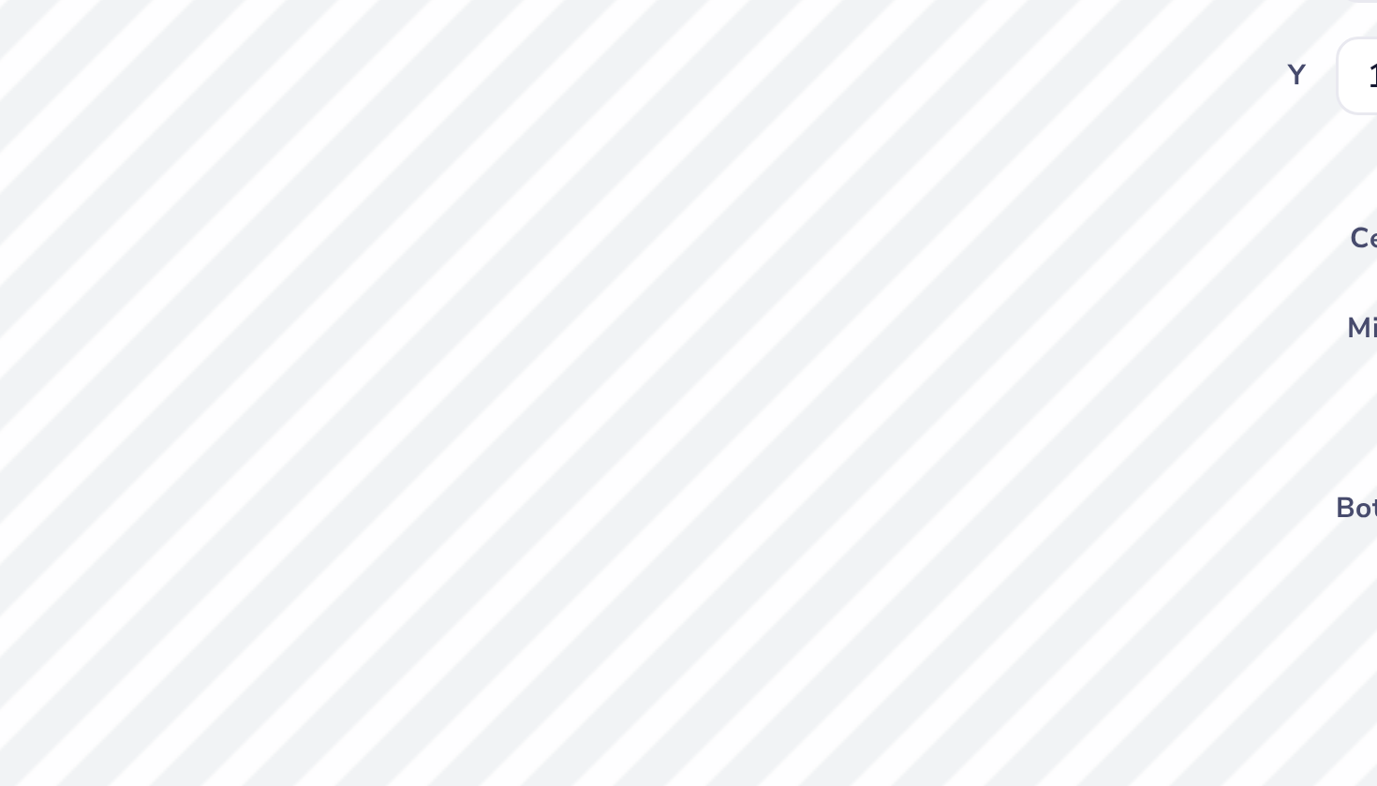
type input "11.77"
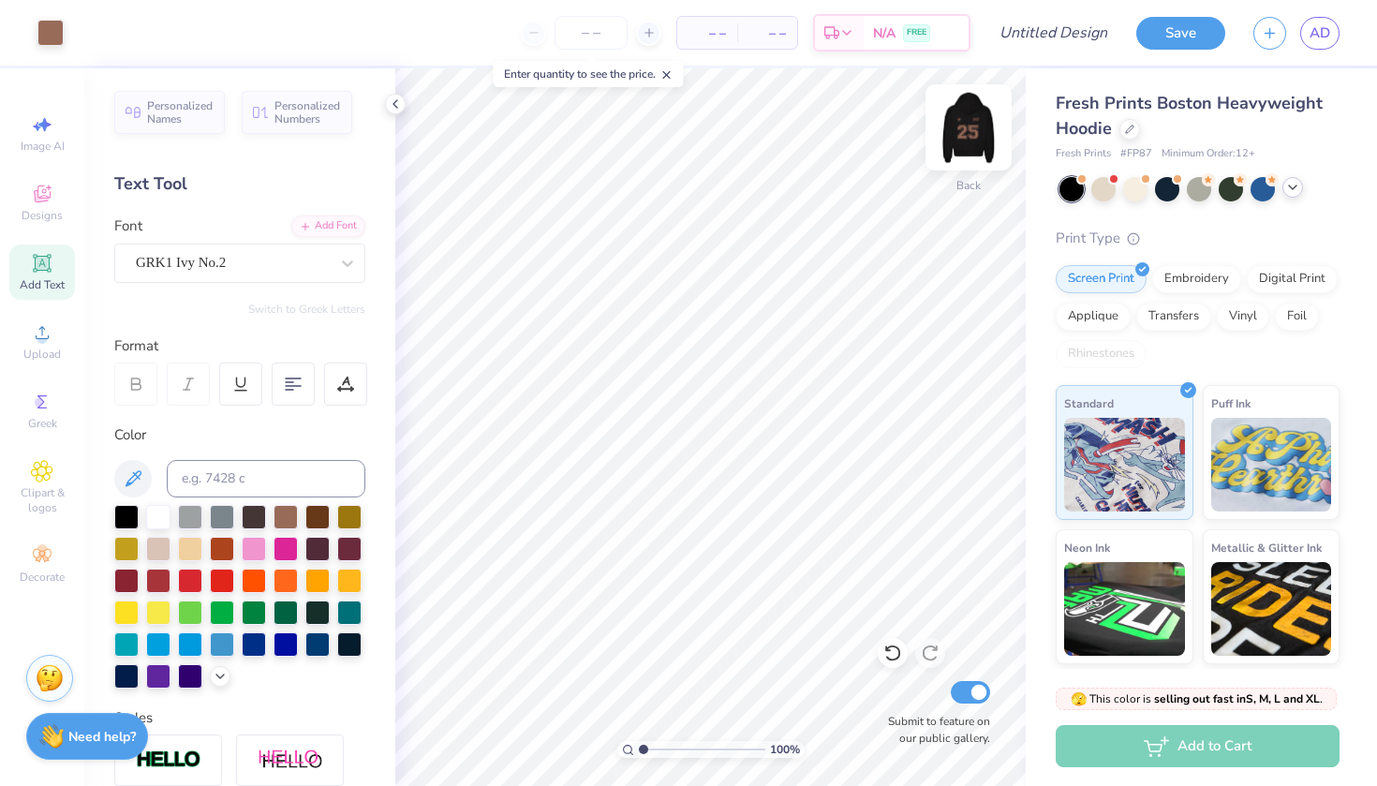
click at [953, 124] on img at bounding box center [968, 127] width 75 height 75
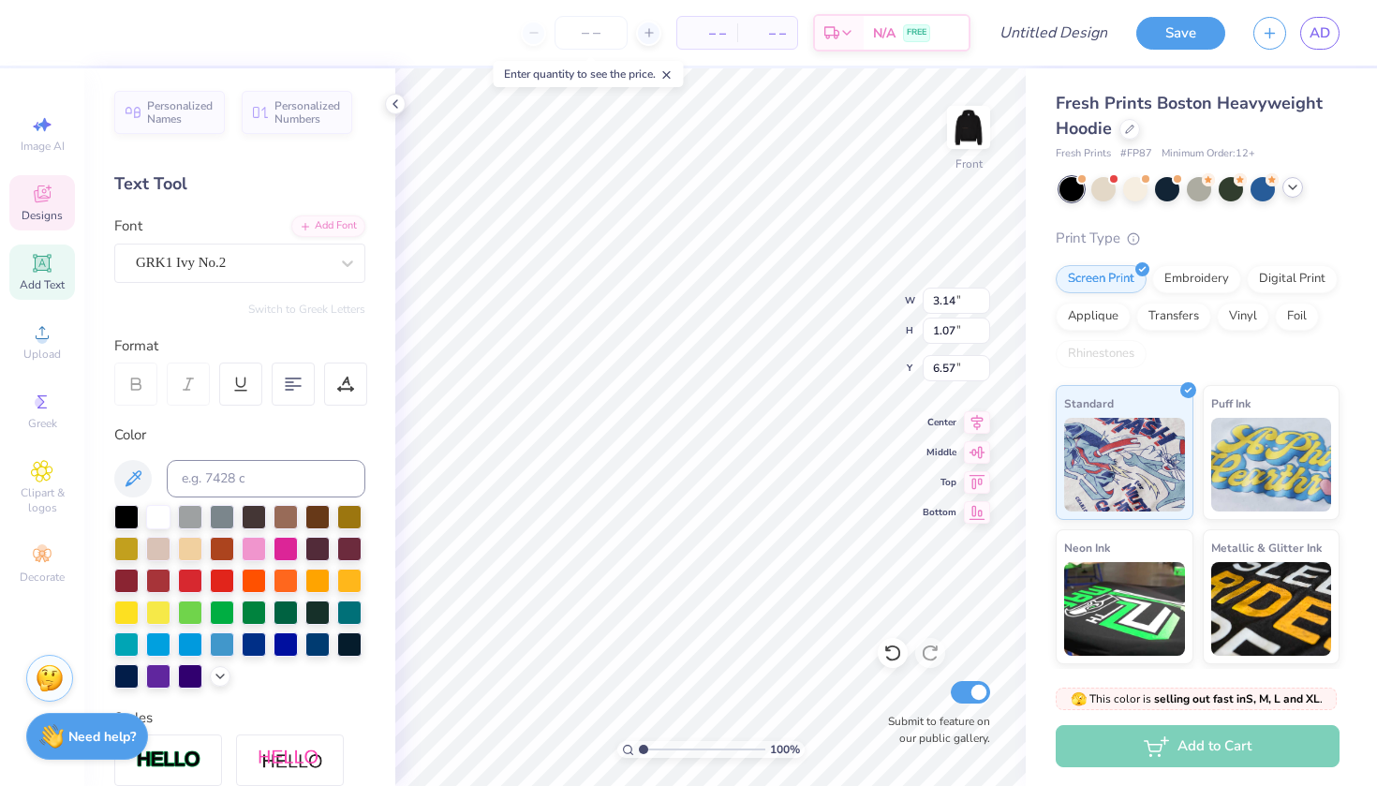
type textarea "P"
type textarea "parents weekend"
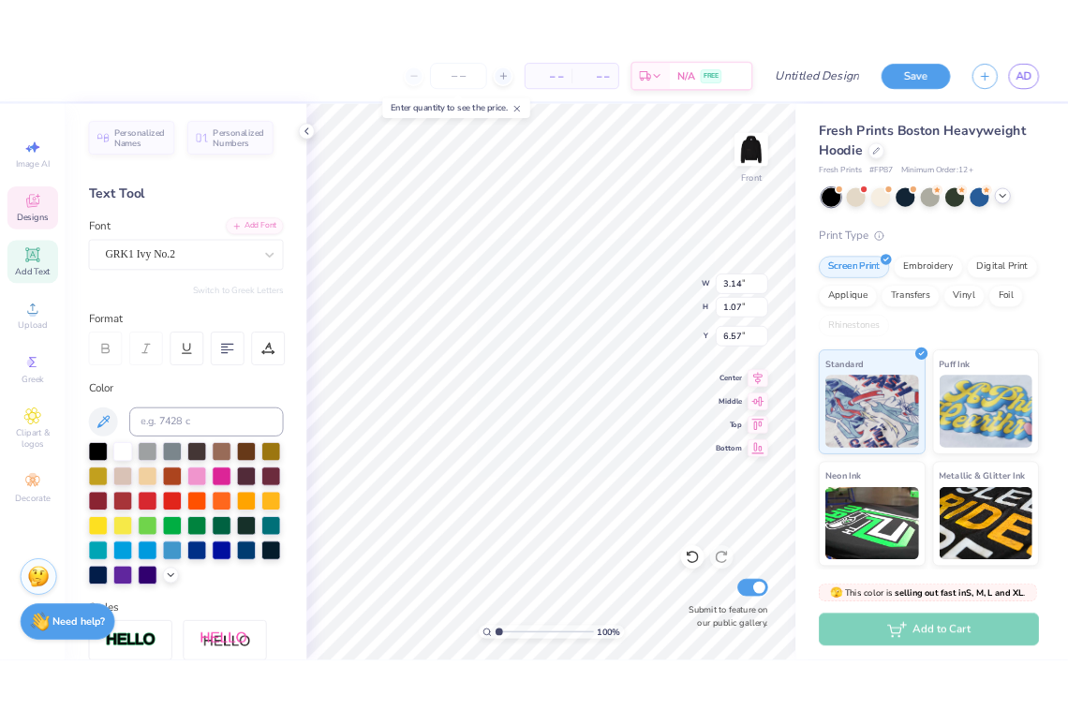
scroll to position [0, 1]
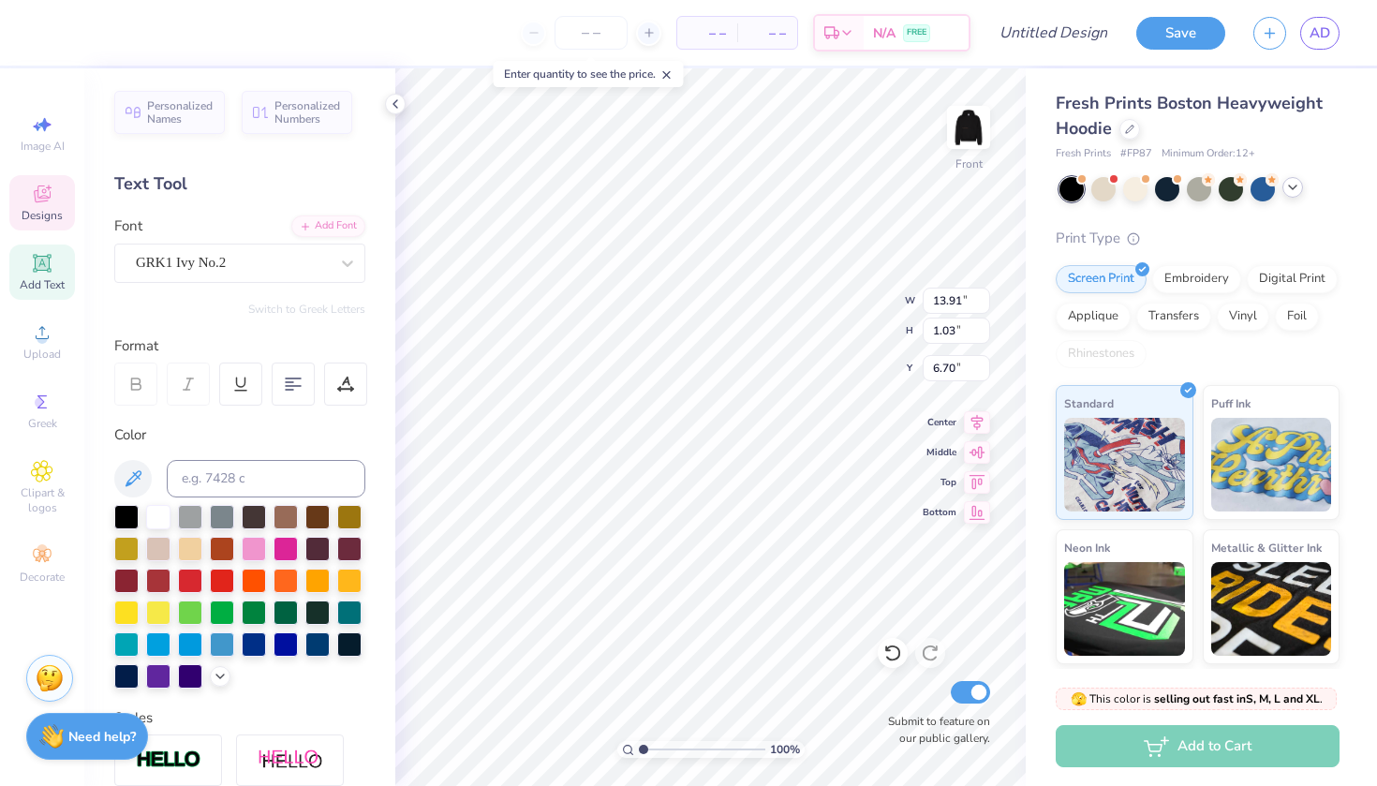
type input "6.57"
type input "0.49"
type input "7.24"
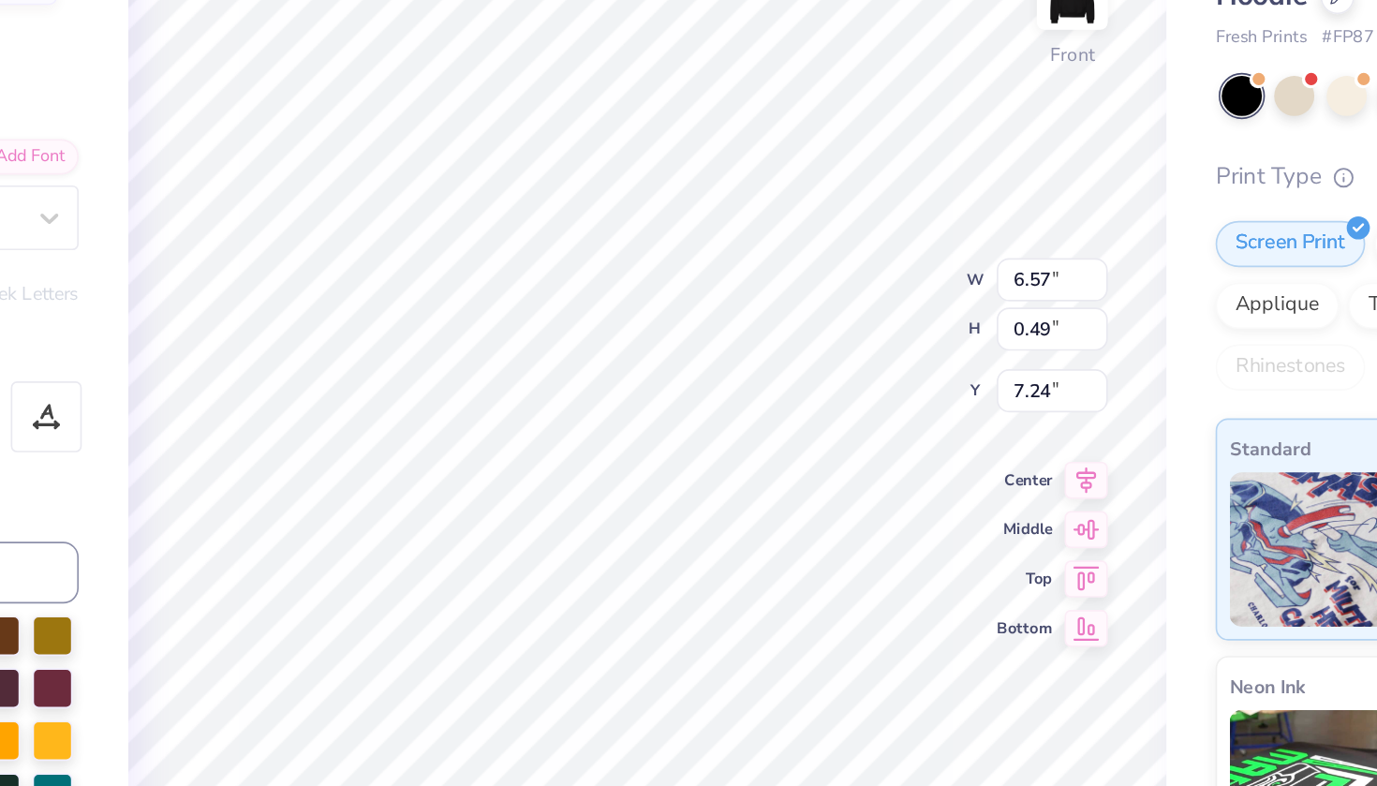
type input "7.14"
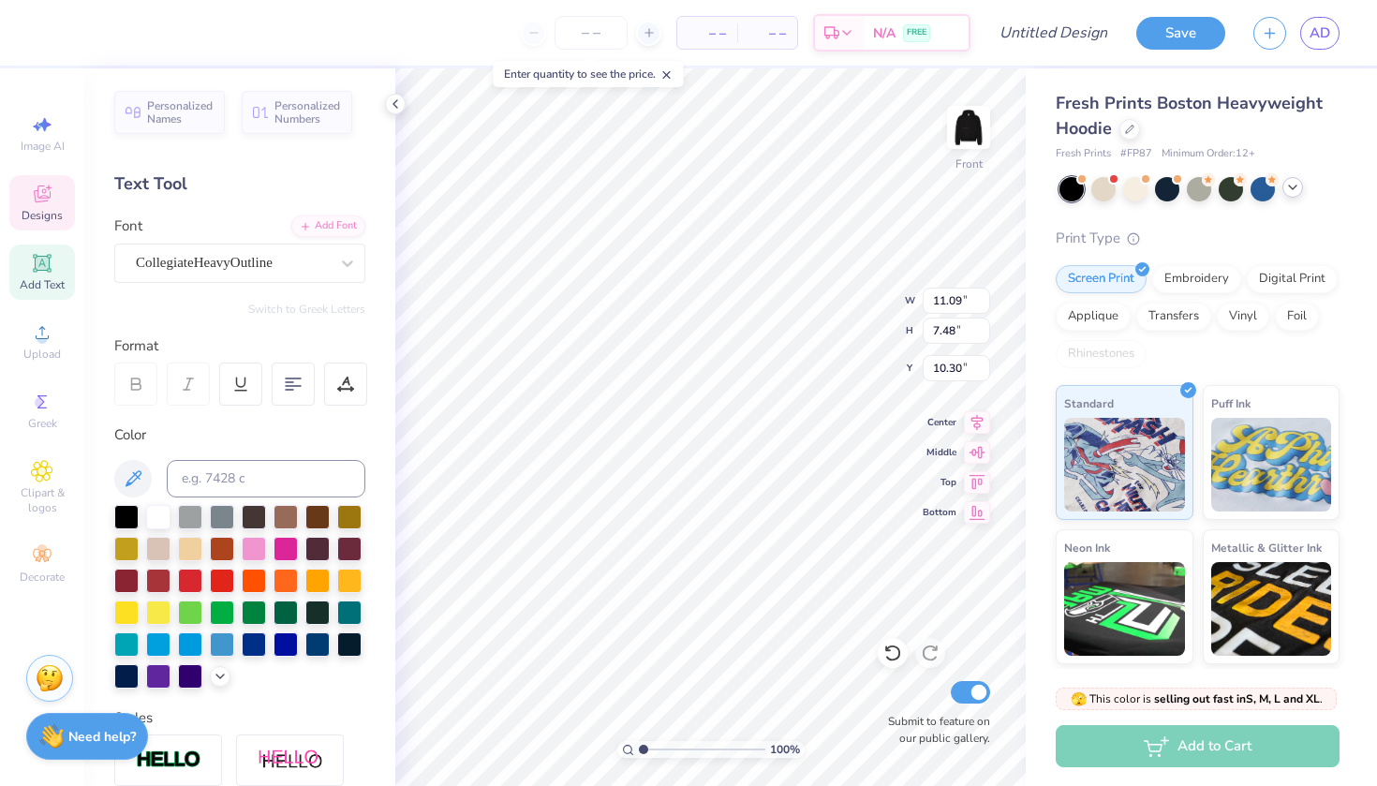
type input "10.46"
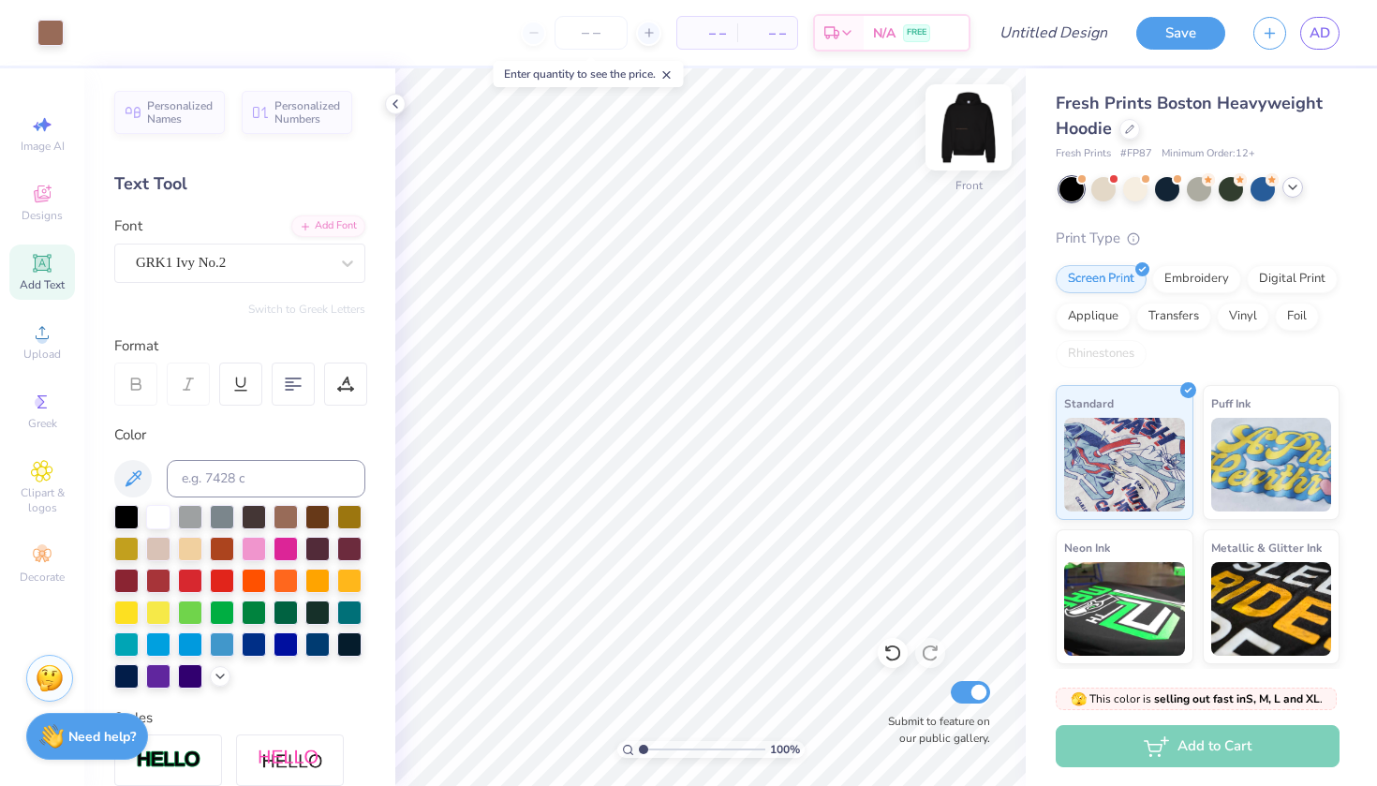
click at [967, 121] on img at bounding box center [968, 127] width 75 height 75
click at [388, 102] on icon at bounding box center [395, 103] width 15 height 15
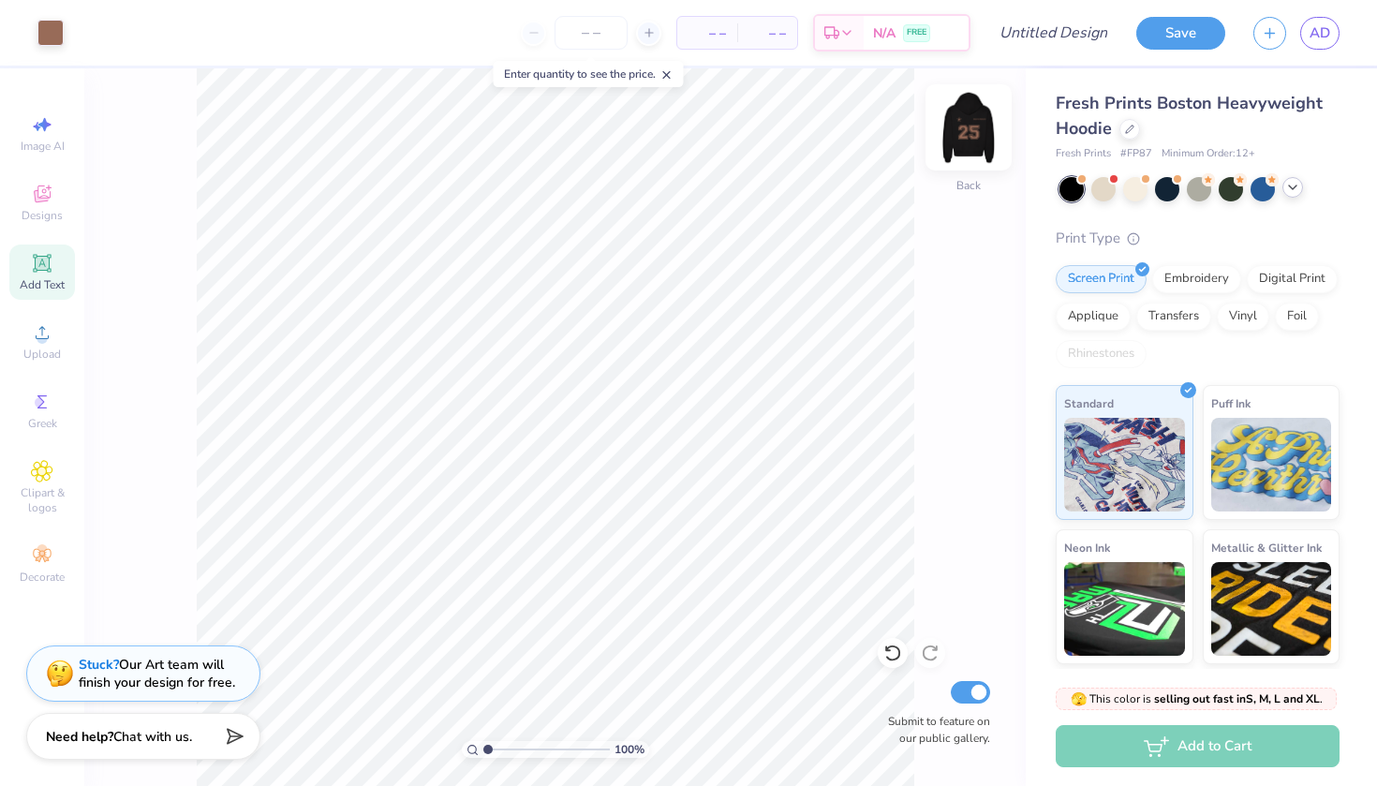
click at [965, 141] on img at bounding box center [968, 127] width 75 height 75
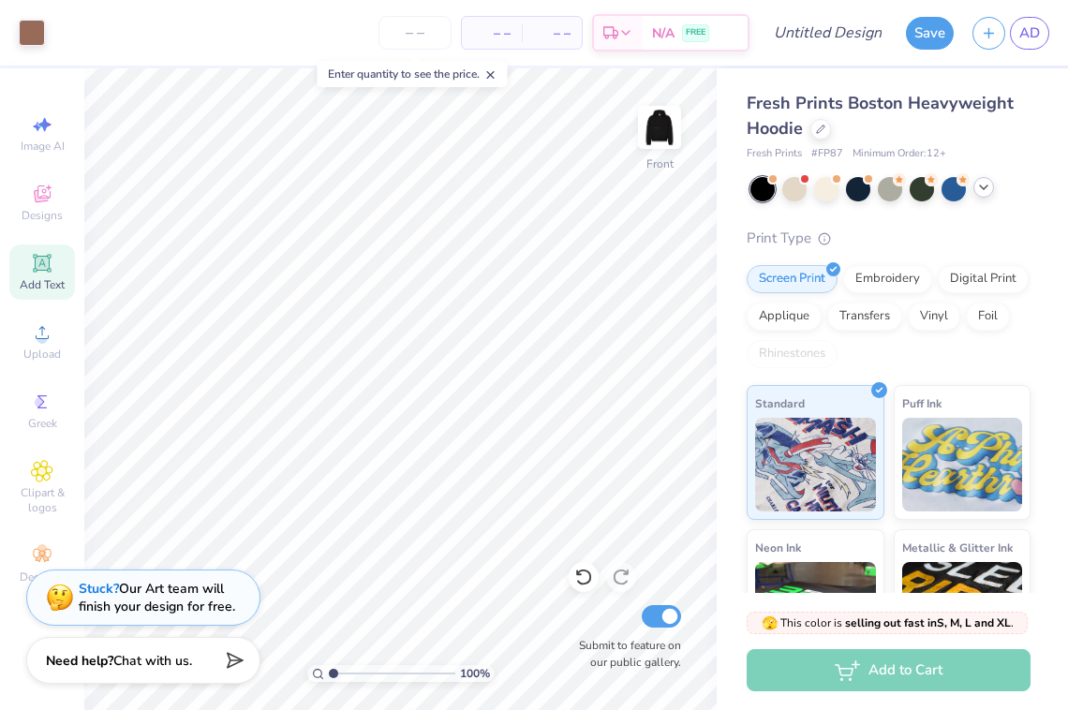
type textarea "x"
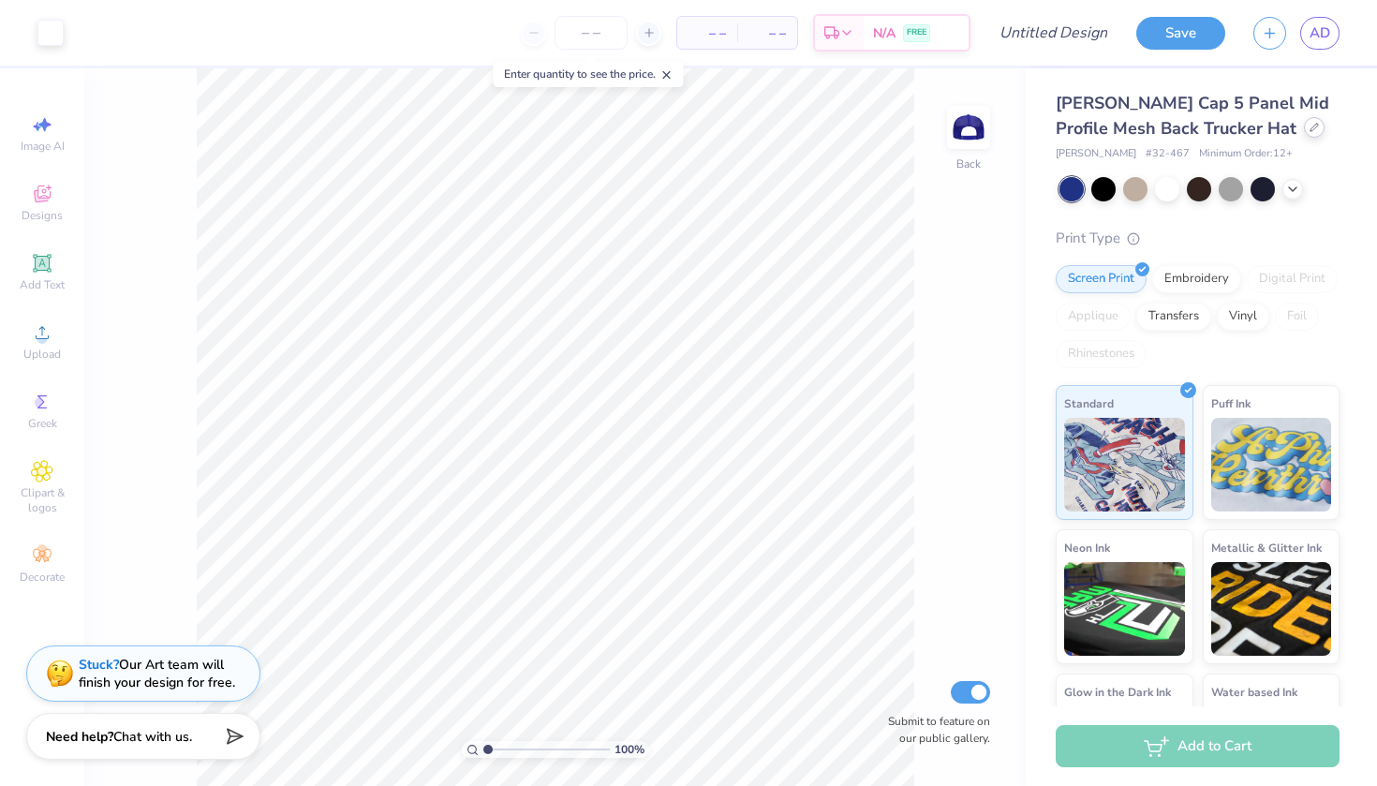
click at [1310, 129] on icon at bounding box center [1314, 127] width 9 height 9
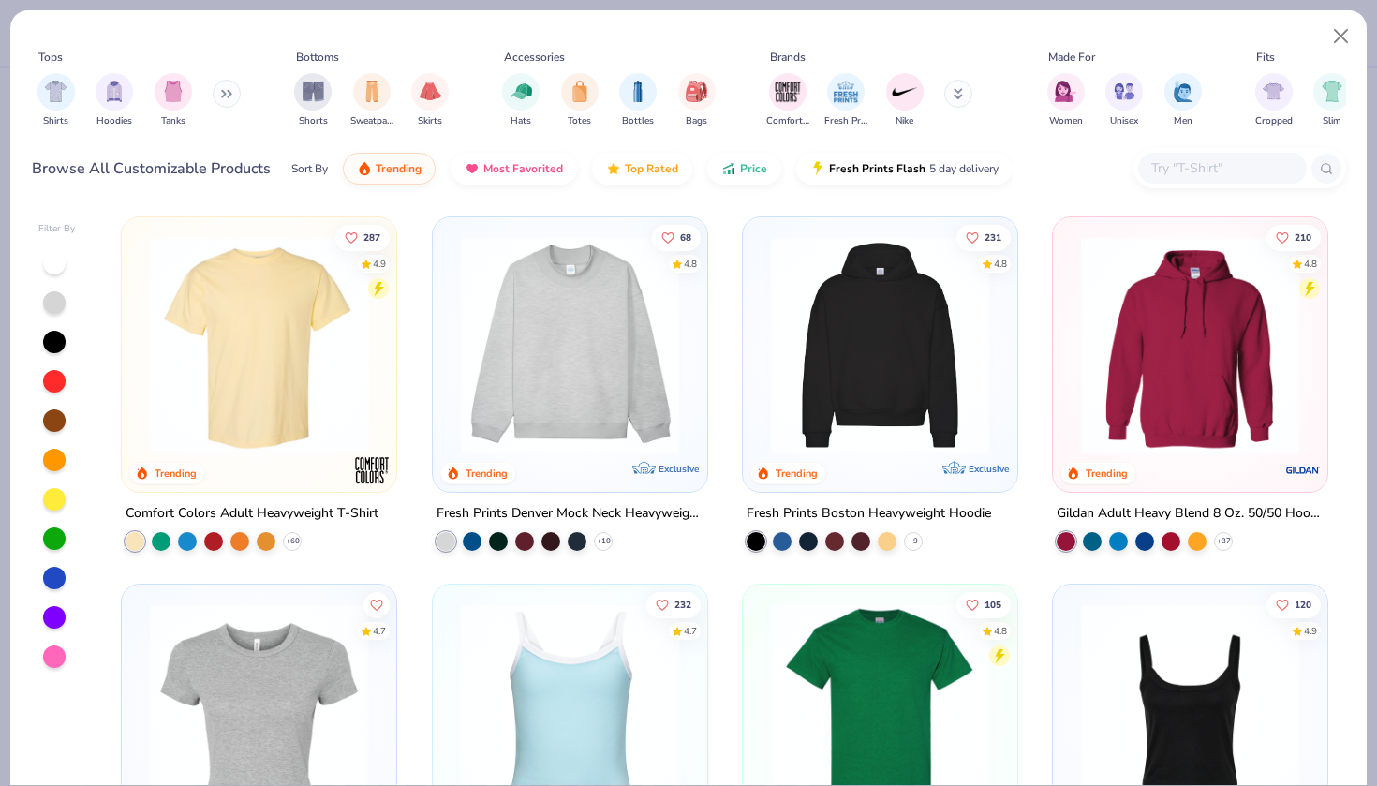
click at [590, 335] on img at bounding box center [570, 345] width 237 height 218
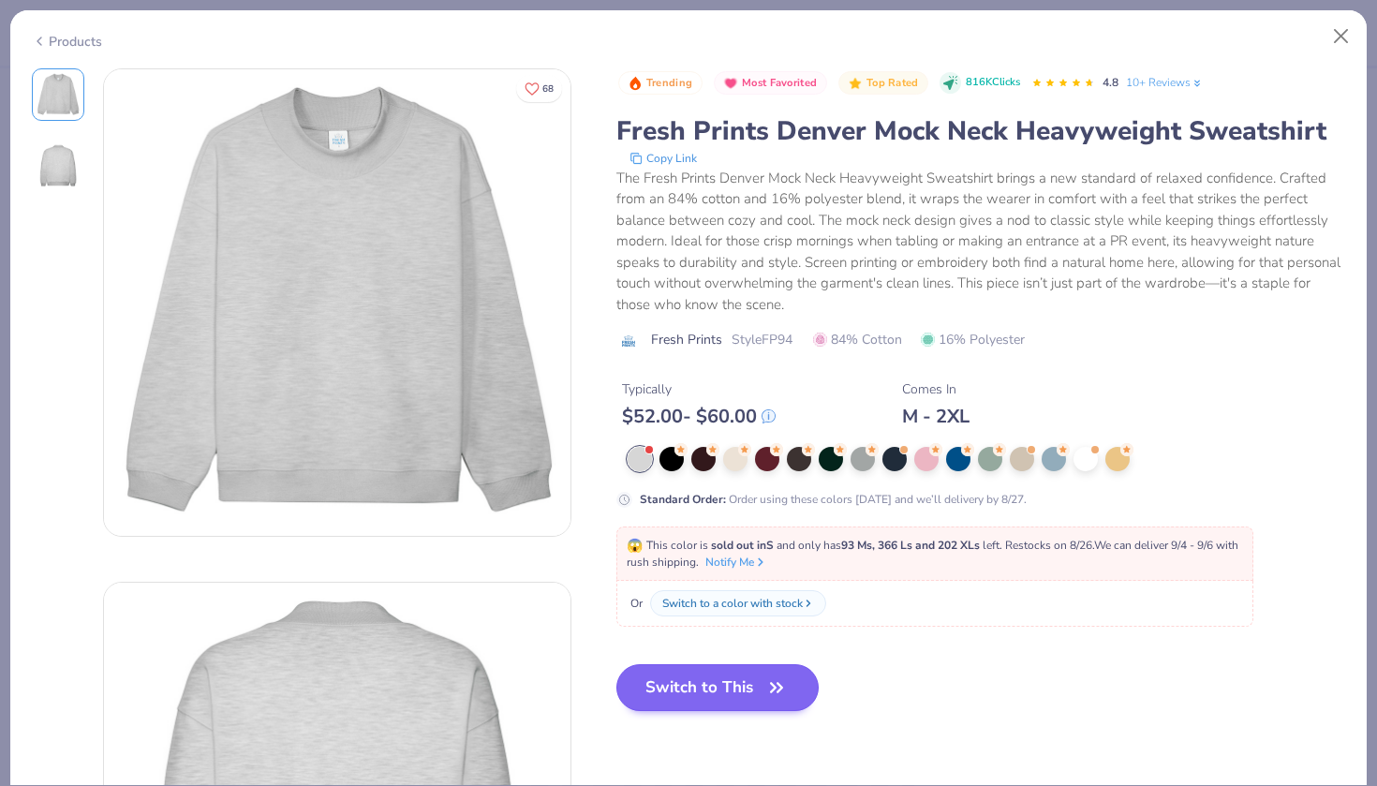
click at [725, 671] on button "Switch to This" at bounding box center [717, 687] width 203 height 47
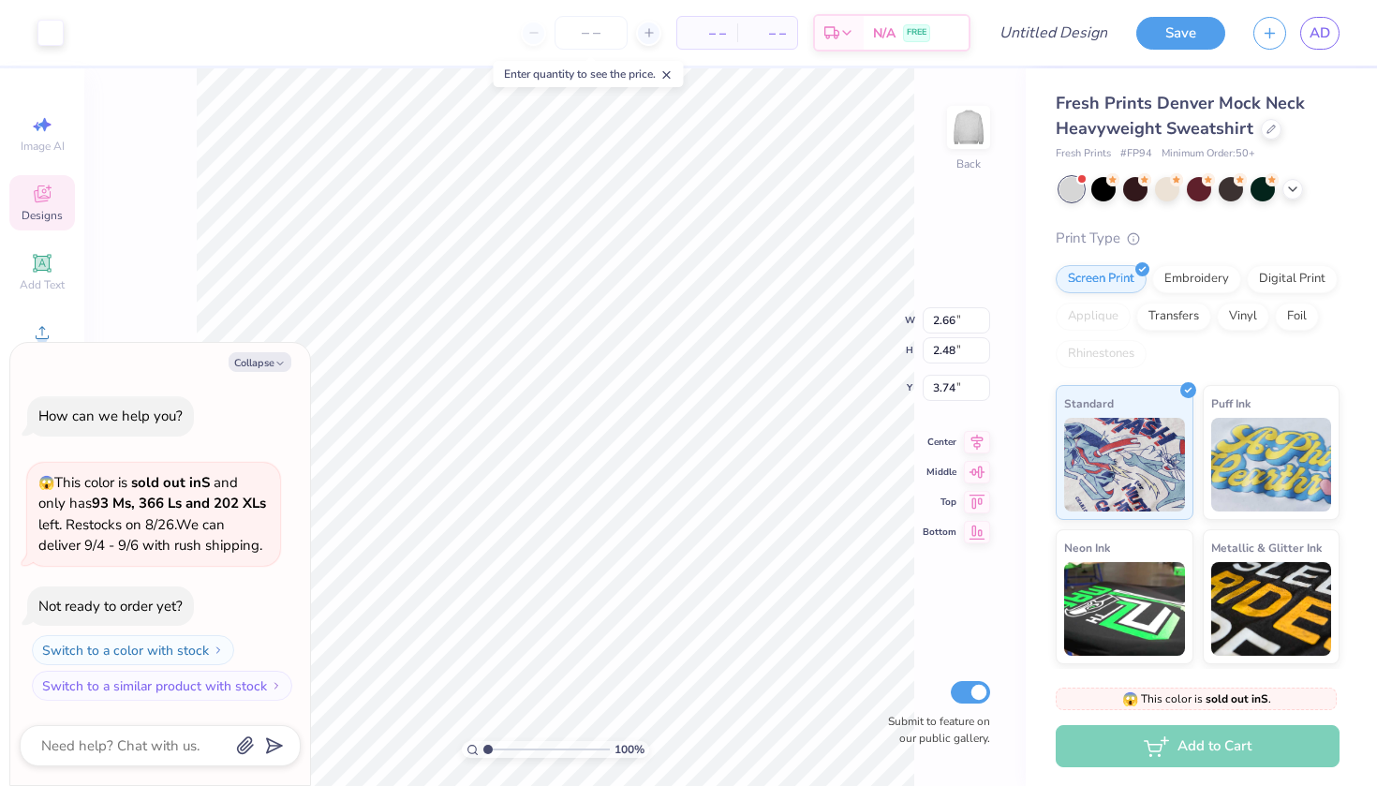
type textarea "x"
type input "0.52"
click at [42, 36] on div at bounding box center [50, 31] width 26 height 26
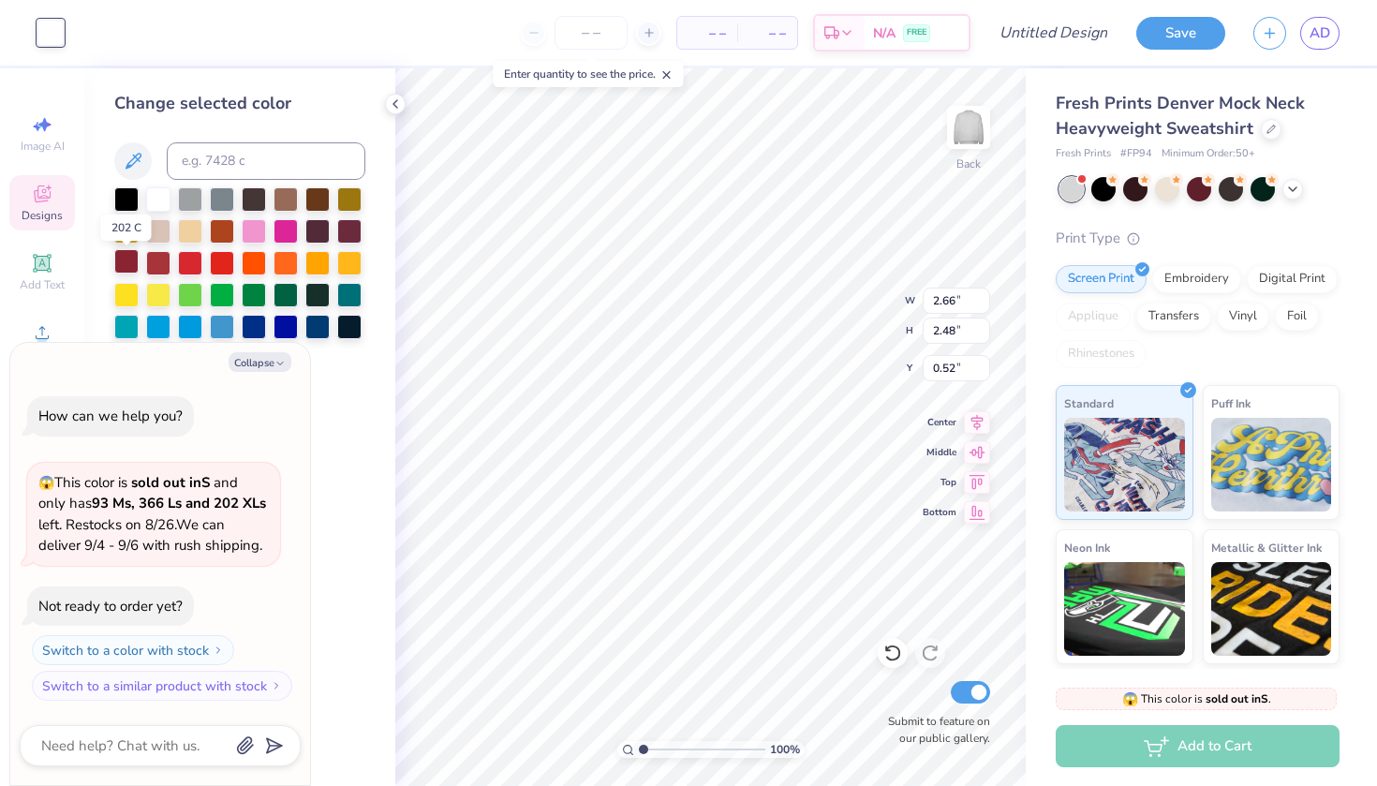
click at [127, 264] on div at bounding box center [126, 261] width 24 height 24
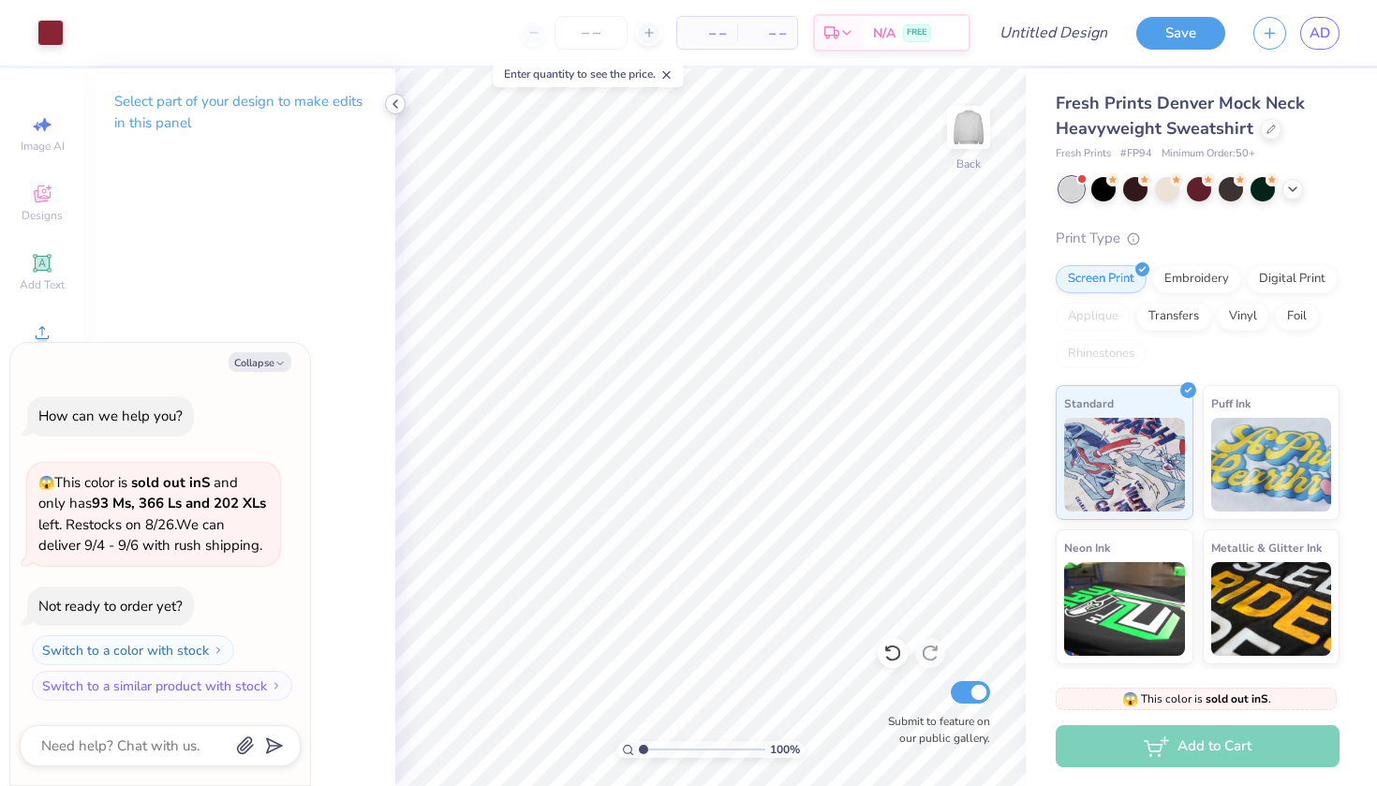
click at [396, 101] on polyline at bounding box center [395, 103] width 4 height 7
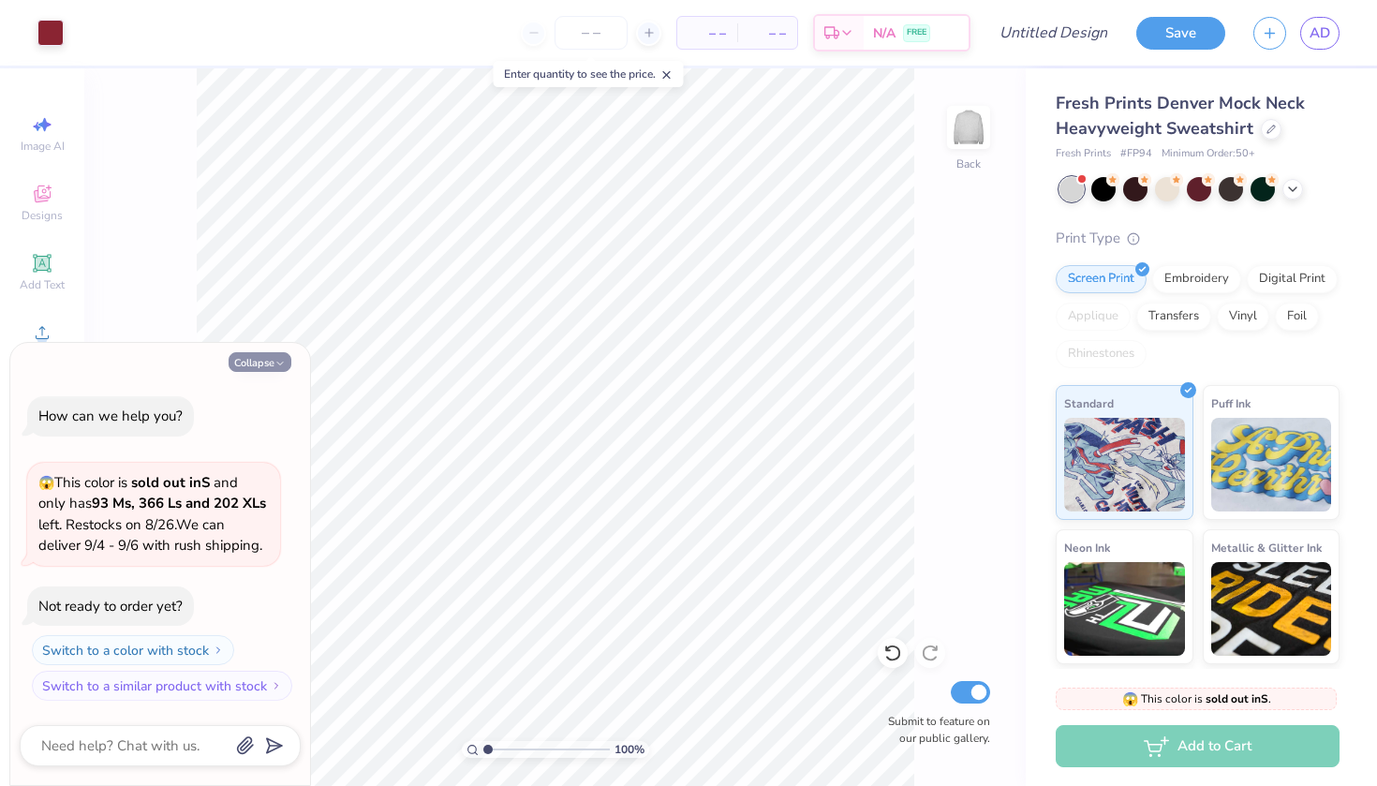
click at [272, 362] on button "Collapse" at bounding box center [260, 362] width 63 height 20
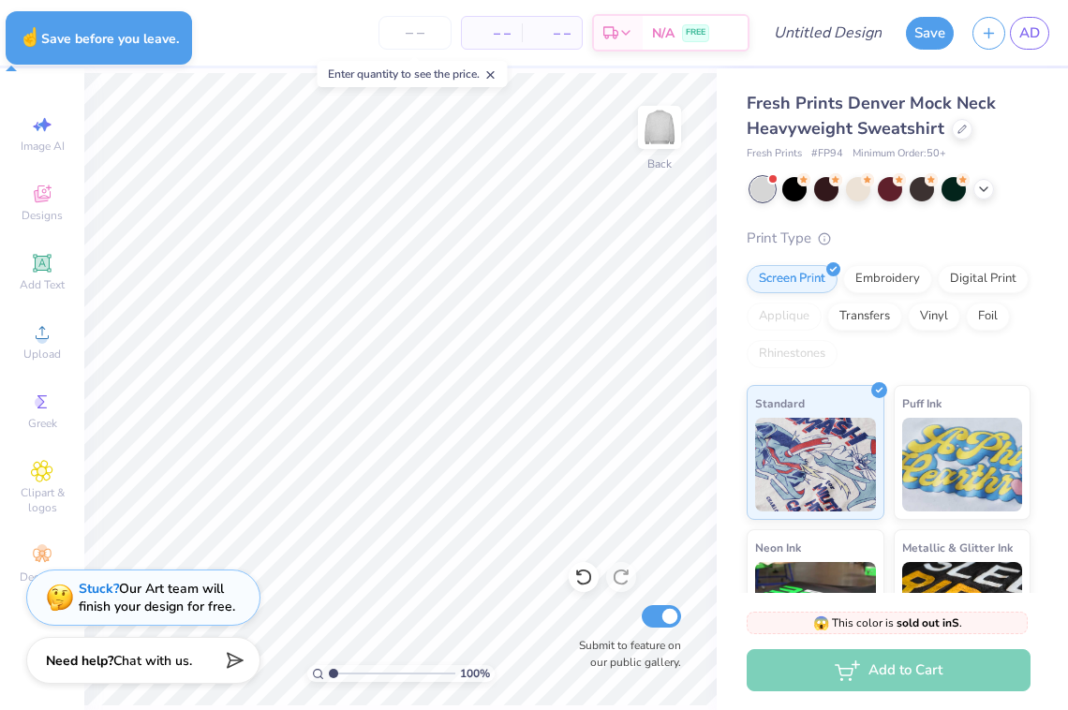
type textarea "x"
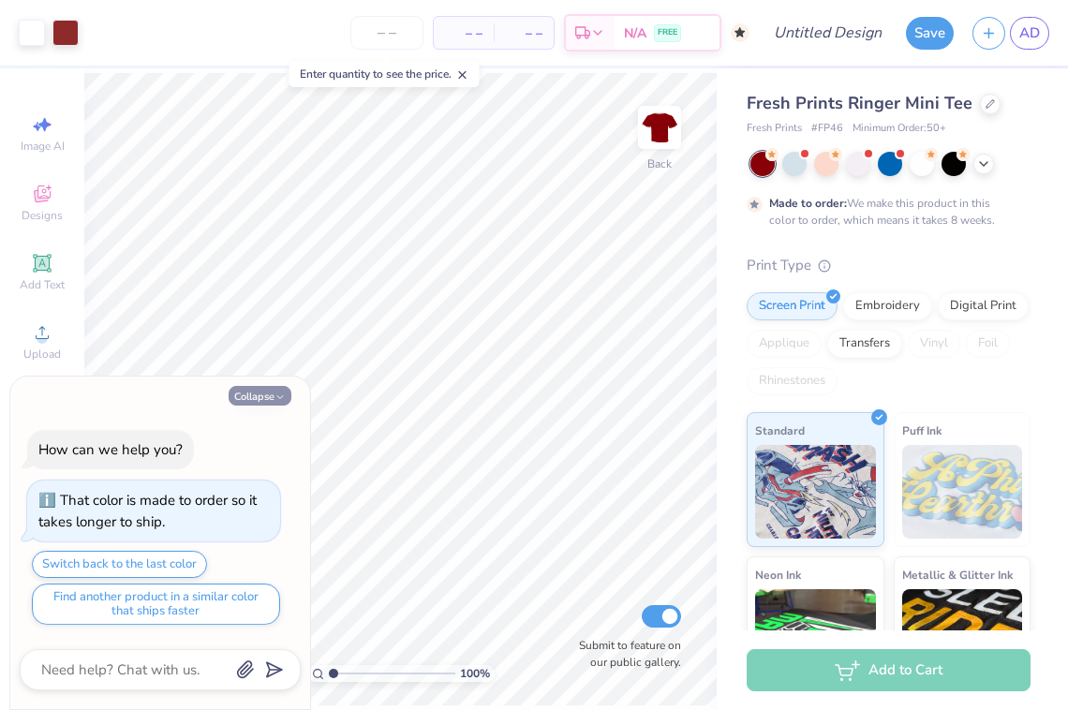
click at [274, 400] on button "Collapse" at bounding box center [260, 396] width 63 height 20
type textarea "x"
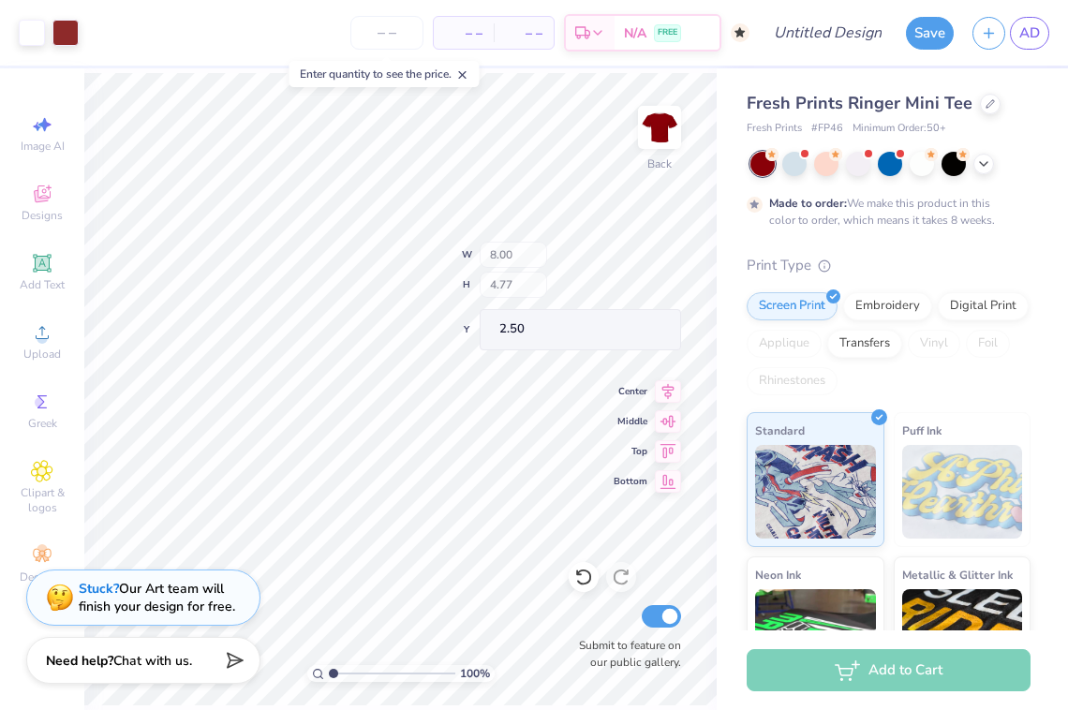
type input "0.97"
type input "0.83"
type input "3.18"
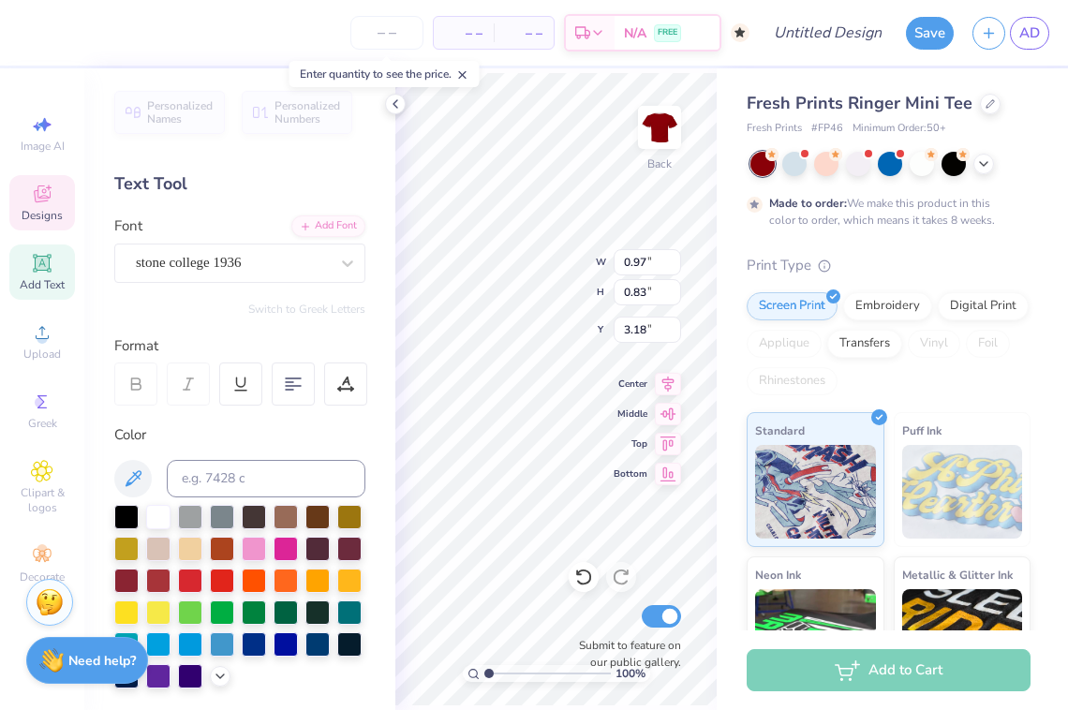
type textarea "B"
type textarea "25"
type input "0.90"
type input "0.60"
type input "6.37"
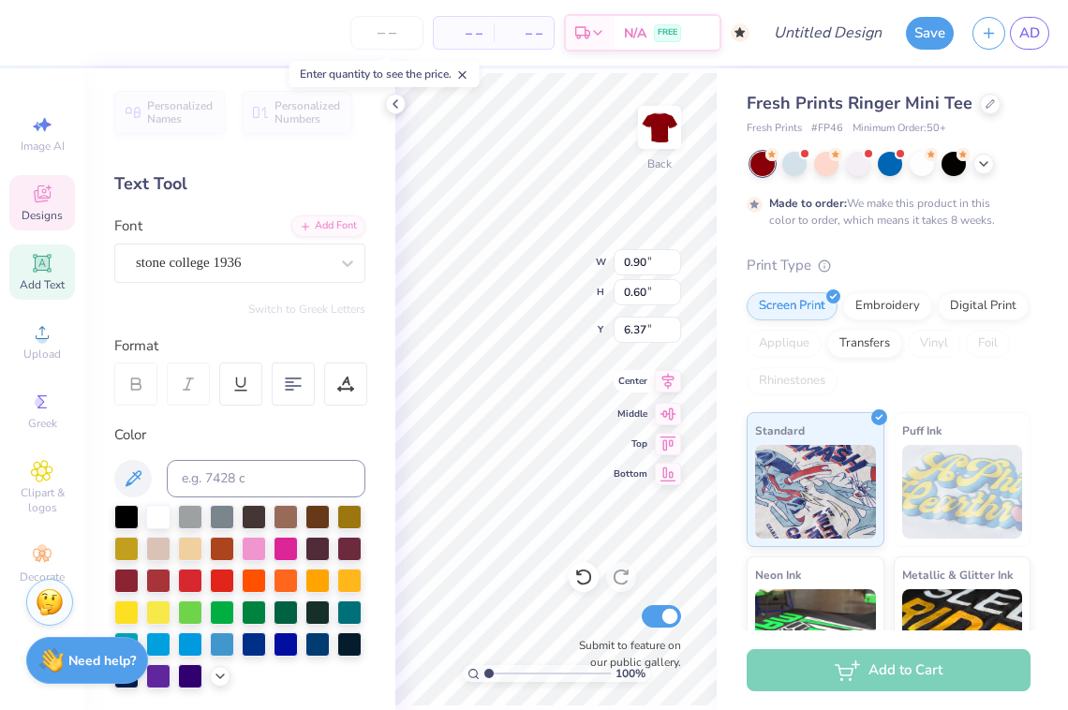
click at [614, 390] on div "100 % Back W 0.90 0.97 " H 0.60 0.83 " Y 6.37 3.18 " Center Middle Top Bottom S…" at bounding box center [555, 389] width 321 height 642
click at [595, 577] on div at bounding box center [584, 577] width 30 height 30
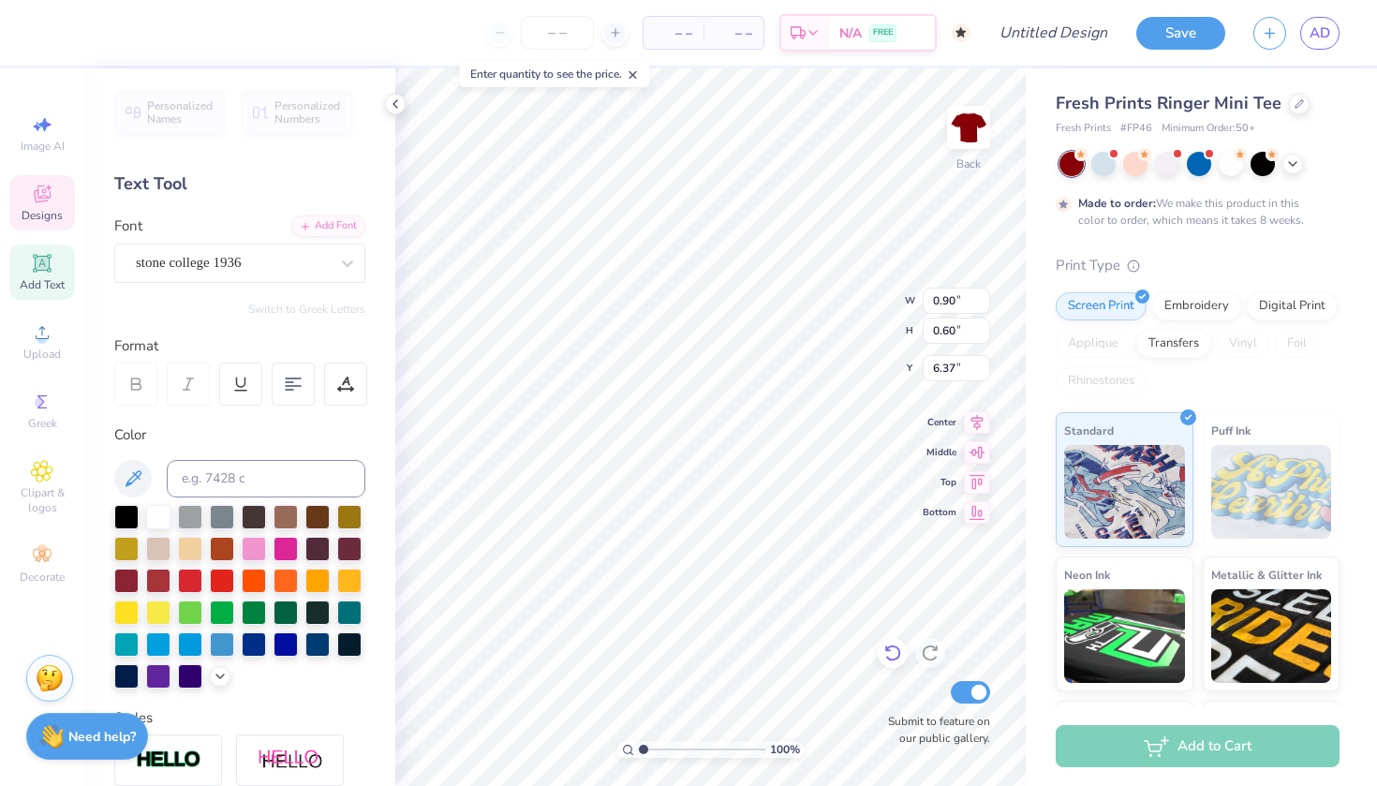
type textarea "26"
type input "0.50"
type input "0.49"
type input "6.45"
type input "6.34"
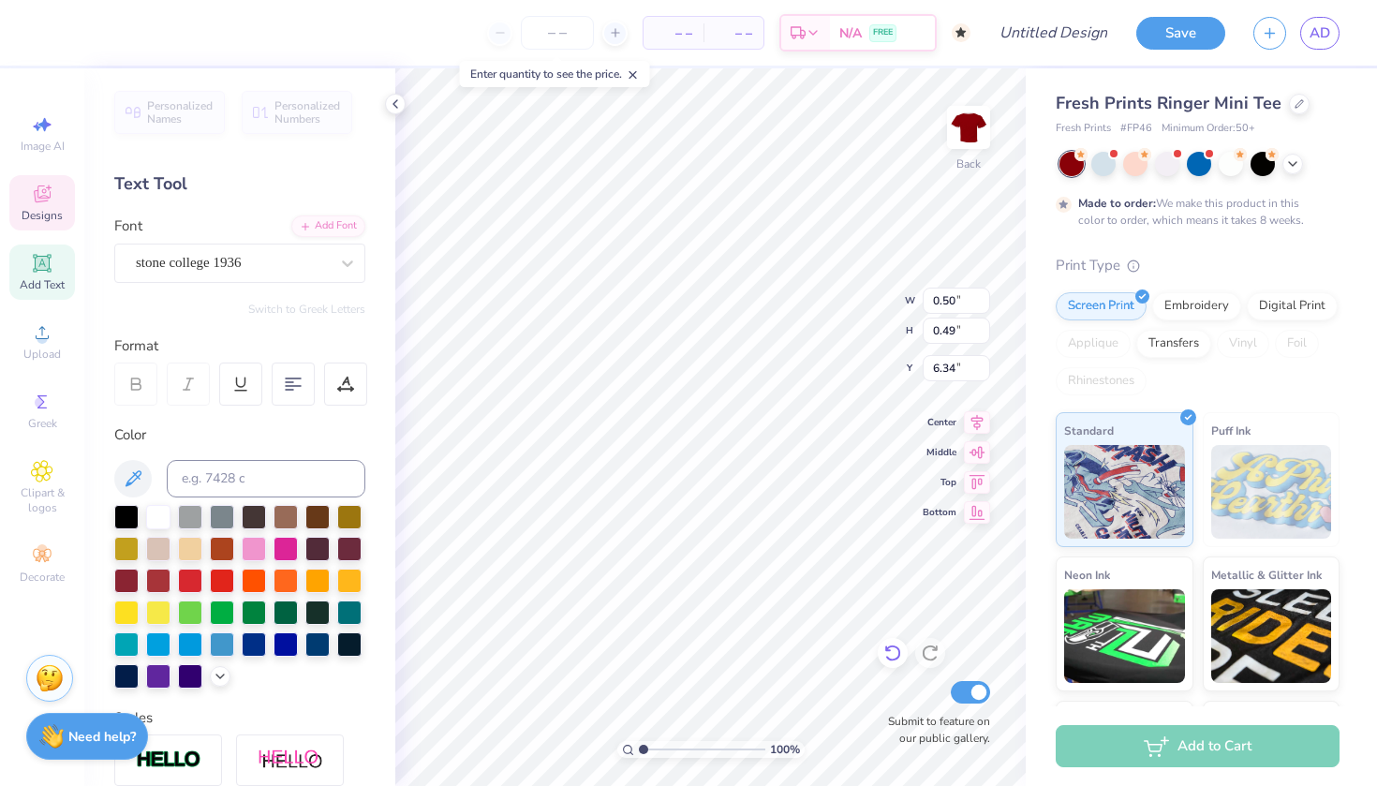
type input "0.68"
type input "0.67"
type input "6.29"
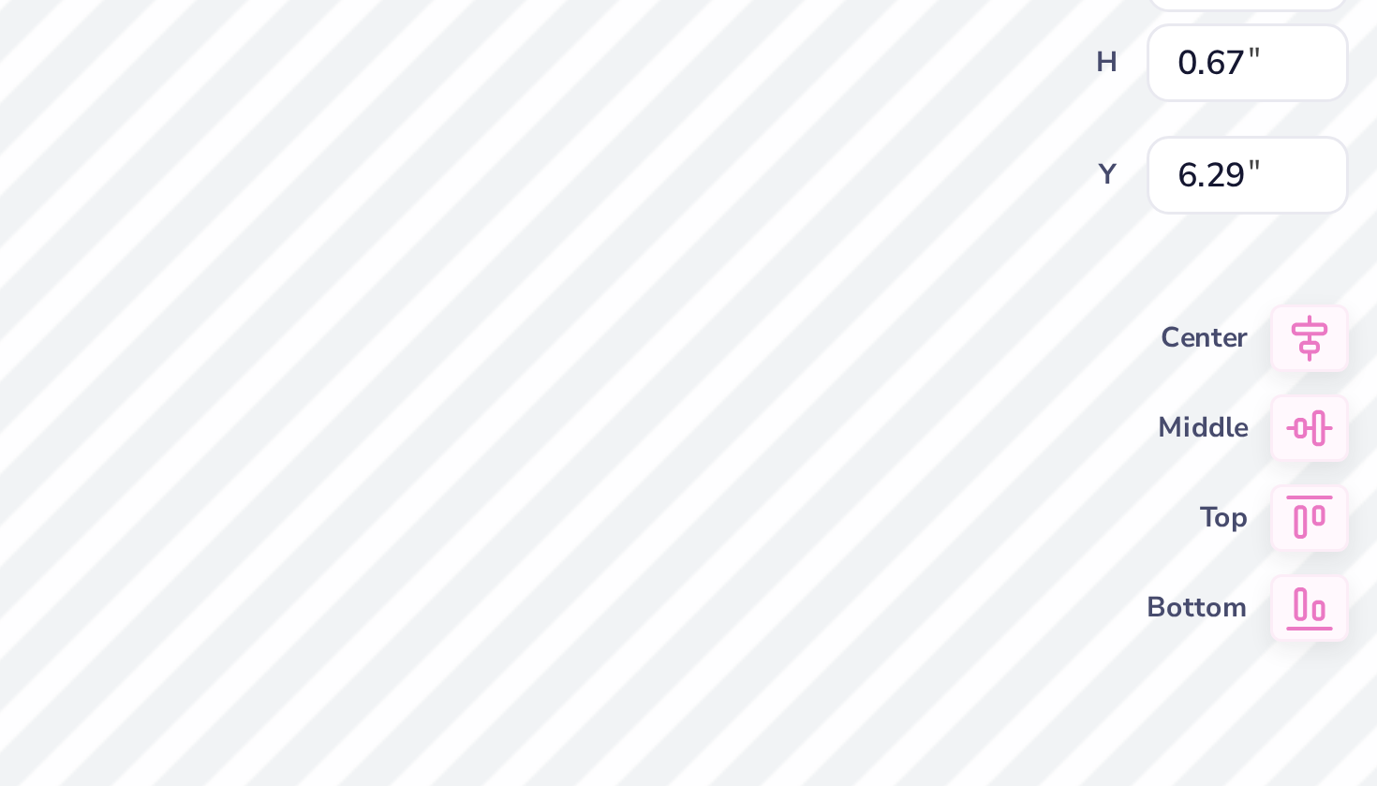
type input "6.26"
type input "0.51"
type input "0.50"
type input "6.36"
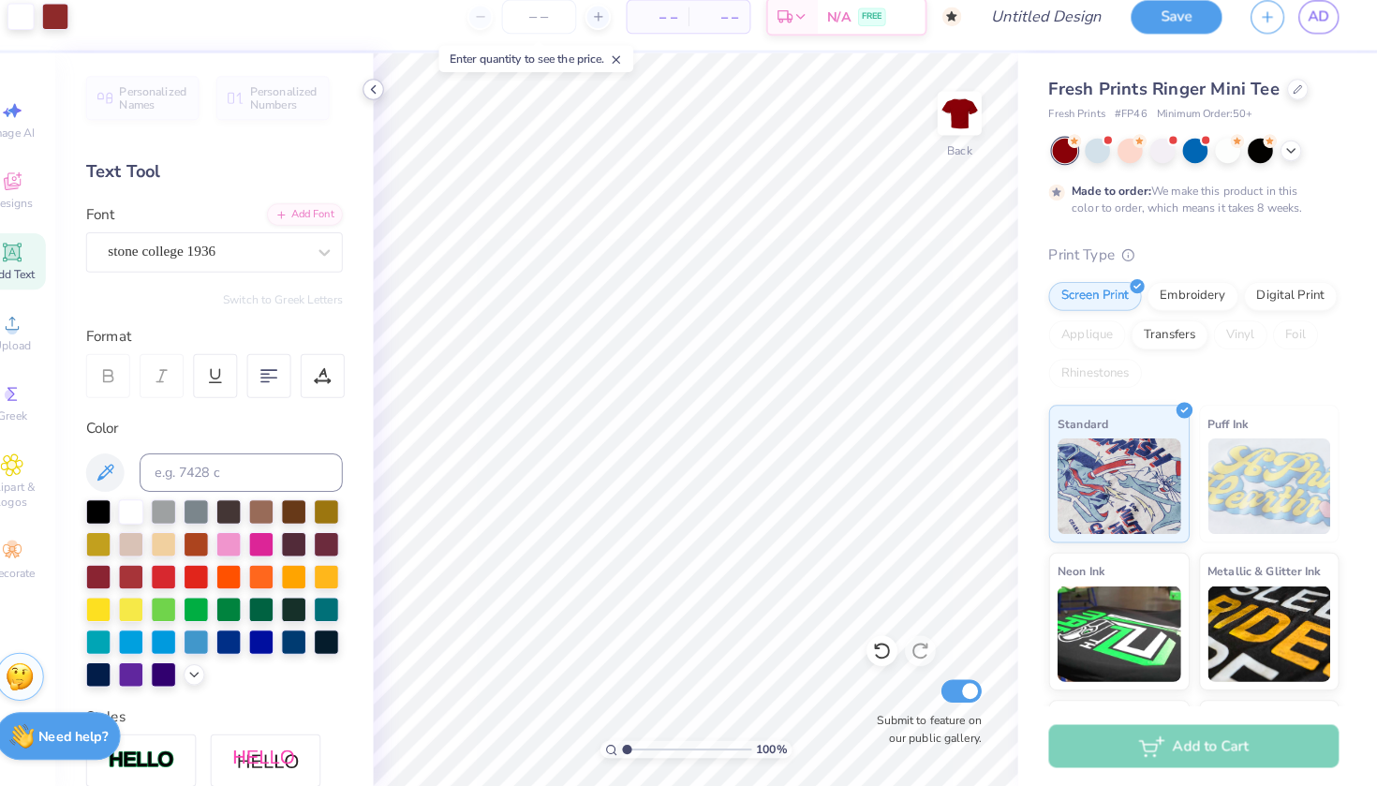
click at [388, 96] on icon at bounding box center [395, 103] width 15 height 15
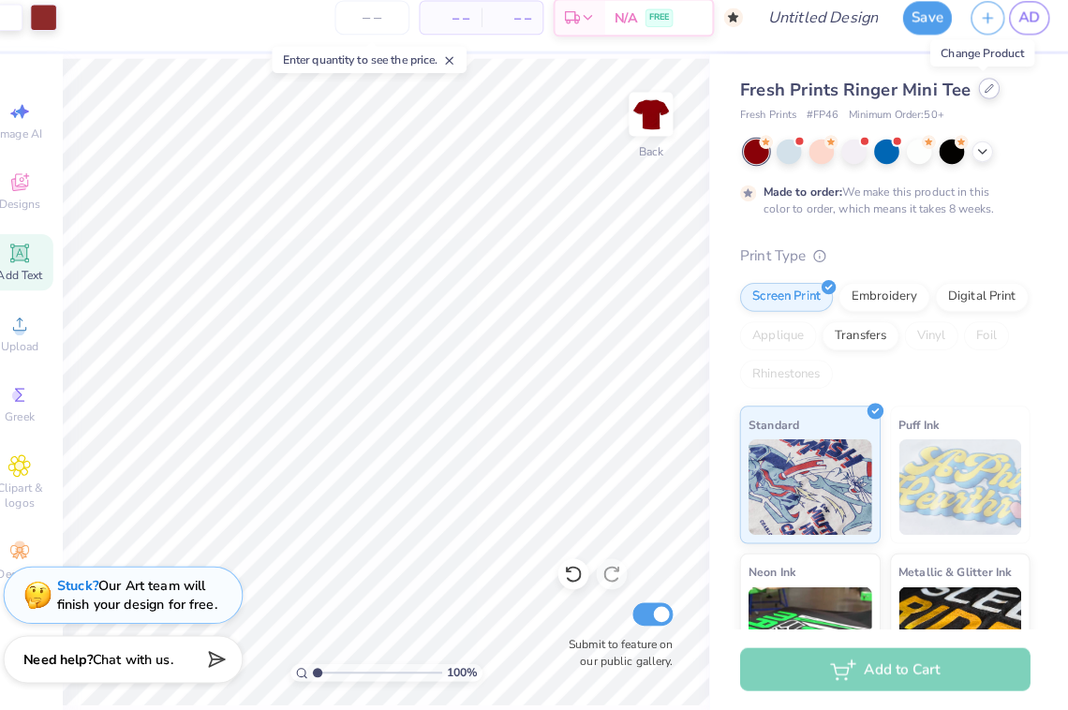
click at [980, 92] on div at bounding box center [990, 102] width 21 height 21
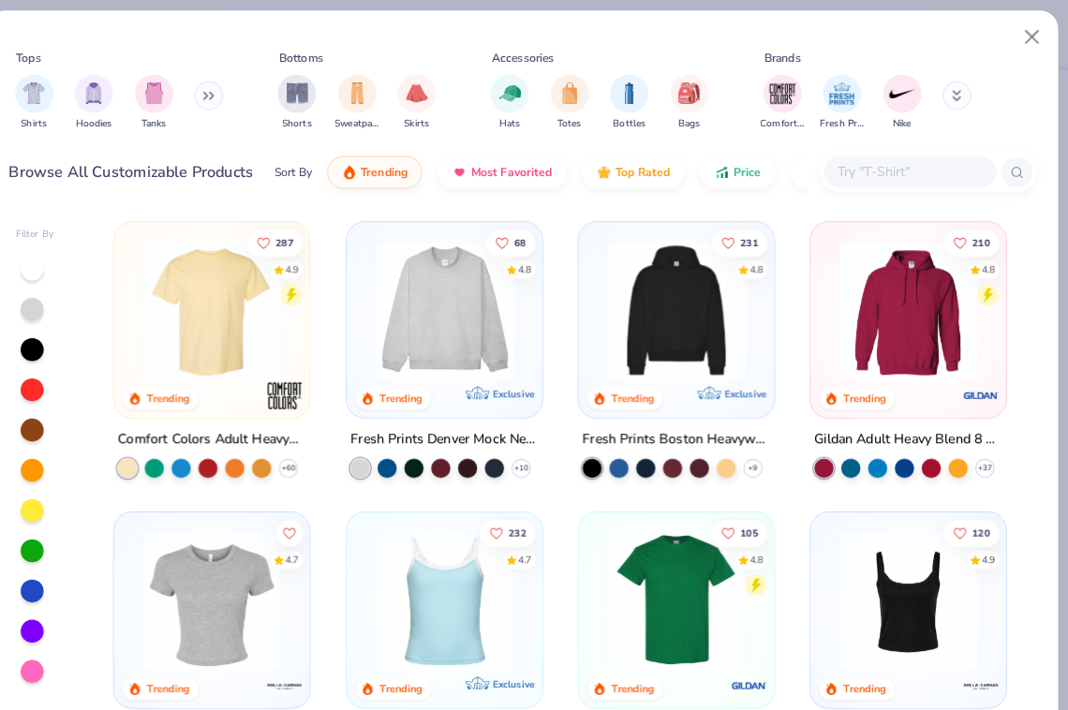
click at [220, 305] on img at bounding box center [230, 303] width 154 height 135
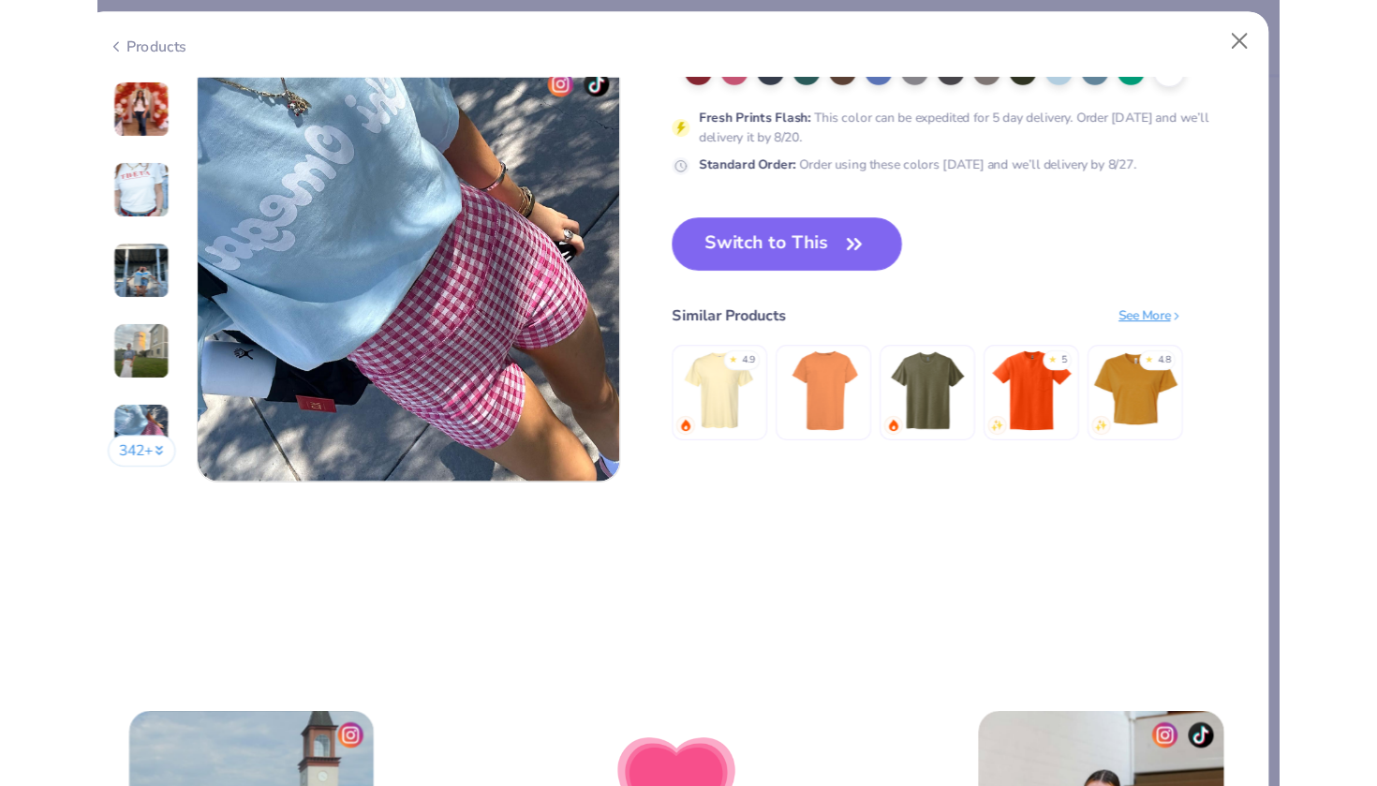
scroll to position [2503, 0]
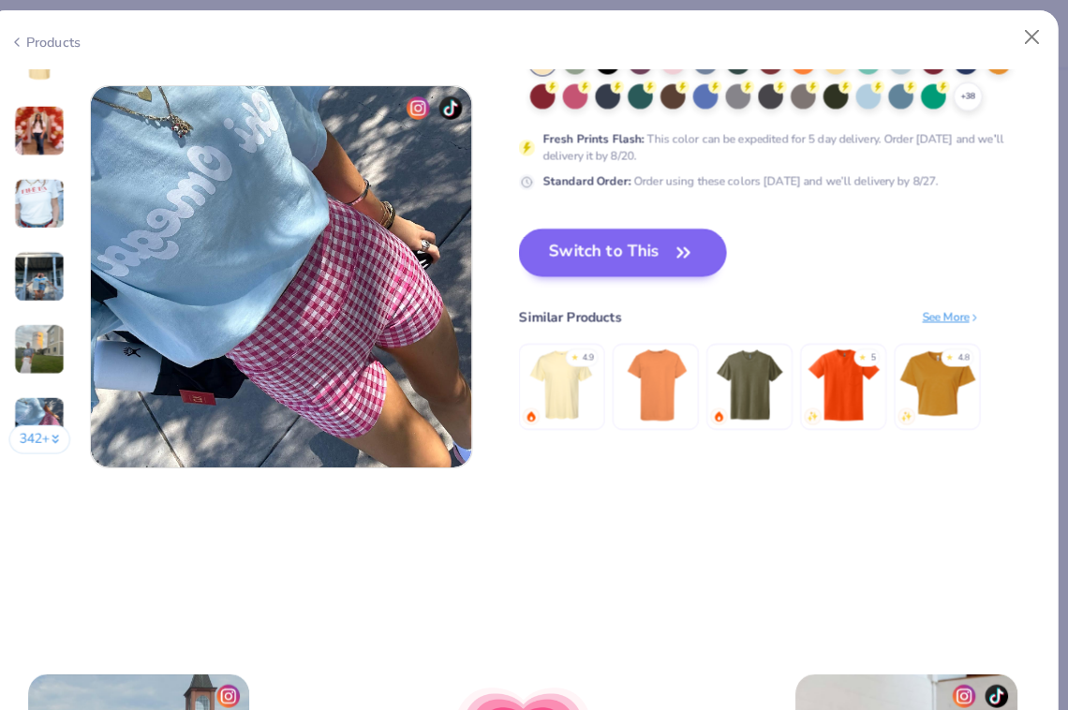
click at [617, 236] on button "Switch to This" at bounding box center [631, 247] width 203 height 47
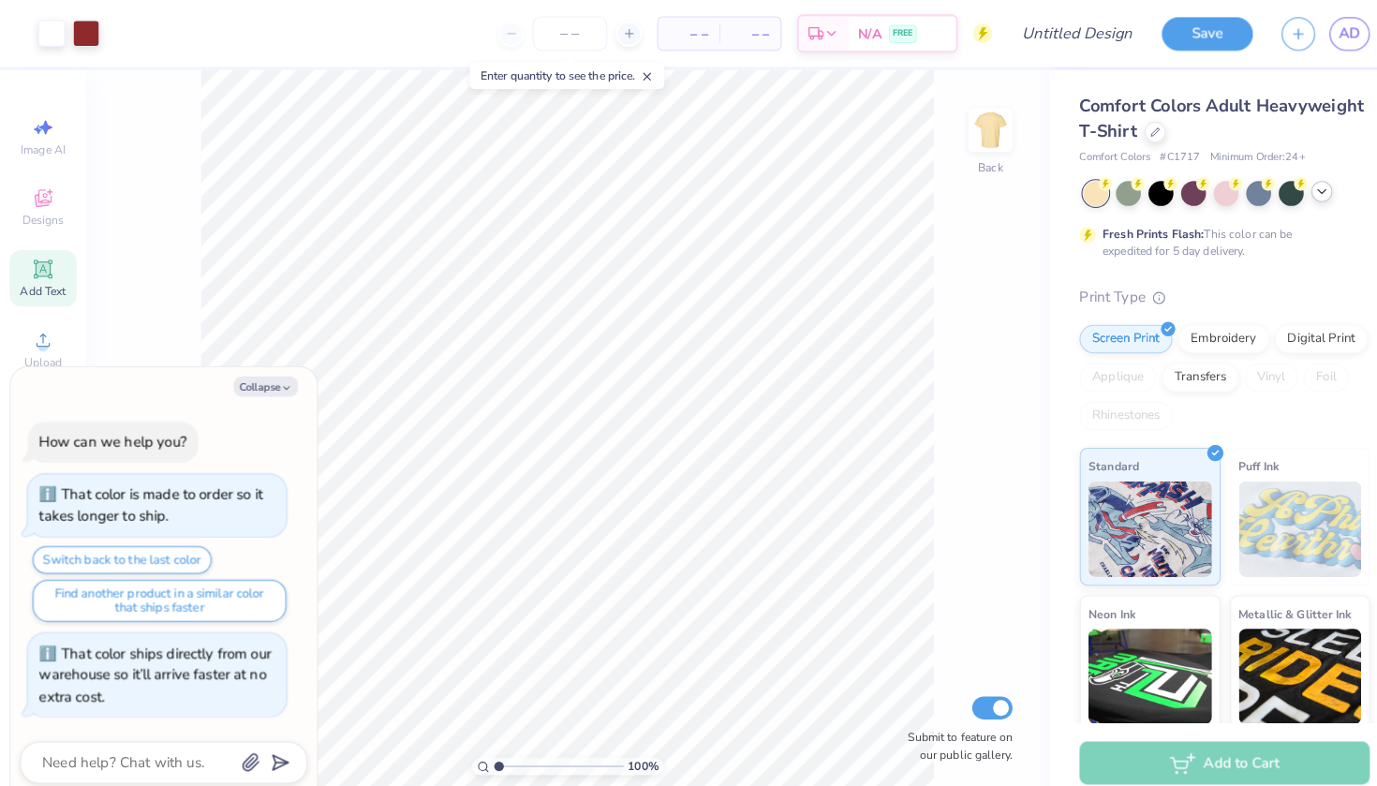
click at [1067, 193] on icon at bounding box center [1292, 187] width 15 height 15
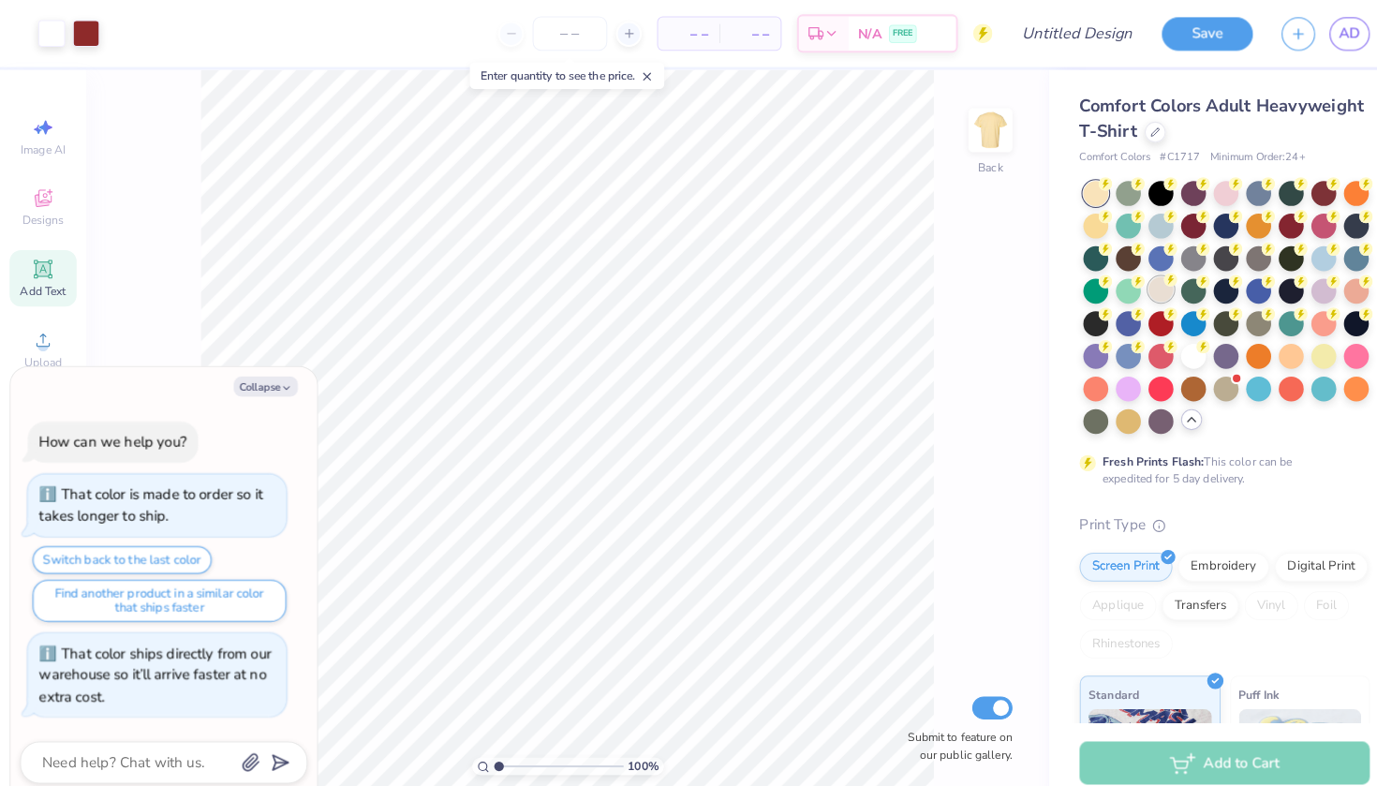
click at [1067, 282] on div at bounding box center [1135, 283] width 24 height 24
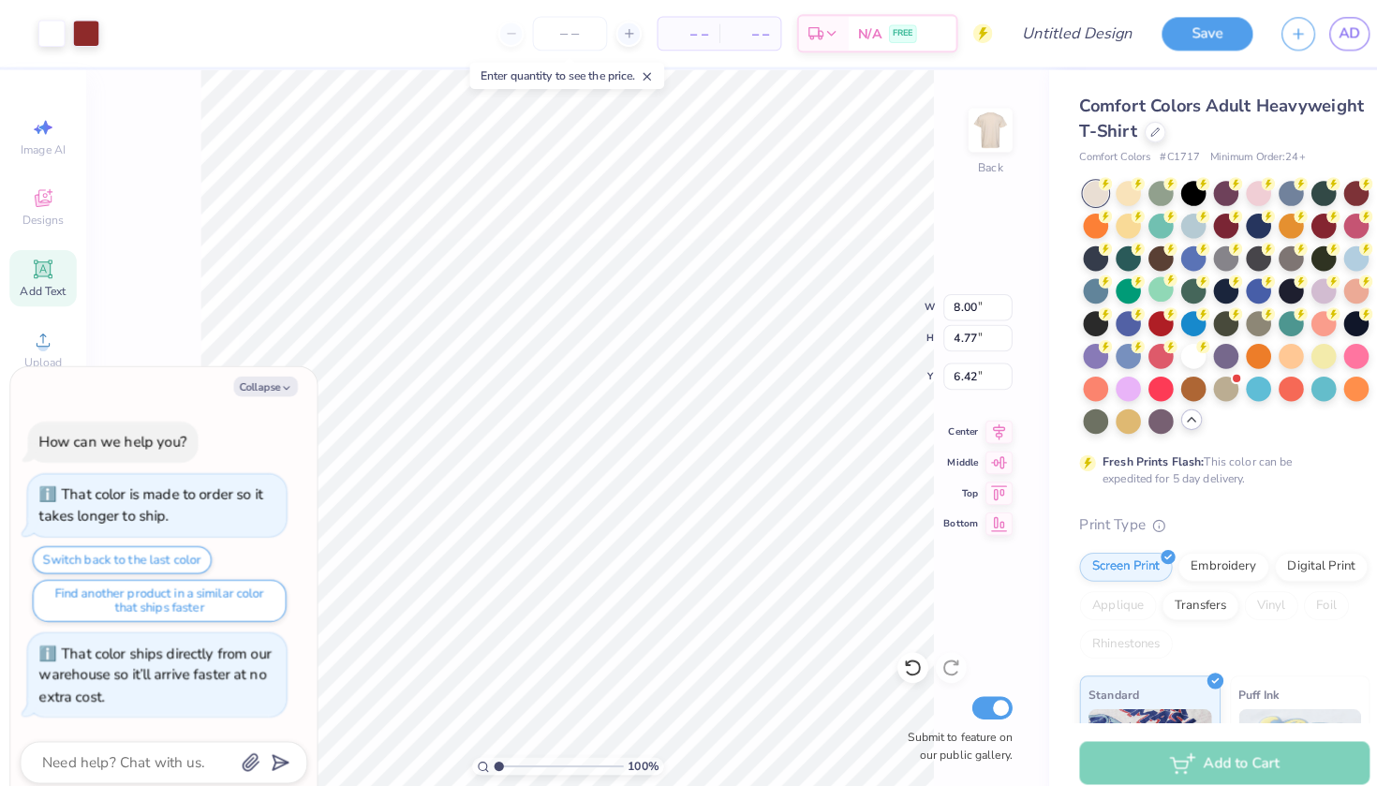
type textarea "x"
type input "2.45"
click at [1067, 343] on div at bounding box center [1167, 346] width 24 height 24
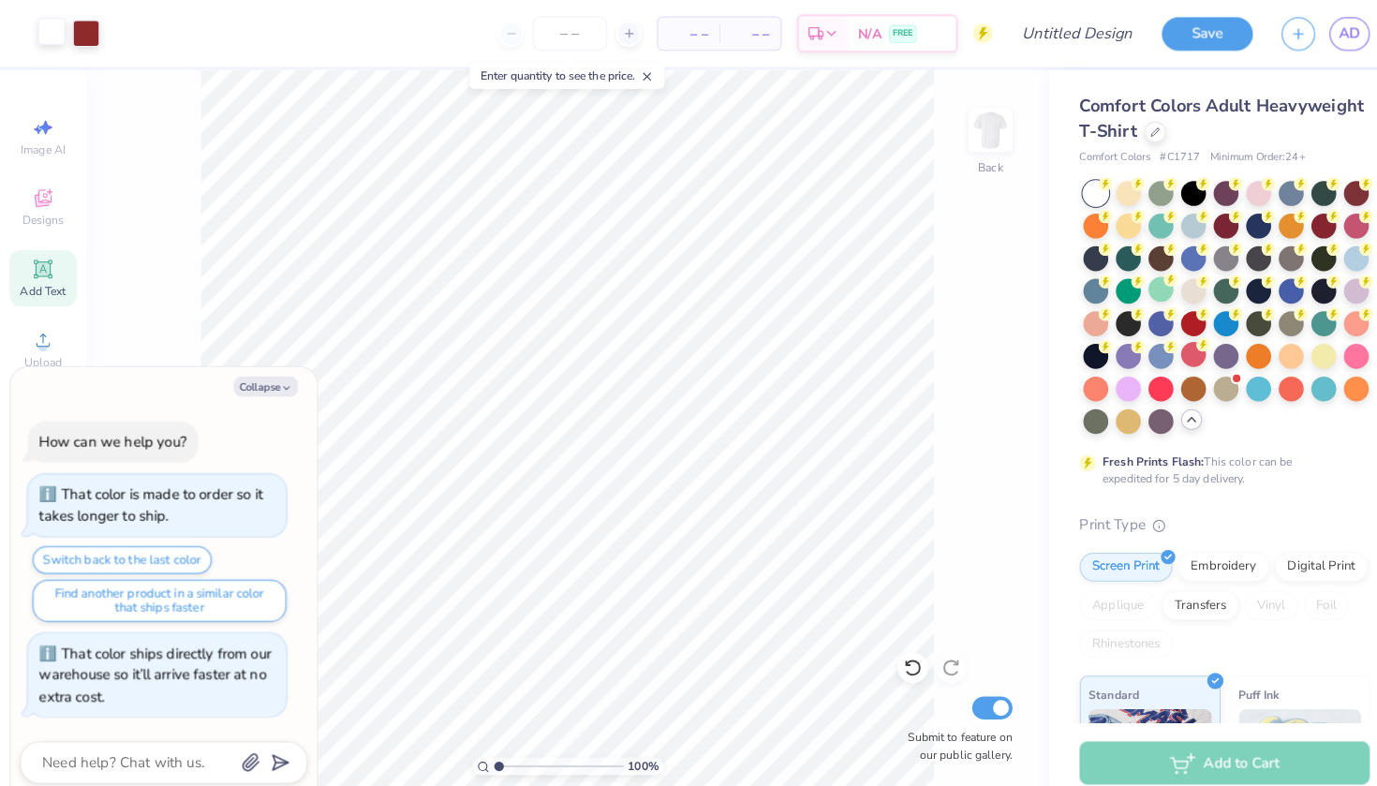
click at [45, 26] on div at bounding box center [50, 31] width 26 height 26
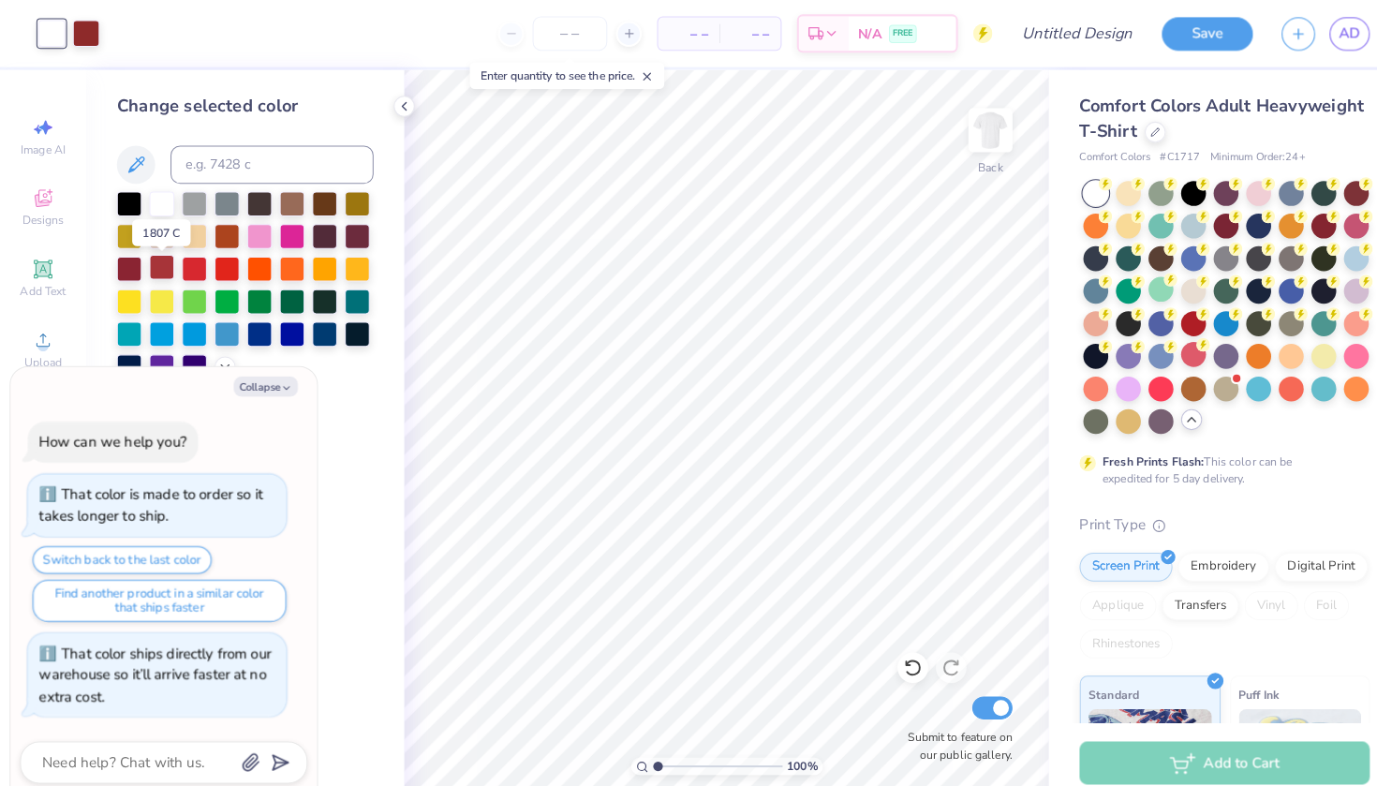
click at [155, 258] on div at bounding box center [158, 261] width 24 height 24
click at [130, 260] on div at bounding box center [126, 261] width 24 height 24
click at [222, 261] on div at bounding box center [222, 261] width 24 height 24
click at [161, 203] on div at bounding box center [158, 197] width 24 height 24
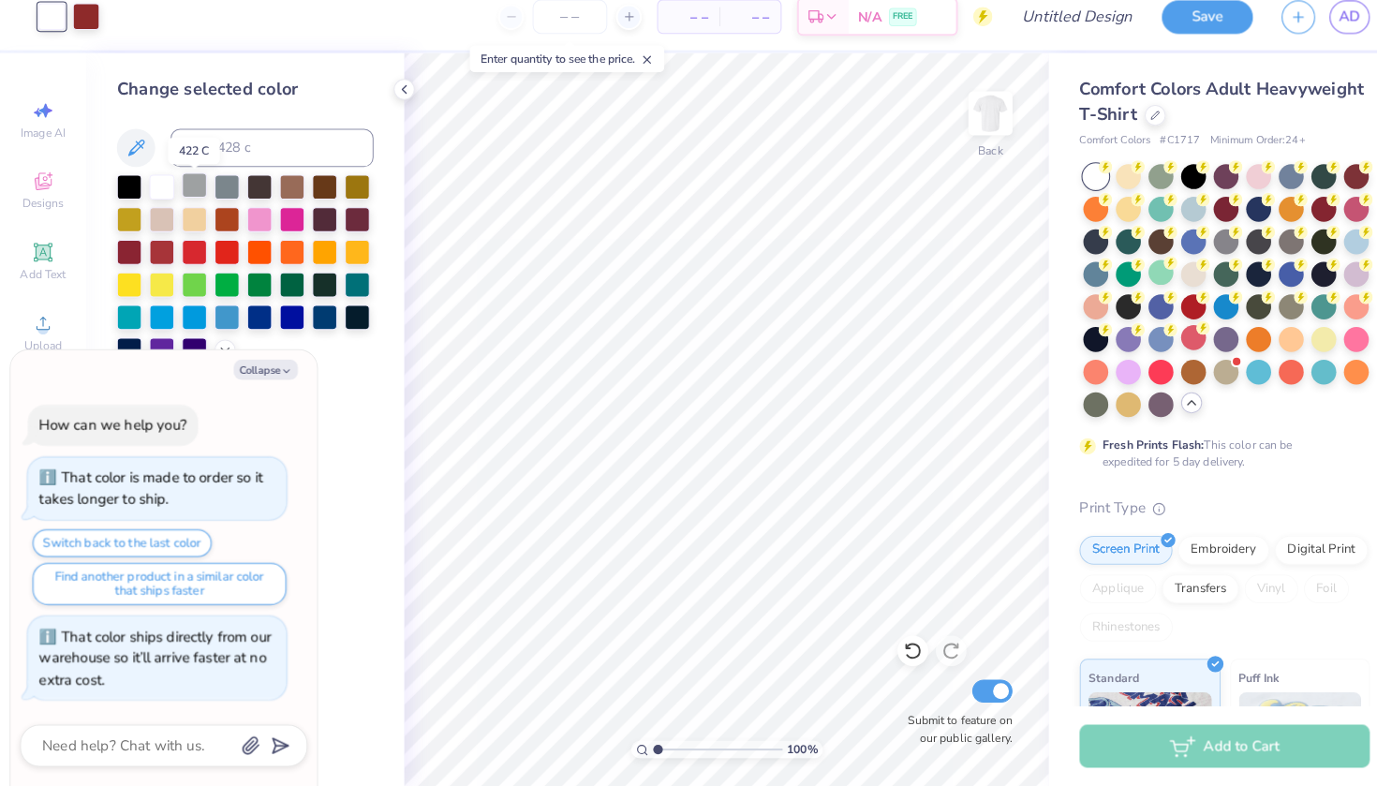
click at [192, 188] on div at bounding box center [190, 197] width 24 height 24
click at [395, 100] on polyline at bounding box center [395, 103] width 4 height 7
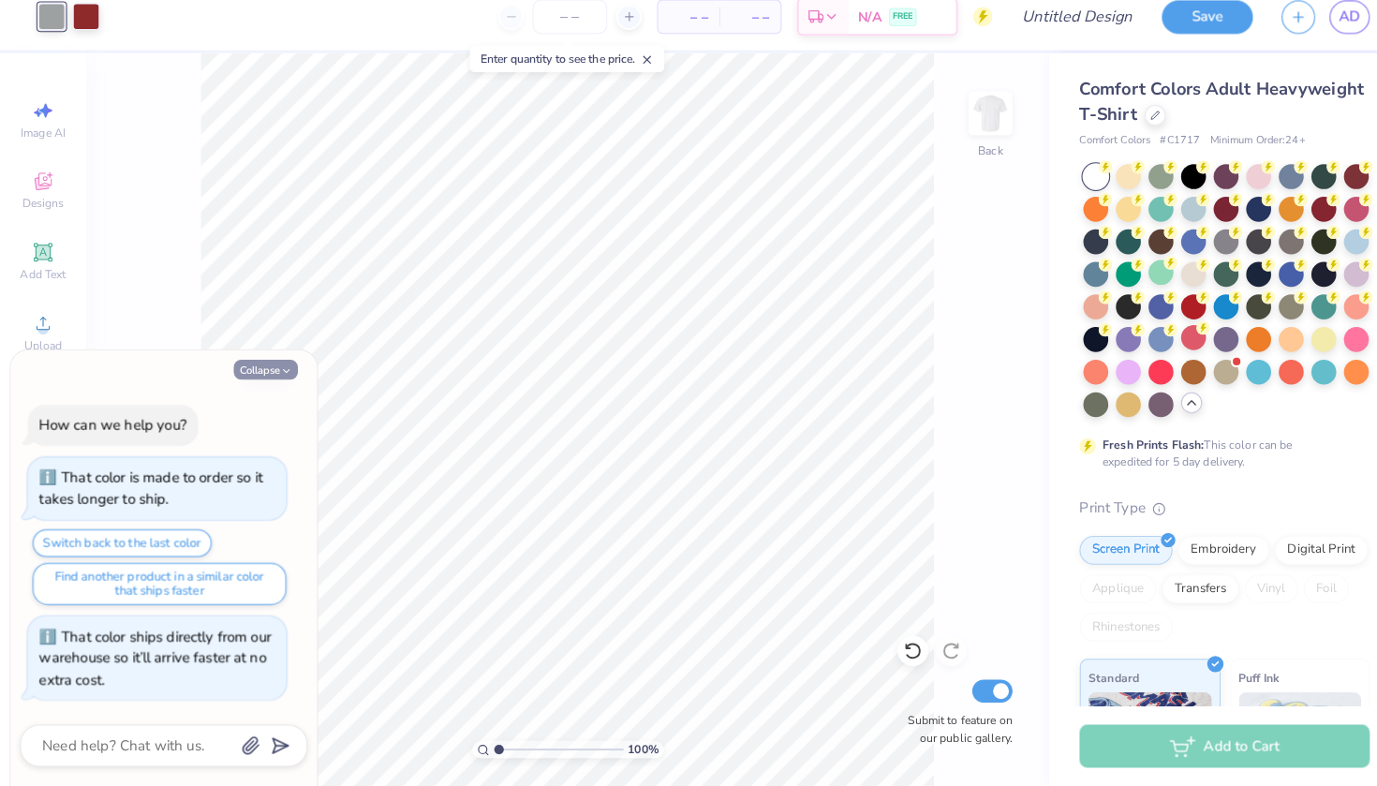
click at [259, 370] on button "Collapse" at bounding box center [260, 378] width 63 height 20
type textarea "x"
